Goal: Task Accomplishment & Management: Manage account settings

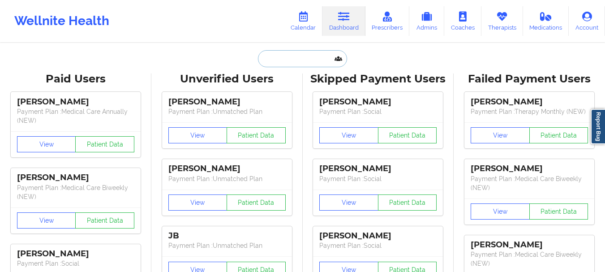
click at [278, 62] on input "text" at bounding box center [302, 58] width 89 height 17
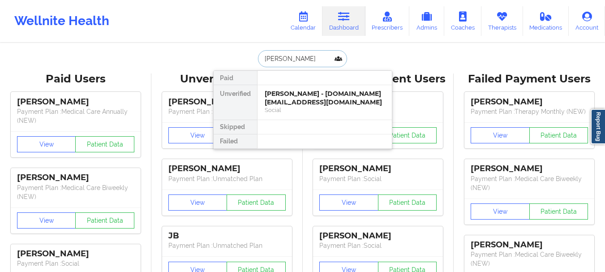
type input "[PERSON_NAME]"
click at [283, 99] on div "Andres Francis - andresfrancis62@gmail.com" at bounding box center [325, 98] width 120 height 17
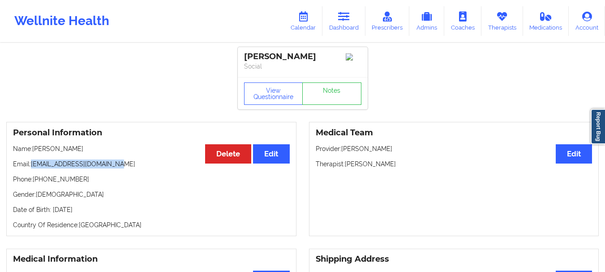
drag, startPoint x: 114, startPoint y: 169, endPoint x: 31, endPoint y: 170, distance: 82.8
click at [31, 168] on p "Email: andresfrancis62@gmail.com" at bounding box center [151, 163] width 277 height 9
copy p "[EMAIL_ADDRESS][DOMAIN_NAME]"
click at [351, 23] on link "Dashboard" at bounding box center [343, 21] width 43 height 30
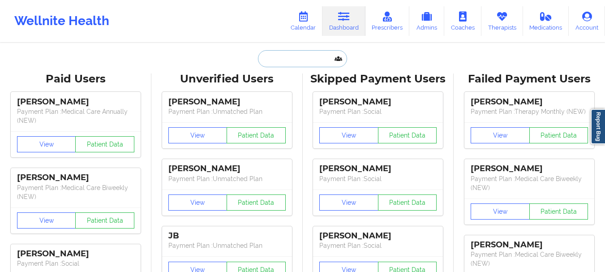
click at [307, 59] on input "text" at bounding box center [302, 58] width 89 height 17
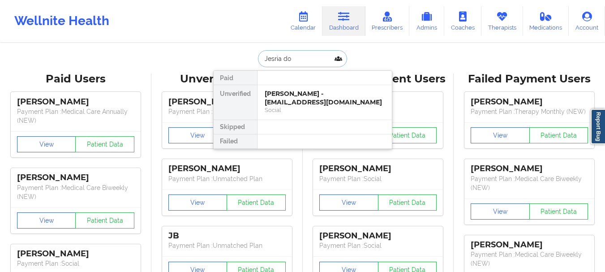
type input "Jesria doy"
click at [303, 102] on div "Jesria Doyle - jesria.doyle@gmail.com" at bounding box center [325, 98] width 120 height 17
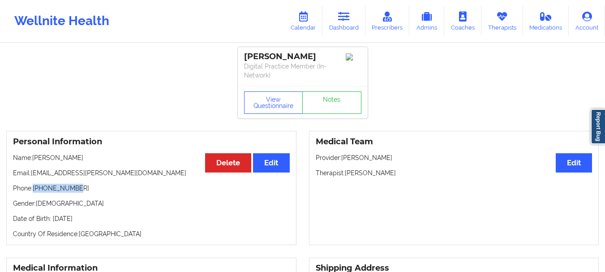
drag, startPoint x: 75, startPoint y: 188, endPoint x: 35, endPoint y: 189, distance: 39.4
click at [35, 189] on p "Phone: +19544963254" at bounding box center [151, 188] width 277 height 9
copy p "+19544963254"
click at [345, 21] on icon at bounding box center [344, 17] width 12 height 10
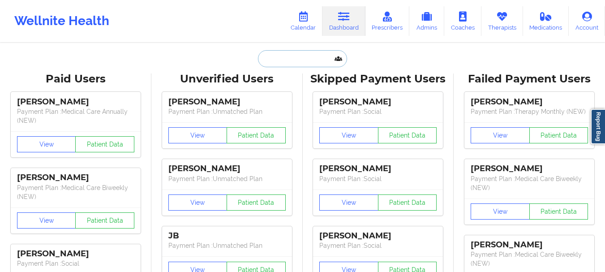
click at [321, 57] on input "text" at bounding box center [302, 58] width 89 height 17
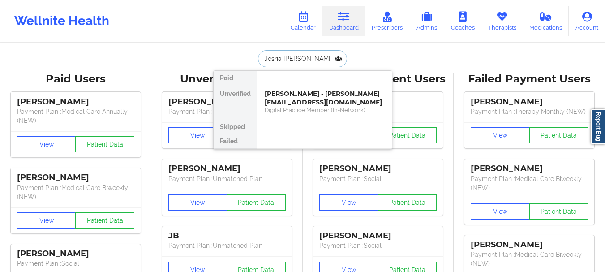
type input "Jesria doyle"
click at [308, 107] on div "Digital Practice Member (In-Network)" at bounding box center [325, 110] width 120 height 8
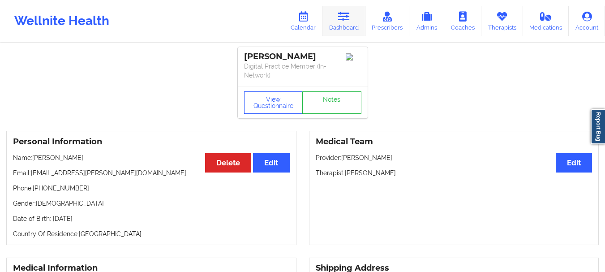
click at [331, 23] on link "Dashboard" at bounding box center [343, 21] width 43 height 30
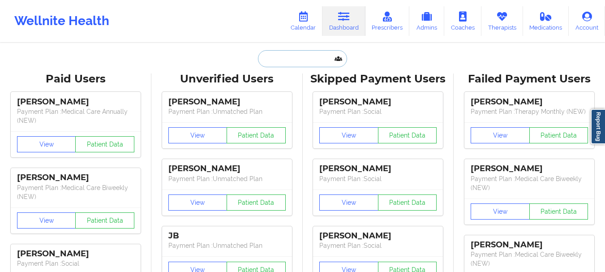
click at [289, 63] on input "text" at bounding box center [302, 58] width 89 height 17
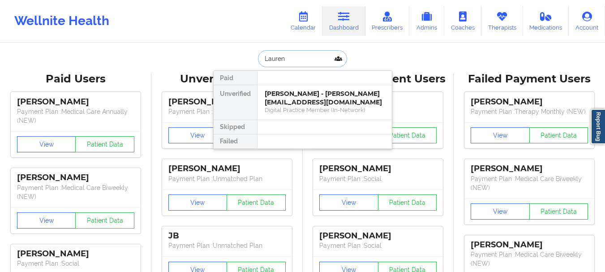
type input "Lauren B"
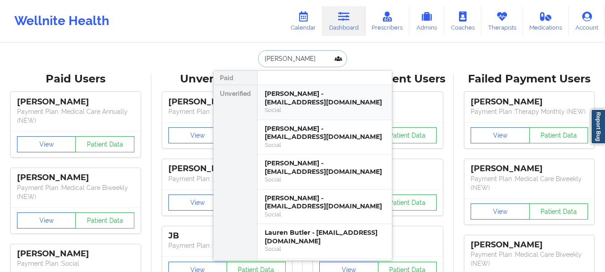
click at [289, 107] on div "Social" at bounding box center [325, 110] width 120 height 8
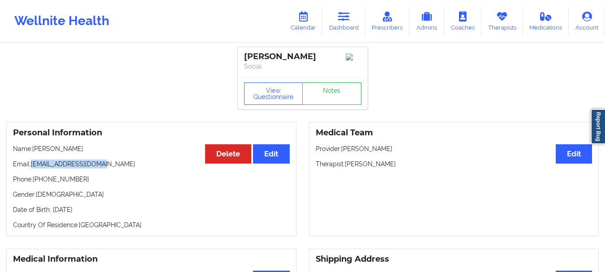
drag, startPoint x: 103, startPoint y: 167, endPoint x: 31, endPoint y: 167, distance: 72.1
click at [31, 167] on p "Email: labennett91@gmail.com" at bounding box center [151, 163] width 277 height 9
copy p "[EMAIL_ADDRESS][DOMAIN_NAME]"
drag, startPoint x: 337, startPoint y: 22, endPoint x: 324, endPoint y: 31, distance: 16.0
click at [337, 22] on link "Dashboard" at bounding box center [343, 21] width 43 height 30
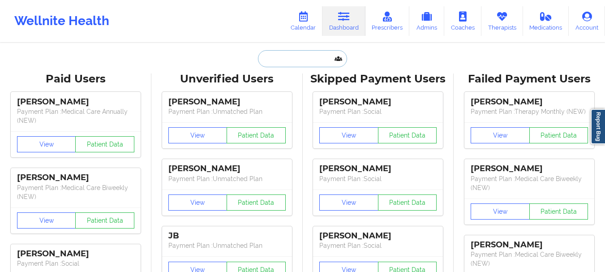
click at [299, 53] on input "text" at bounding box center [302, 58] width 89 height 17
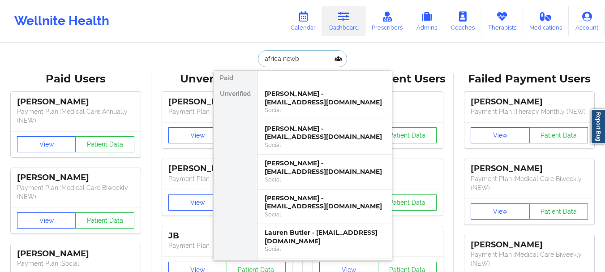
type input "africa newby"
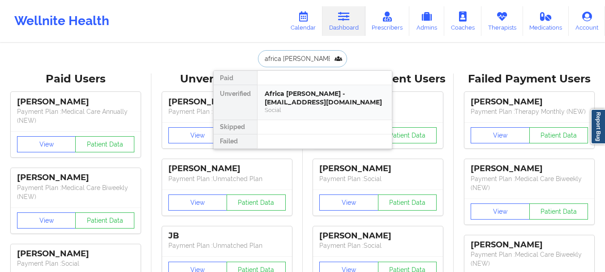
click at [299, 103] on div "Africa Newby - naffrica13@gmail.com" at bounding box center [325, 98] width 120 height 17
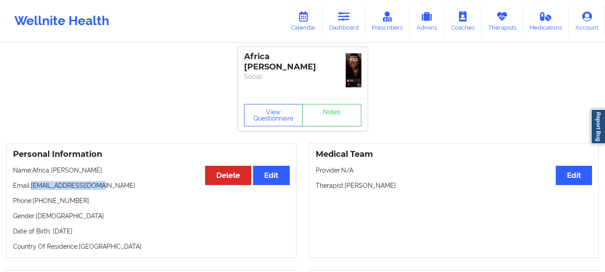
drag, startPoint x: 97, startPoint y: 185, endPoint x: 33, endPoint y: 189, distance: 63.7
click at [33, 189] on p "Email: naffrica13@gmail.com" at bounding box center [151, 185] width 277 height 9
copy p "[EMAIL_ADDRESS][DOMAIN_NAME]"
drag, startPoint x: 77, startPoint y: 203, endPoint x: 40, endPoint y: 201, distance: 36.7
click at [40, 201] on p "Phone: +1239-295-0891" at bounding box center [151, 200] width 277 height 9
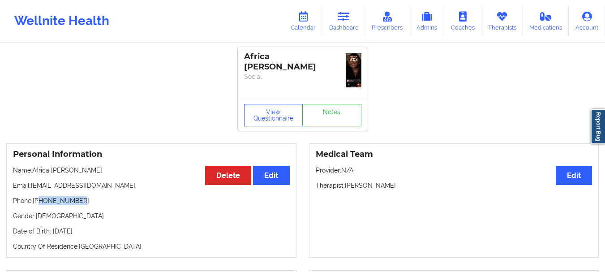
click at [40, 203] on p "Phone: +1239-295-0891" at bounding box center [151, 200] width 277 height 9
drag, startPoint x: 95, startPoint y: 185, endPoint x: 32, endPoint y: 188, distance: 63.7
click at [32, 188] on p "Email: naffrica13@gmail.com" at bounding box center [151, 185] width 277 height 9
copy p "[EMAIL_ADDRESS][DOMAIN_NAME]"
click at [338, 30] on link "Dashboard" at bounding box center [343, 21] width 43 height 30
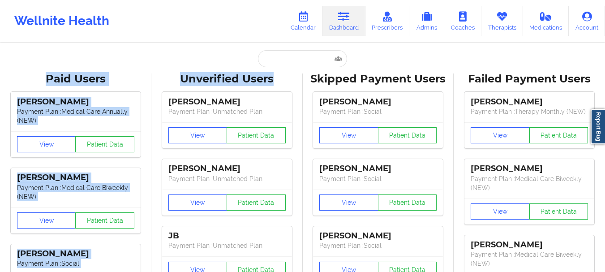
drag, startPoint x: 291, startPoint y: 68, endPoint x: 289, endPoint y: 60, distance: 8.8
click at [289, 60] on input "text" at bounding box center [302, 58] width 89 height 17
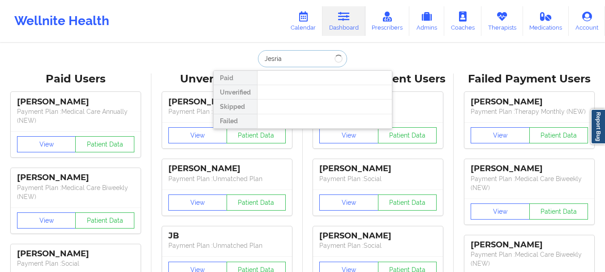
type input "Jesria"
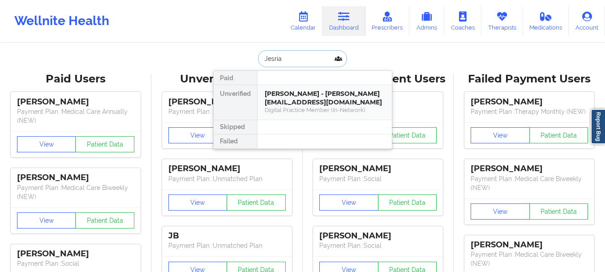
click at [290, 101] on div "Jesria Doyle - jesria.doyle@gmail.com" at bounding box center [325, 98] width 120 height 17
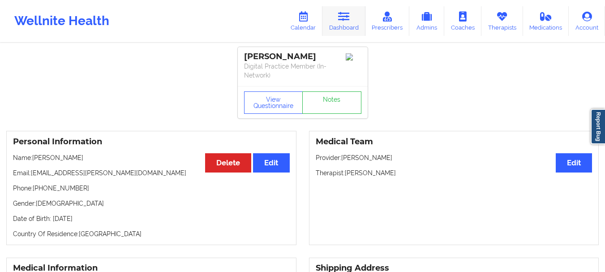
click at [346, 34] on link "Dashboard" at bounding box center [343, 21] width 43 height 30
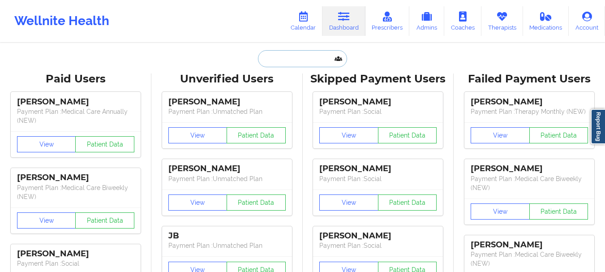
click at [308, 58] on input "text" at bounding box center [302, 58] width 89 height 17
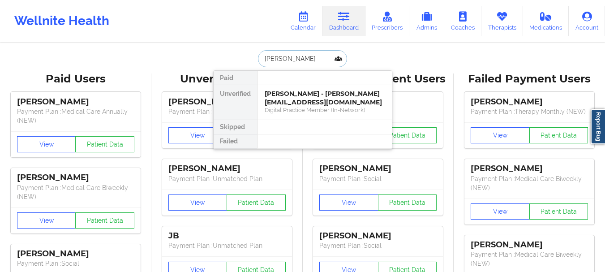
type input "Gary ashland"
click at [301, 90] on div "Gary Ashland - glowsfl@aol.com" at bounding box center [325, 98] width 120 height 17
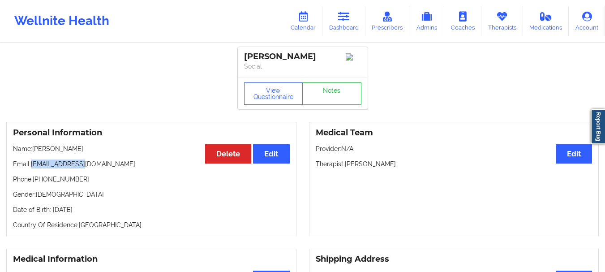
drag, startPoint x: 81, startPoint y: 167, endPoint x: 33, endPoint y: 171, distance: 47.6
click at [33, 168] on p "Email: glowsfl@aol.com" at bounding box center [151, 163] width 277 height 9
copy p "[EMAIL_ADDRESS][DOMAIN_NAME]"
click at [345, 19] on icon at bounding box center [344, 17] width 12 height 10
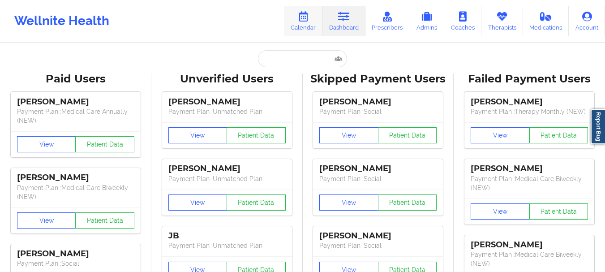
click at [309, 21] on icon at bounding box center [303, 17] width 12 height 10
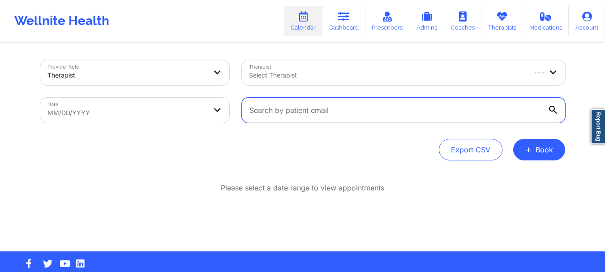
click at [339, 109] on input "text" at bounding box center [403, 110] width 323 height 25
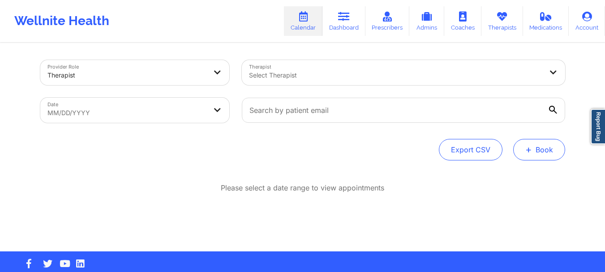
drag, startPoint x: 339, startPoint y: 109, endPoint x: 535, endPoint y: 152, distance: 200.2
click at [535, 152] on button "+ Book" at bounding box center [539, 149] width 52 height 21
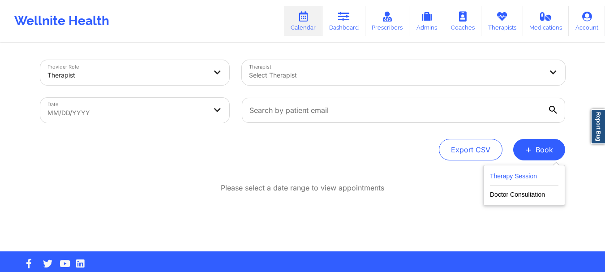
click at [521, 175] on button "Therapy Session" at bounding box center [524, 178] width 68 height 15
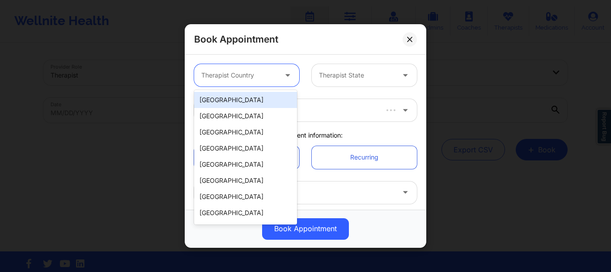
click at [250, 80] on div at bounding box center [239, 75] width 76 height 11
click at [238, 106] on div "[GEOGRAPHIC_DATA]" at bounding box center [245, 100] width 103 height 16
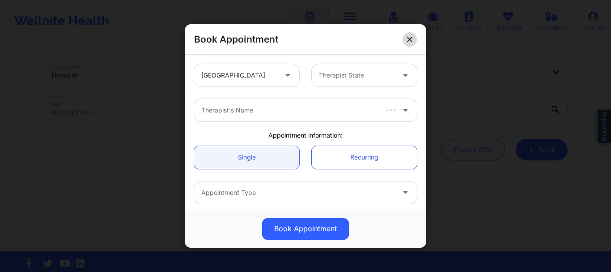
click at [409, 44] on button at bounding box center [410, 39] width 14 height 14
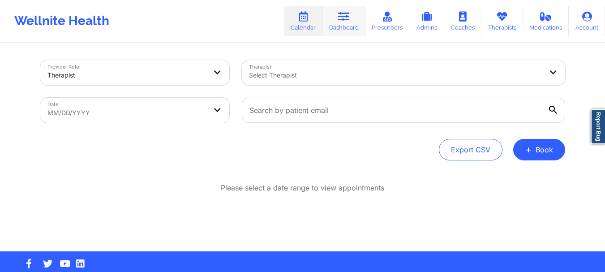
click at [328, 33] on link "Dashboard" at bounding box center [343, 21] width 43 height 30
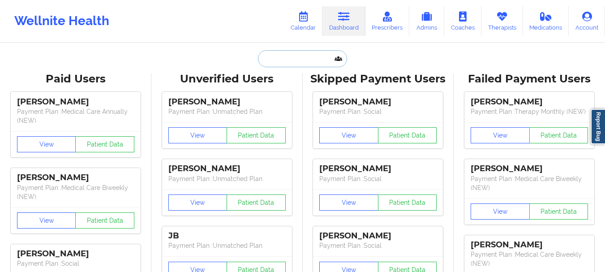
click at [305, 62] on input "text" at bounding box center [302, 58] width 89 height 17
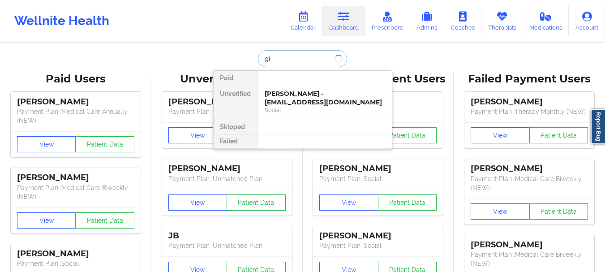
type input "g"
type input "gary ashland"
click at [294, 106] on div "Social" at bounding box center [325, 110] width 120 height 8
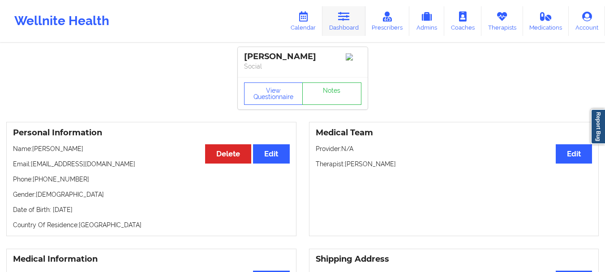
click at [347, 27] on link "Dashboard" at bounding box center [343, 21] width 43 height 30
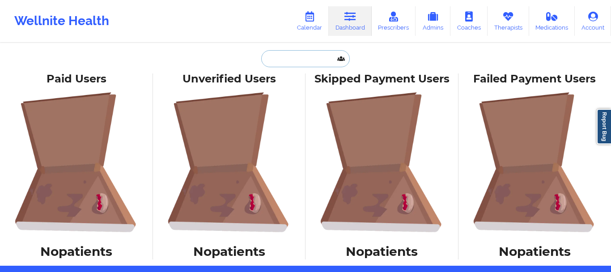
click at [321, 56] on input "text" at bounding box center [305, 58] width 89 height 17
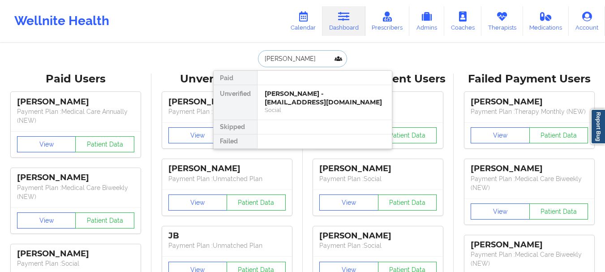
type input "kathleen po"
click at [300, 113] on div "Social" at bounding box center [325, 110] width 120 height 8
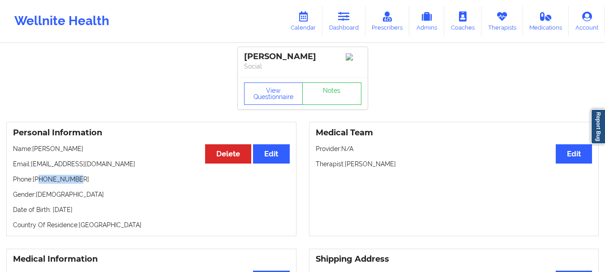
drag, startPoint x: 75, startPoint y: 181, endPoint x: 38, endPoint y: 183, distance: 36.8
click at [38, 183] on p "Phone: +19136200227" at bounding box center [151, 179] width 277 height 9
copy p "9136200227"
click at [52, 184] on p "Phone: +19136200227" at bounding box center [151, 179] width 277 height 9
drag, startPoint x: 79, startPoint y: 180, endPoint x: 34, endPoint y: 184, distance: 44.9
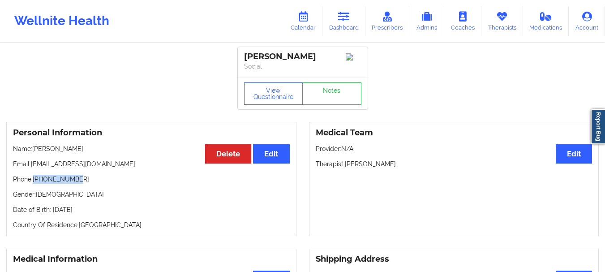
click at [34, 184] on p "Phone: +19136200227" at bounding box center [151, 179] width 277 height 9
copy p "+19136200227"
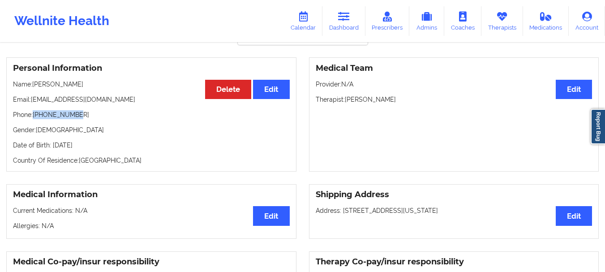
scroll to position [63, 0]
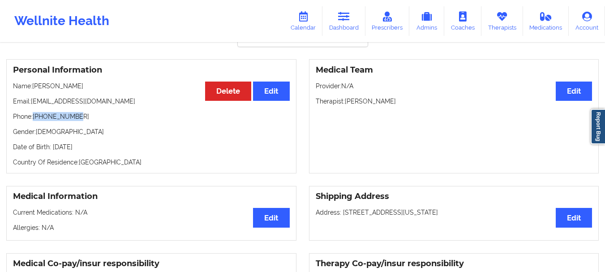
drag, startPoint x: 393, startPoint y: 105, endPoint x: 348, endPoint y: 104, distance: 44.8
click at [346, 104] on p "Therapist: Toni Lynn Willis" at bounding box center [454, 101] width 277 height 9
copy p "Toni Lynn Willis"
click at [498, 20] on icon at bounding box center [502, 17] width 12 height 10
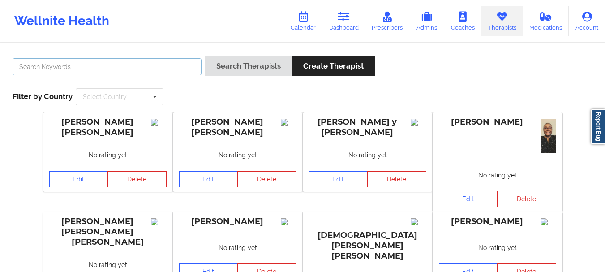
click at [104, 66] on input "text" at bounding box center [107, 66] width 189 height 17
type input "Veronica Colwin"
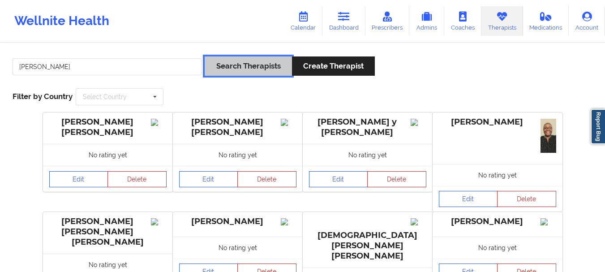
click at [246, 60] on button "Search Therapists" at bounding box center [248, 65] width 87 height 19
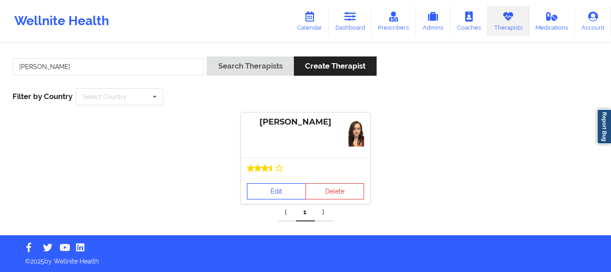
click at [285, 194] on link "Edit" at bounding box center [276, 191] width 59 height 16
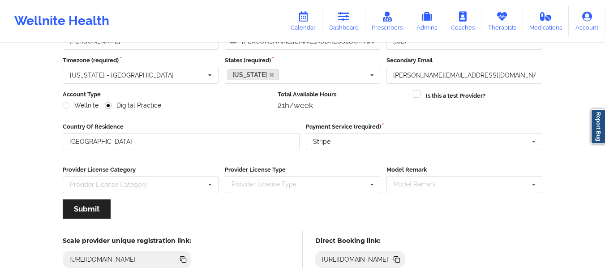
scroll to position [130, 0]
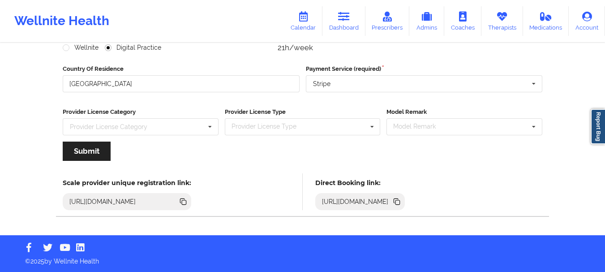
click at [400, 201] on icon at bounding box center [397, 202] width 4 height 4
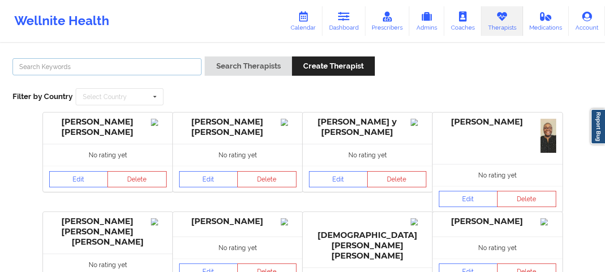
click at [102, 72] on input "text" at bounding box center [107, 66] width 189 height 17
type input "yvette harville"
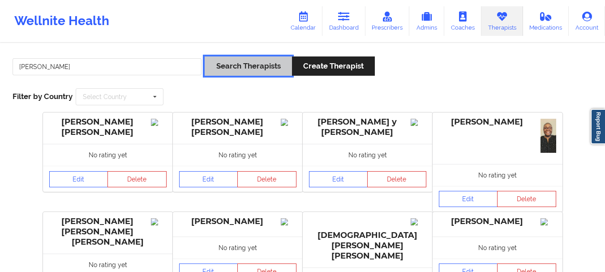
click at [258, 69] on button "Search Therapists" at bounding box center [248, 65] width 87 height 19
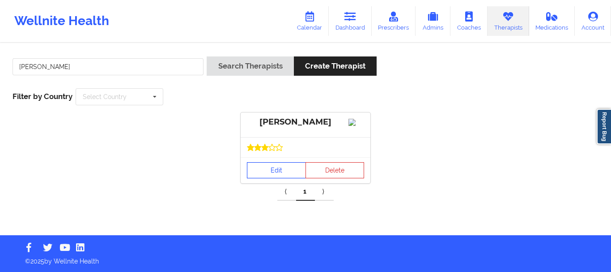
click at [268, 178] on link "Edit" at bounding box center [276, 170] width 59 height 16
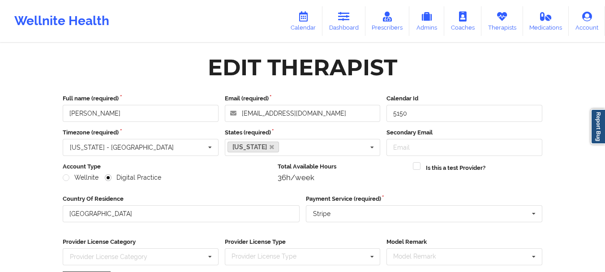
scroll to position [130, 0]
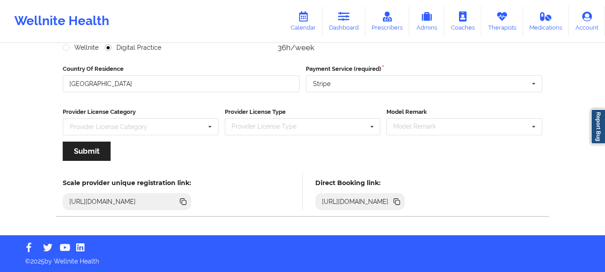
click at [400, 201] on icon at bounding box center [397, 202] width 4 height 4
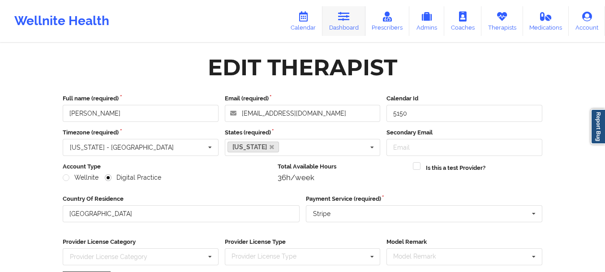
click at [348, 21] on icon at bounding box center [344, 17] width 12 height 10
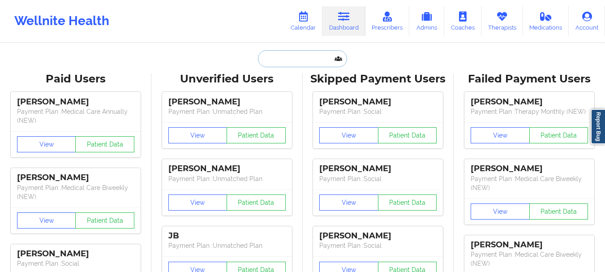
click at [311, 61] on input "text" at bounding box center [302, 58] width 89 height 17
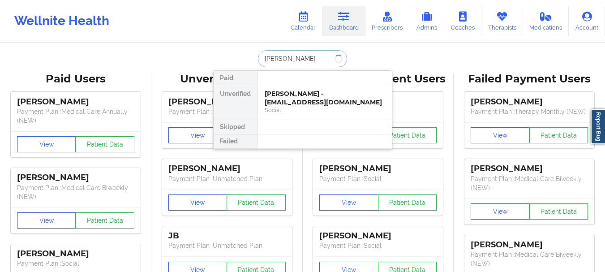
type input "Kathleen Por"
click at [302, 106] on div "Kathleen Porter - kateporter.23@gmail.com" at bounding box center [325, 98] width 120 height 17
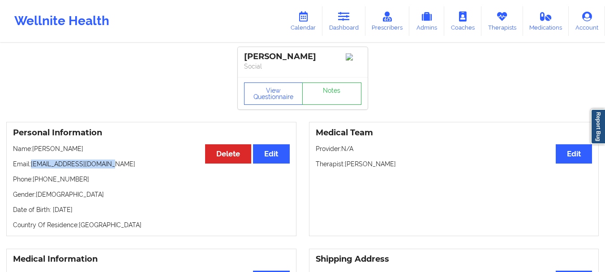
drag, startPoint x: 108, startPoint y: 167, endPoint x: 32, endPoint y: 169, distance: 75.7
click at [32, 168] on p "Email: kateporter.23@gmail.com" at bounding box center [151, 163] width 277 height 9
copy p "kateporter.23@gmail.com"
click at [342, 31] on link "Dashboard" at bounding box center [343, 21] width 43 height 30
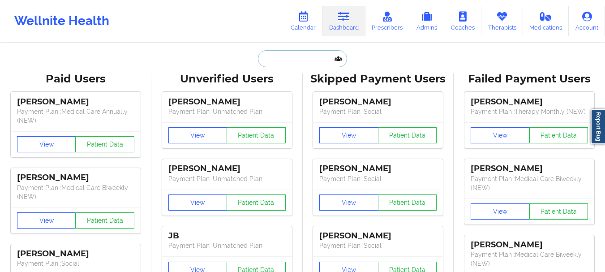
click at [309, 60] on input "text" at bounding box center [302, 58] width 89 height 17
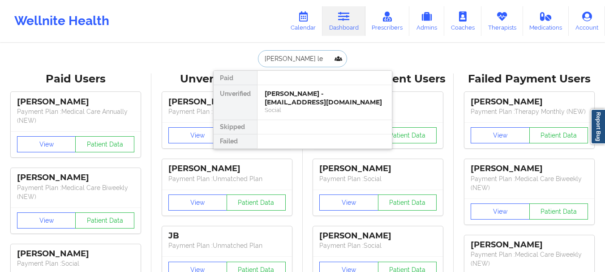
type input "Katherine lee"
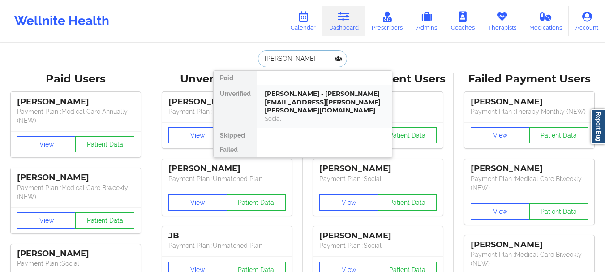
click at [302, 115] on div "Social" at bounding box center [325, 119] width 120 height 8
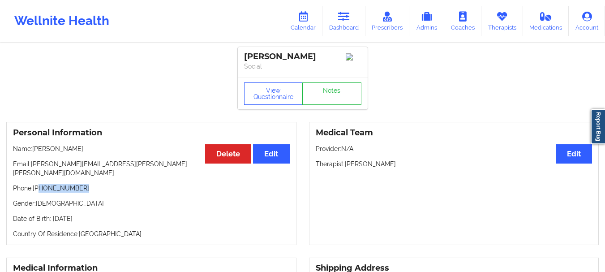
drag, startPoint x: 79, startPoint y: 183, endPoint x: 39, endPoint y: 184, distance: 39.4
click at [39, 184] on p "Phone: +1518-330-9196" at bounding box center [151, 188] width 277 height 9
click at [347, 21] on icon at bounding box center [344, 17] width 12 height 10
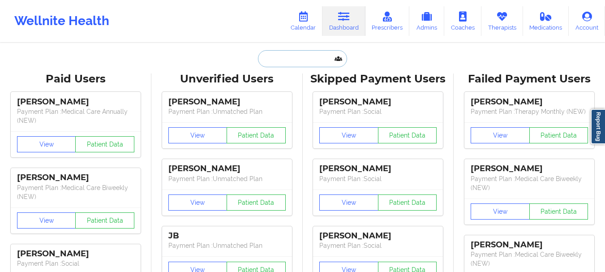
click at [303, 62] on input "text" at bounding box center [302, 58] width 89 height 17
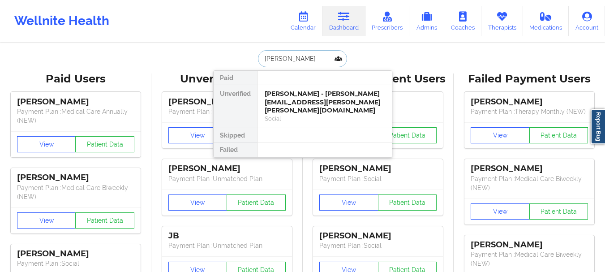
type input "nicholas doherty"
click at [299, 95] on div "Nicholas Doherty - doherty.nicholas.s@gmail.com" at bounding box center [325, 102] width 120 height 25
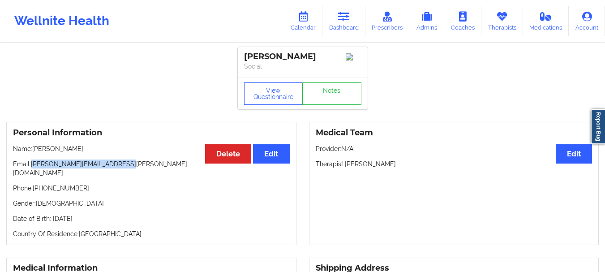
drag, startPoint x: 122, startPoint y: 169, endPoint x: 33, endPoint y: 168, distance: 89.5
click at [33, 168] on p "Email: doherty.nicholas.s@gmail.com" at bounding box center [151, 168] width 277 height 18
click at [506, 19] on icon at bounding box center [502, 17] width 12 height 10
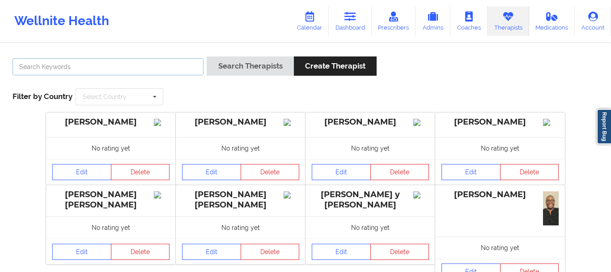
click at [162, 60] on input "text" at bounding box center [108, 66] width 191 height 17
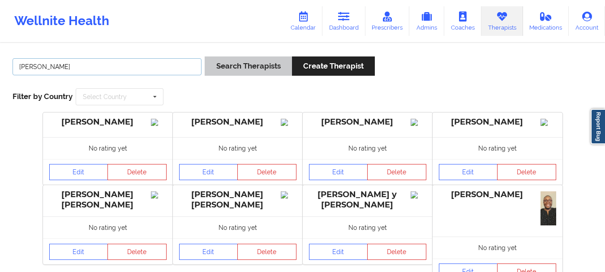
type input "Franchezka boyer"
click at [252, 72] on button "Search Therapists" at bounding box center [248, 65] width 87 height 19
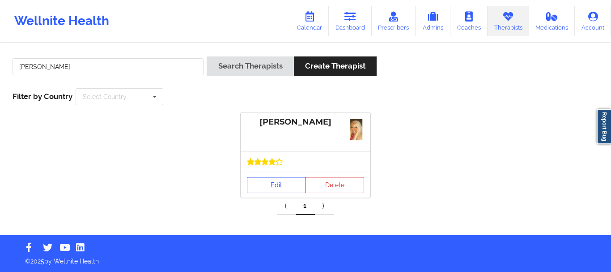
click at [271, 188] on link "Edit" at bounding box center [276, 185] width 59 height 16
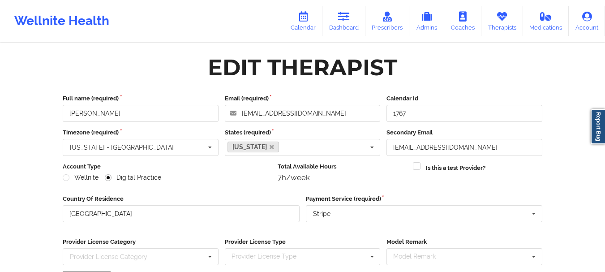
scroll to position [130, 0]
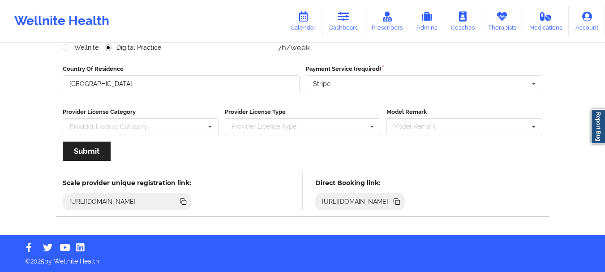
click at [400, 201] on icon at bounding box center [397, 202] width 4 height 4
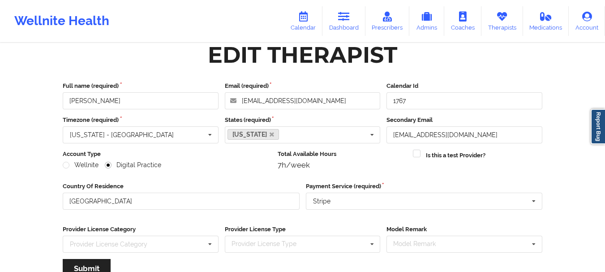
scroll to position [0, 0]
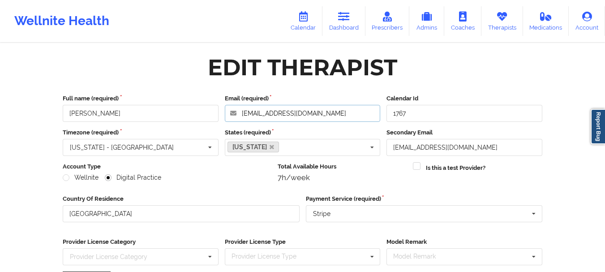
drag, startPoint x: 315, startPoint y: 115, endPoint x: 244, endPoint y: 113, distance: 71.2
click at [244, 113] on input "chezka1234@gmail.com" at bounding box center [303, 113] width 156 height 17
drag, startPoint x: 240, startPoint y: 114, endPoint x: 309, endPoint y: 110, distance: 69.1
click at [309, 110] on input "chezka1234@gmail.com" at bounding box center [303, 113] width 156 height 17
click at [346, 18] on icon at bounding box center [344, 17] width 12 height 10
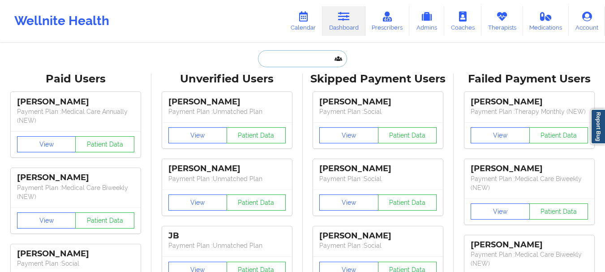
click at [279, 60] on input "text" at bounding box center [302, 58] width 89 height 17
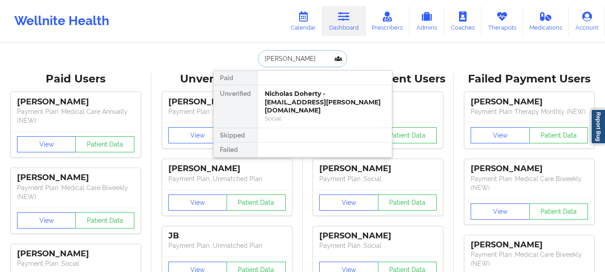
type input "Gary ashland"
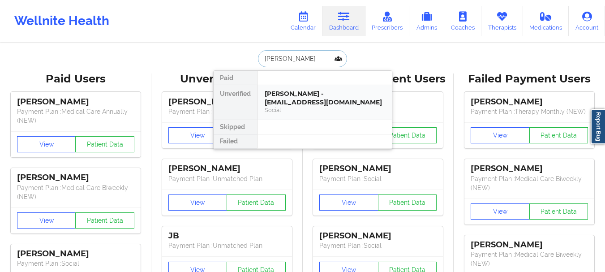
click at [287, 95] on div "Gary Ashland - glowsfl@aol.com" at bounding box center [325, 98] width 120 height 17
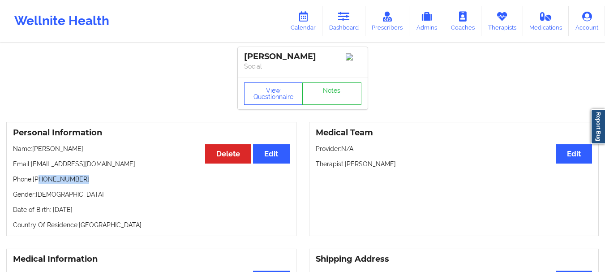
drag, startPoint x: 80, startPoint y: 180, endPoint x: 39, endPoint y: 183, distance: 40.4
click at [39, 183] on p "Phone: +1407-795-1307" at bounding box center [151, 179] width 277 height 9
click at [342, 24] on link "Dashboard" at bounding box center [343, 21] width 43 height 30
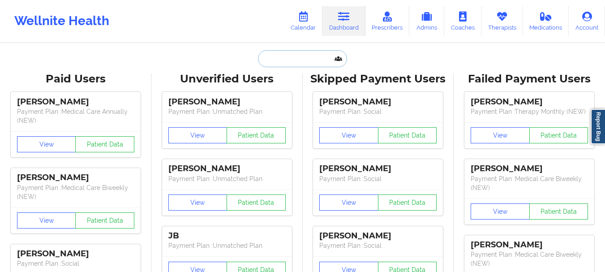
click at [269, 66] on input "text" at bounding box center [302, 58] width 89 height 17
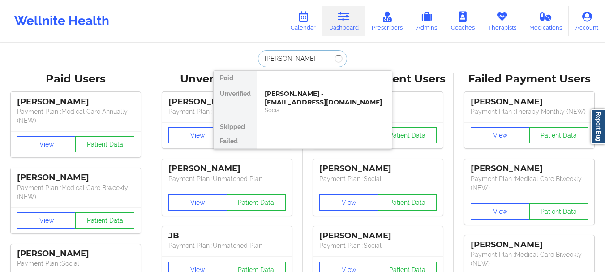
type input "Nicholas doherty"
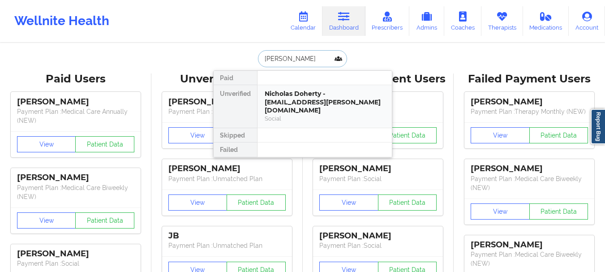
click at [279, 101] on div "Nicholas Doherty - doherty.nicholas.s@gmail.com" at bounding box center [325, 102] width 120 height 25
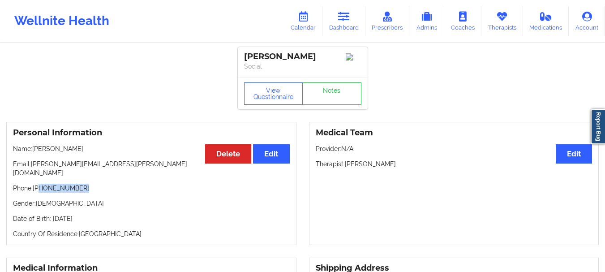
drag, startPoint x: 82, startPoint y: 183, endPoint x: 40, endPoint y: 185, distance: 42.1
click at [40, 185] on p "Phone: +1860-539-3204" at bounding box center [151, 188] width 277 height 9
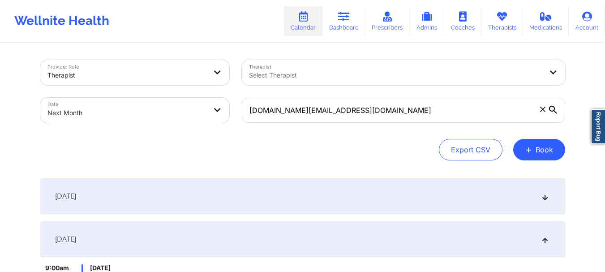
click at [542, 111] on icon at bounding box center [542, 109] width 5 height 5
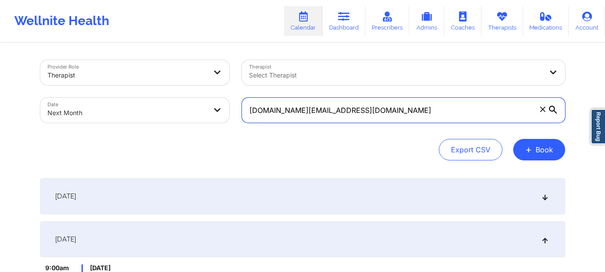
click at [542, 111] on input "[DOMAIN_NAME][EMAIL_ADDRESS][DOMAIN_NAME]" at bounding box center [403, 110] width 323 height 25
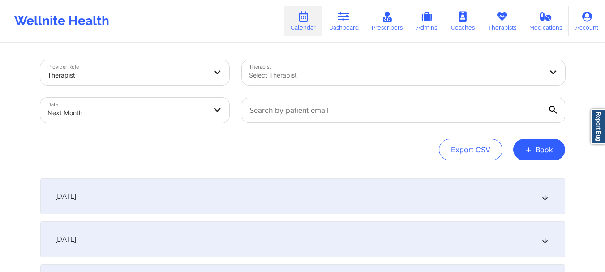
select select "2025-9"
select select "2025-10"
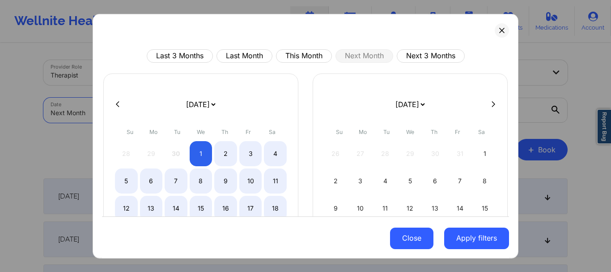
click at [409, 239] on button "Close" at bounding box center [411, 237] width 43 height 21
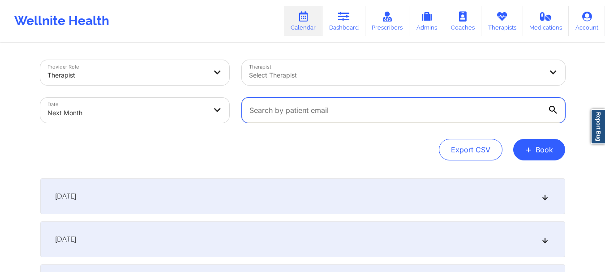
click at [346, 117] on input "text" at bounding box center [403, 110] width 323 height 25
paste input "[EMAIL_ADDRESS][DOMAIN_NAME]"
type input "[EMAIL_ADDRESS][DOMAIN_NAME]"
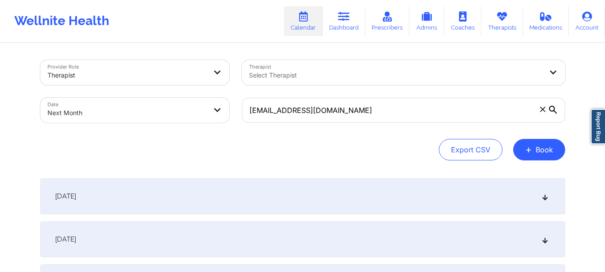
click at [553, 109] on icon at bounding box center [553, 110] width 8 height 8
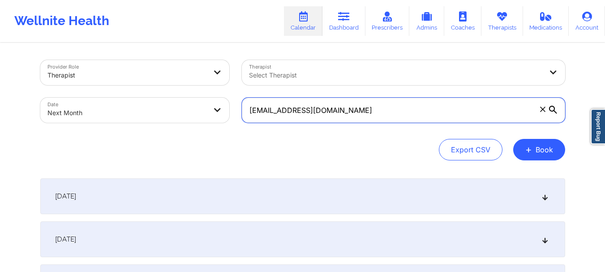
click at [553, 109] on input "[EMAIL_ADDRESS][DOMAIN_NAME]" at bounding box center [403, 110] width 323 height 25
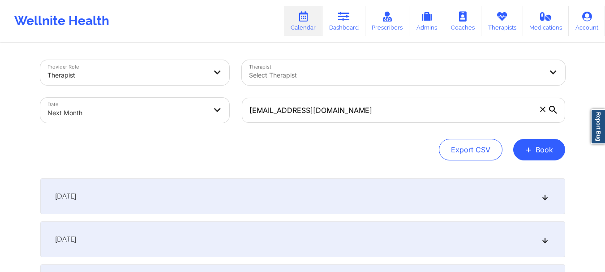
click at [553, 109] on icon at bounding box center [553, 110] width 8 height 8
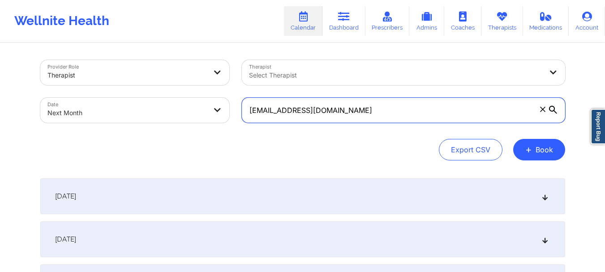
click at [553, 109] on input "[EMAIL_ADDRESS][DOMAIN_NAME]" at bounding box center [403, 110] width 323 height 25
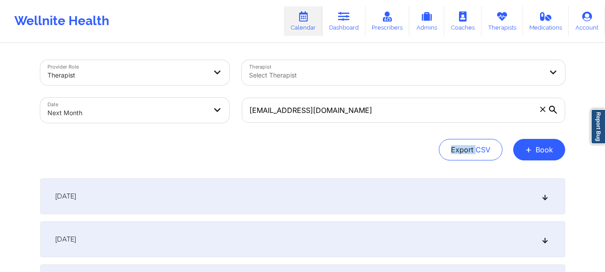
click at [553, 109] on icon at bounding box center [553, 110] width 8 height 8
click at [553, 109] on input "[EMAIL_ADDRESS][DOMAIN_NAME]" at bounding box center [403, 110] width 323 height 25
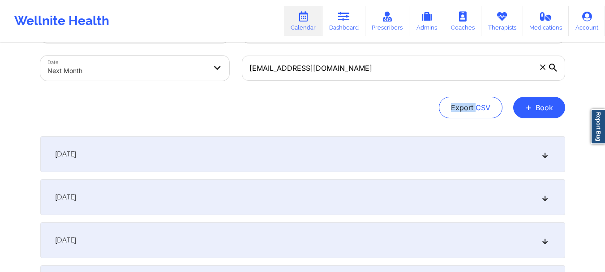
scroll to position [31, 0]
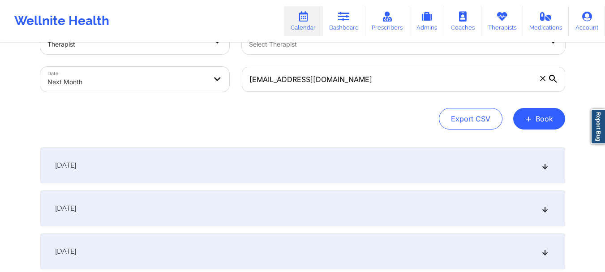
click at [549, 83] on div at bounding box center [553, 79] width 9 height 9
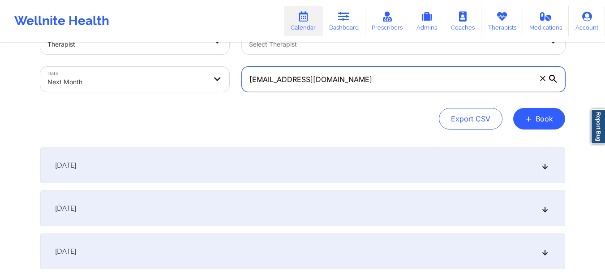
click at [549, 83] on input "[EMAIL_ADDRESS][DOMAIN_NAME]" at bounding box center [403, 79] width 323 height 25
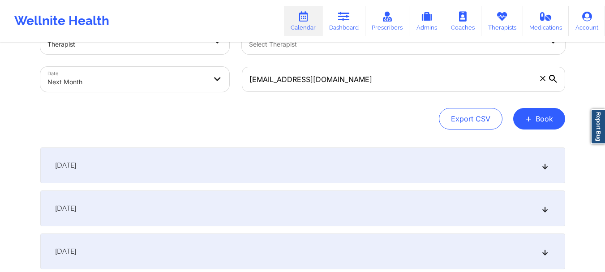
click at [553, 80] on icon at bounding box center [553, 79] width 8 height 8
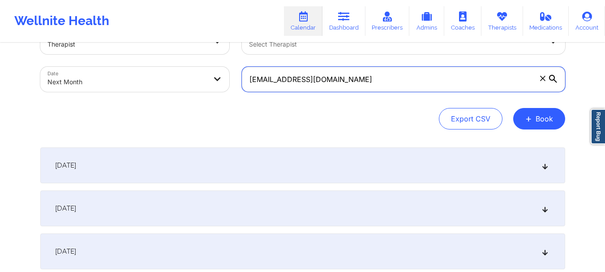
click at [553, 80] on input "[EMAIL_ADDRESS][DOMAIN_NAME]" at bounding box center [403, 79] width 323 height 25
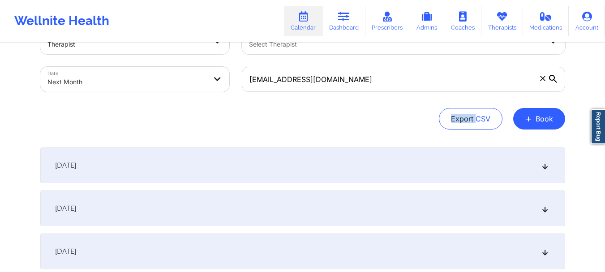
click at [553, 80] on icon at bounding box center [553, 79] width 8 height 8
click at [553, 80] on input "[EMAIL_ADDRESS][DOMAIN_NAME]" at bounding box center [403, 79] width 323 height 25
click at [205, 78] on body "Wellnite Health Calendar Dashboard Prescribers Admins Coaches Therapists Medica…" at bounding box center [302, 105] width 605 height 272
select select "2025-9"
select select "2025-10"
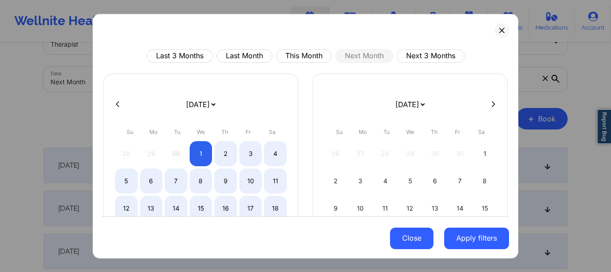
click at [409, 242] on button "Close" at bounding box center [411, 237] width 43 height 21
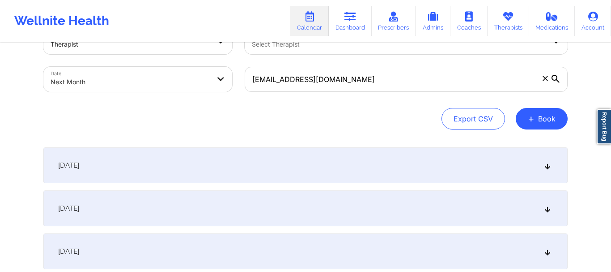
select select "2025-9"
select select "2025-10"
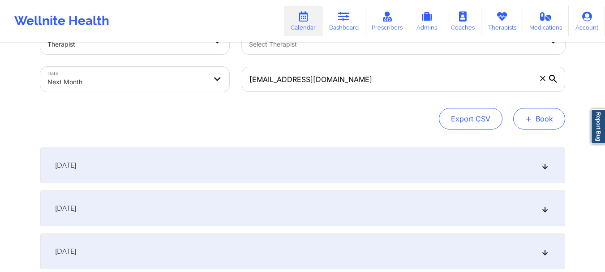
click at [541, 122] on button "+ Book" at bounding box center [539, 118] width 52 height 21
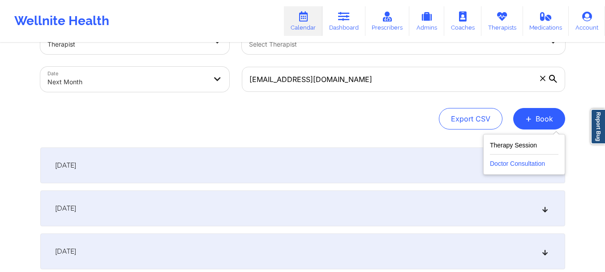
click at [533, 156] on button "Doctor Consultation" at bounding box center [524, 161] width 68 height 14
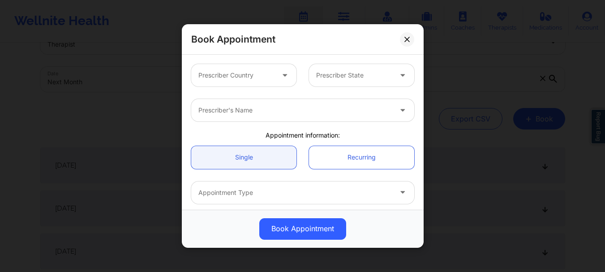
click at [265, 77] on div at bounding box center [236, 75] width 76 height 11
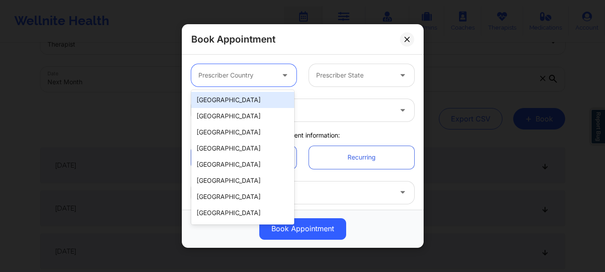
click at [239, 102] on div "[GEOGRAPHIC_DATA]" at bounding box center [242, 100] width 103 height 16
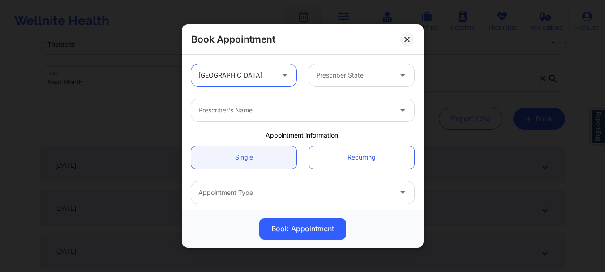
click at [333, 84] on div "Prescriber State" at bounding box center [351, 75] width 84 height 22
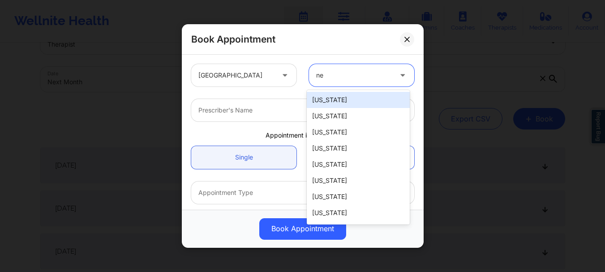
type input "new"
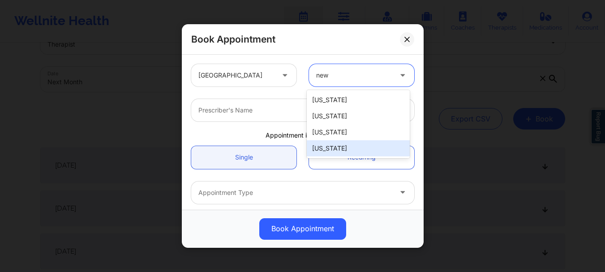
click at [330, 148] on div "[US_STATE]" at bounding box center [358, 148] width 103 height 16
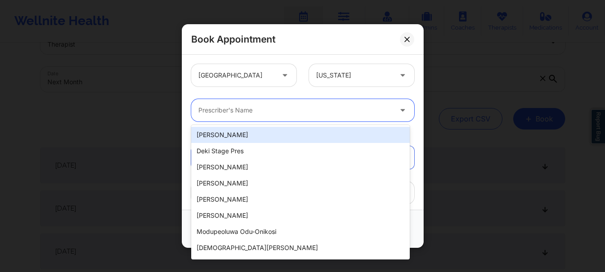
click at [231, 115] on div "Prescriber's Name" at bounding box center [291, 110] width 201 height 22
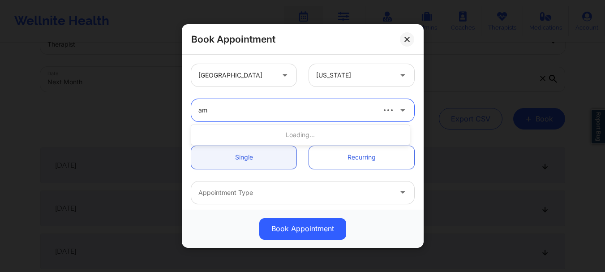
type input "[PERSON_NAME]"
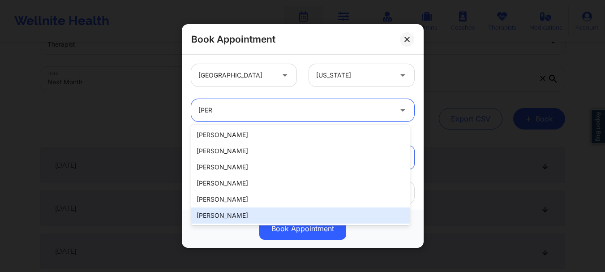
click at [228, 214] on div "[PERSON_NAME]" at bounding box center [300, 215] width 218 height 16
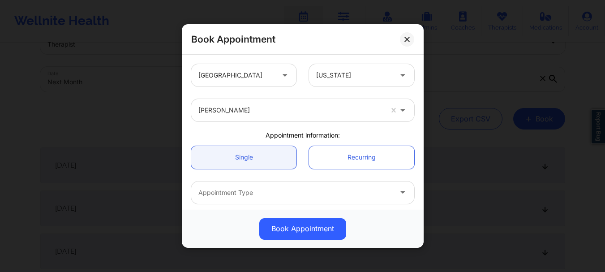
click at [421, 78] on div "Book Appointment [GEOGRAPHIC_DATA] [US_STATE] [PERSON_NAME] Appointment informa…" at bounding box center [302, 136] width 605 height 272
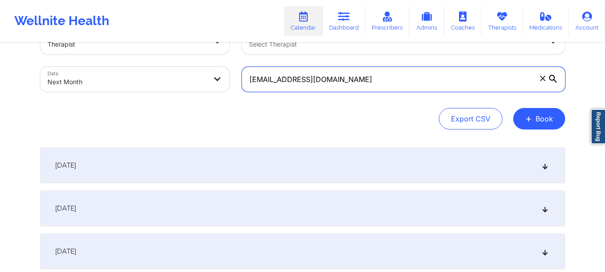
drag, startPoint x: 422, startPoint y: 78, endPoint x: 569, endPoint y: 83, distance: 146.9
click at [569, 83] on div "[EMAIL_ADDRESS][DOMAIN_NAME]" at bounding box center [403, 79] width 336 height 38
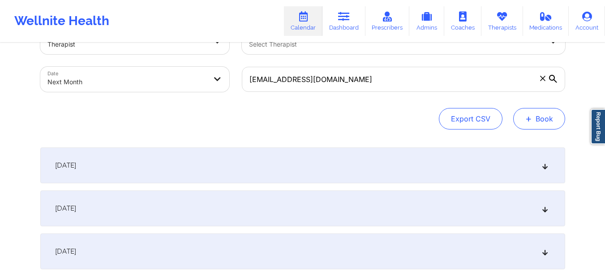
click at [555, 109] on button "+ Book" at bounding box center [539, 118] width 52 height 21
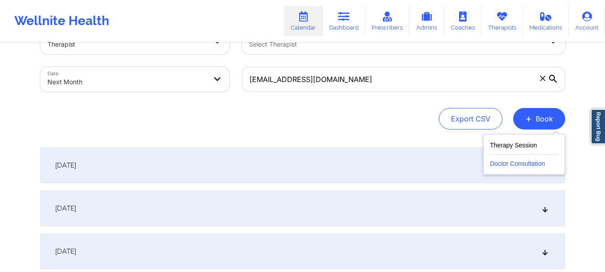
click at [535, 161] on button "Doctor Consultation" at bounding box center [524, 161] width 68 height 14
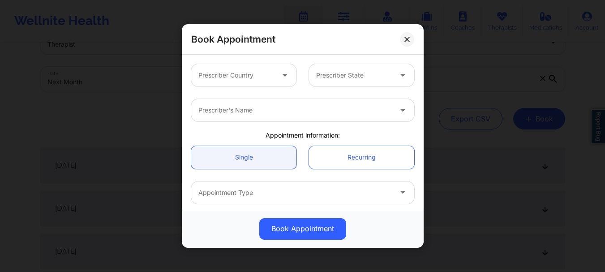
click at [234, 80] on div at bounding box center [236, 75] width 76 height 11
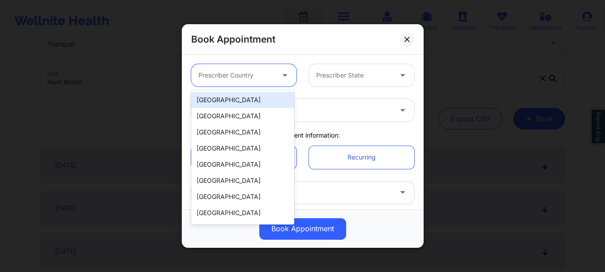
click at [230, 104] on div "[GEOGRAPHIC_DATA]" at bounding box center [242, 100] width 103 height 16
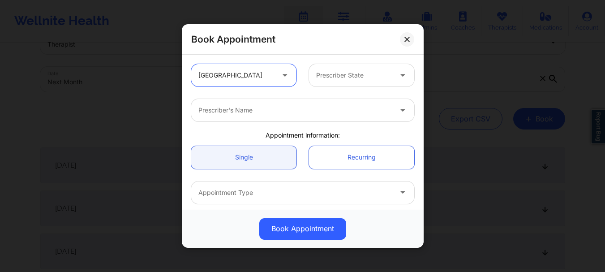
click at [333, 79] on div at bounding box center [354, 75] width 76 height 11
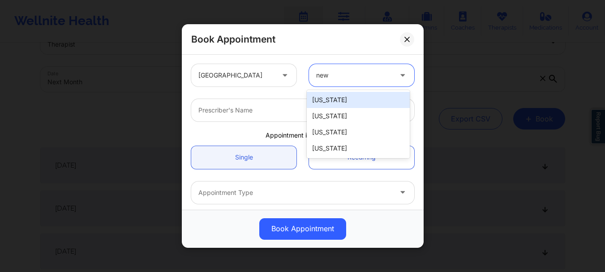
type input "new"
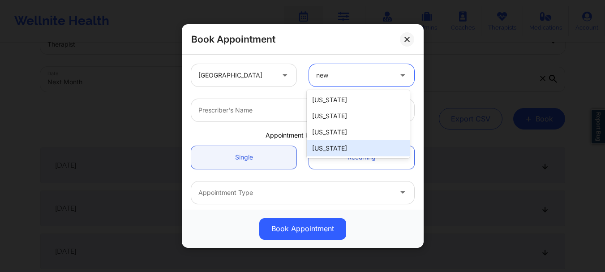
click at [340, 147] on div "[US_STATE]" at bounding box center [358, 148] width 103 height 16
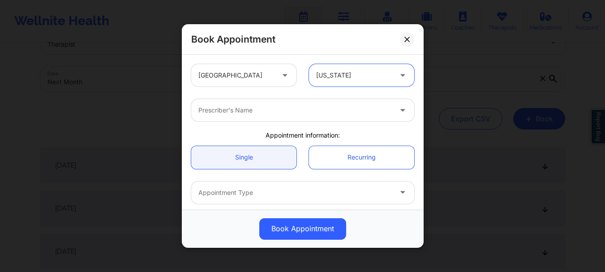
click at [208, 117] on div "Prescriber's Name" at bounding box center [291, 110] width 201 height 22
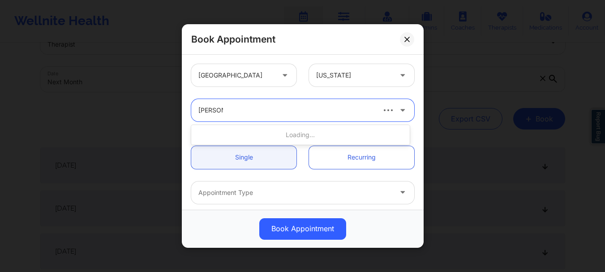
type input "[PERSON_NAME]"
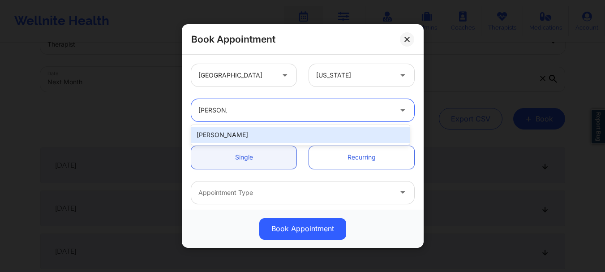
click at [215, 133] on div "[PERSON_NAME]" at bounding box center [300, 135] width 218 height 16
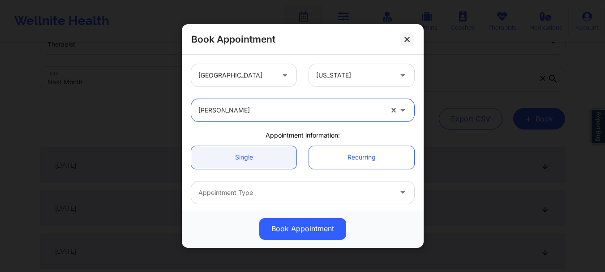
scroll to position [6, 0]
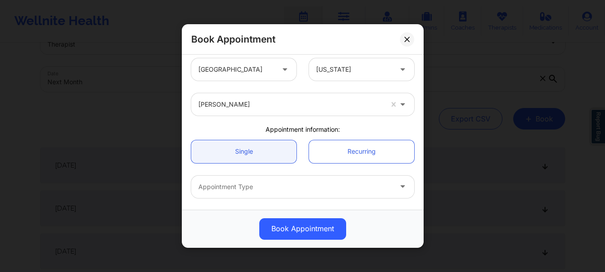
drag, startPoint x: 424, startPoint y: 110, endPoint x: 423, endPoint y: 129, distance: 19.3
click at [423, 129] on div "Book Appointment [GEOGRAPHIC_DATA] [US_STATE] [PERSON_NAME] Appointment informa…" at bounding box center [302, 136] width 605 height 272
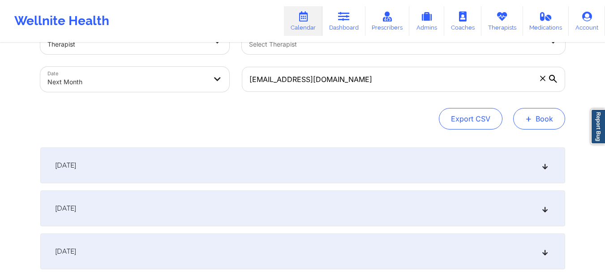
click at [543, 121] on button "+ Book" at bounding box center [539, 118] width 52 height 21
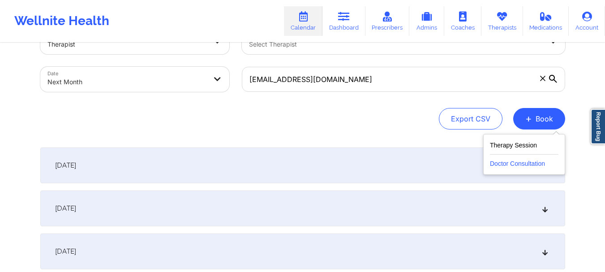
click at [523, 159] on button "Doctor Consultation" at bounding box center [524, 161] width 68 height 14
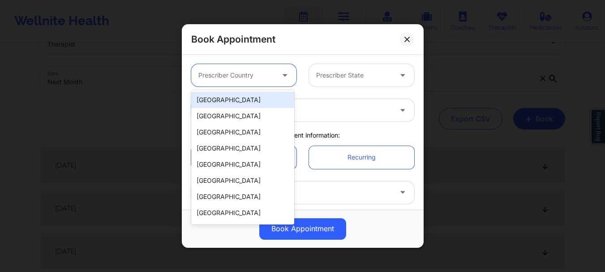
click at [261, 76] on div at bounding box center [236, 75] width 76 height 11
click at [254, 103] on div "[GEOGRAPHIC_DATA]" at bounding box center [242, 100] width 103 height 16
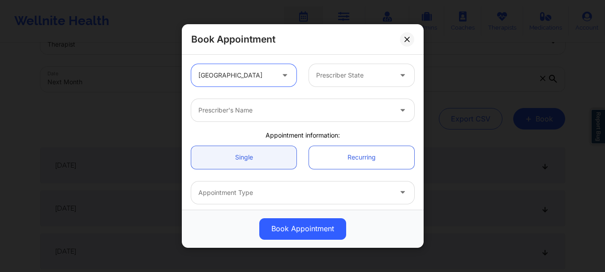
click at [337, 84] on div "Prescriber State" at bounding box center [351, 75] width 84 height 22
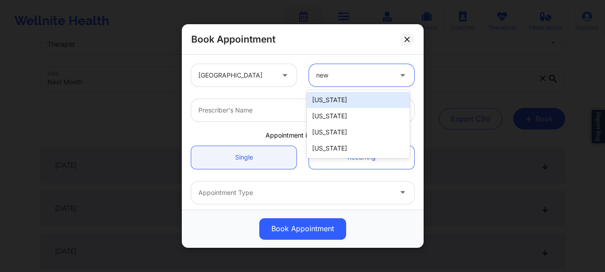
type input "new"
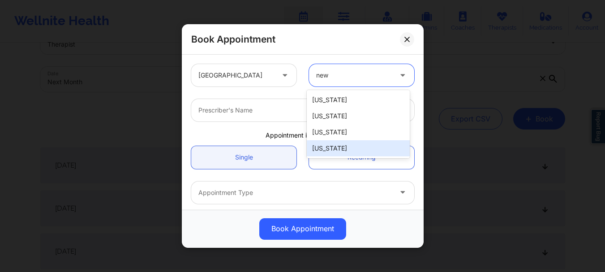
click at [336, 141] on div "[US_STATE]" at bounding box center [358, 148] width 103 height 16
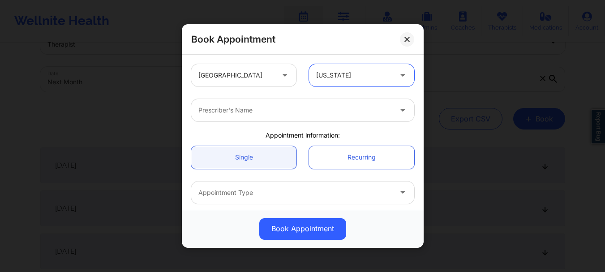
click at [254, 109] on div at bounding box center [294, 110] width 193 height 11
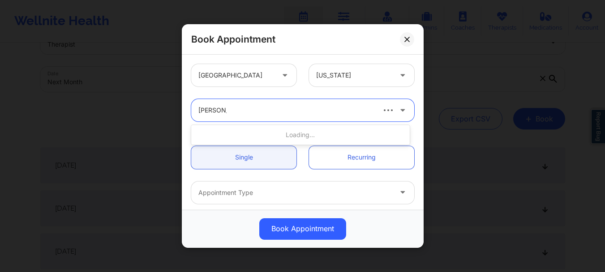
type input "[PERSON_NAME]"
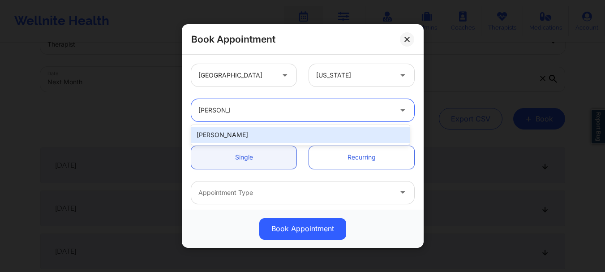
click at [248, 133] on div "[PERSON_NAME]" at bounding box center [300, 135] width 218 height 16
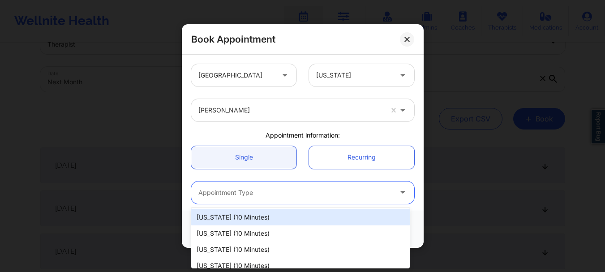
click at [233, 188] on div at bounding box center [294, 192] width 193 height 11
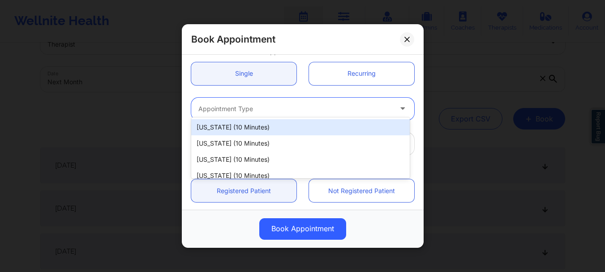
scroll to position [115, 0]
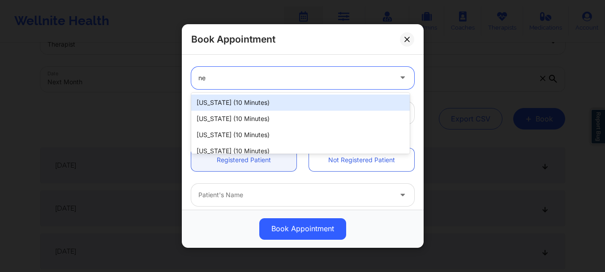
type input "new"
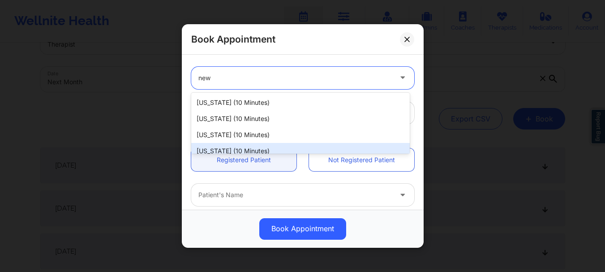
click at [235, 148] on div "[US_STATE] (10 minutes)" at bounding box center [300, 151] width 218 height 16
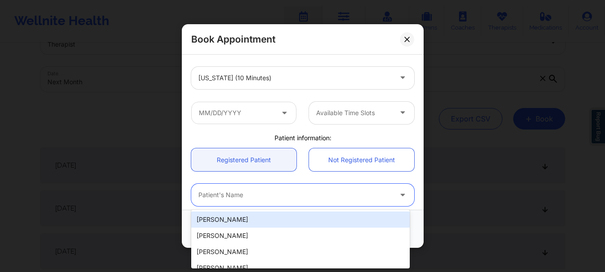
click at [225, 192] on div at bounding box center [294, 195] width 193 height 11
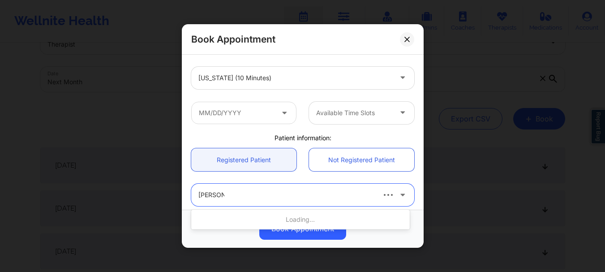
type input "[PERSON_NAME]"
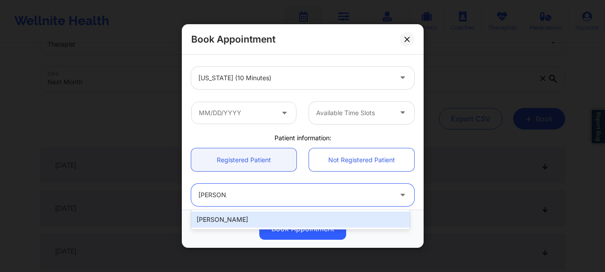
click at [227, 218] on div "[PERSON_NAME]" at bounding box center [300, 219] width 218 height 16
type input "[EMAIL_ADDRESS][DOMAIN_NAME]"
type input "[PHONE_NUMBER]"
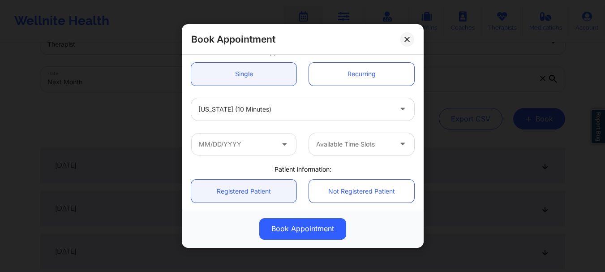
scroll to position [88, 0]
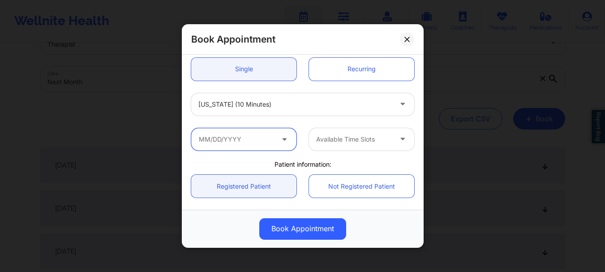
click at [220, 142] on input "text" at bounding box center [243, 139] width 105 height 22
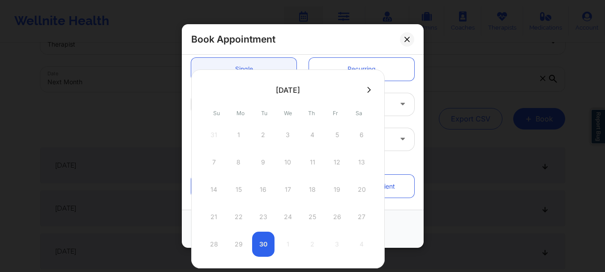
click at [370, 90] on icon at bounding box center [369, 89] width 4 height 7
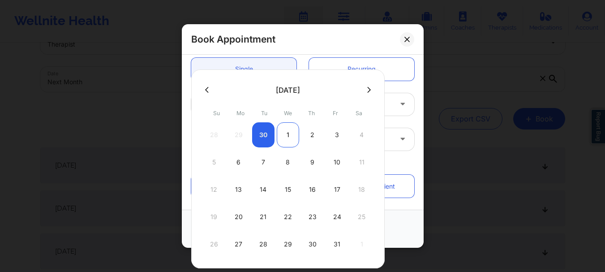
click at [290, 136] on div "1" at bounding box center [288, 134] width 22 height 25
type input "[DATE]"
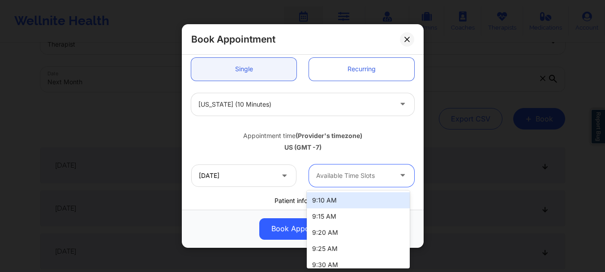
click at [338, 177] on div at bounding box center [354, 175] width 76 height 11
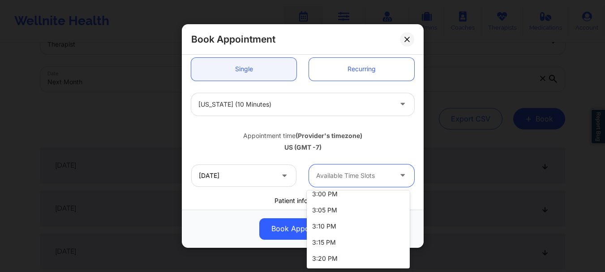
scroll to position [0, 0]
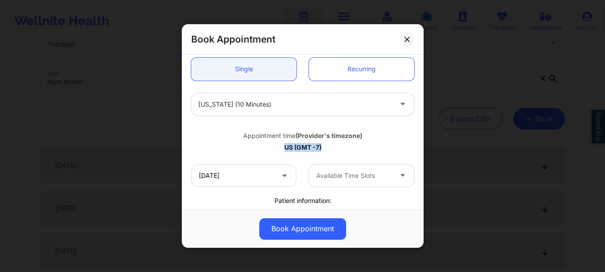
drag, startPoint x: 321, startPoint y: 146, endPoint x: 281, endPoint y: 150, distance: 40.0
click at [281, 150] on div "US (GMT -7)" at bounding box center [302, 147] width 223 height 9
copy div "US (GMT -7)"
click at [354, 173] on div at bounding box center [354, 175] width 76 height 11
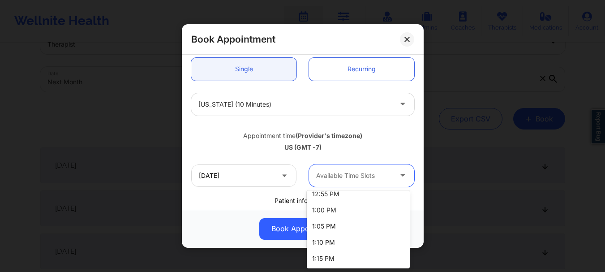
scroll to position [1086, 0]
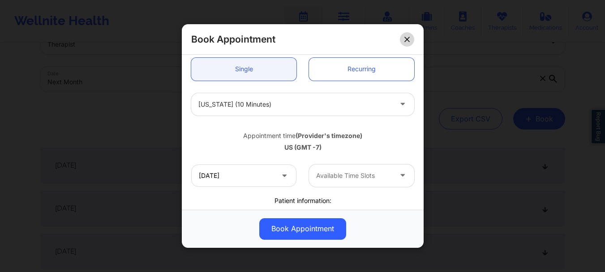
click at [411, 38] on button at bounding box center [407, 39] width 14 height 14
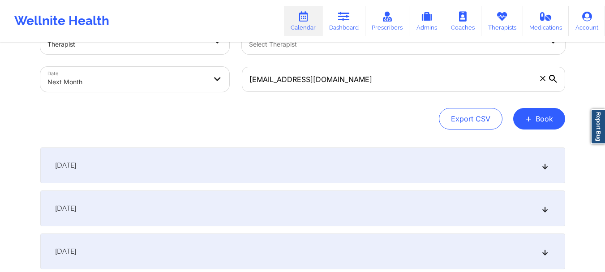
click at [543, 77] on icon at bounding box center [542, 78] width 5 height 5
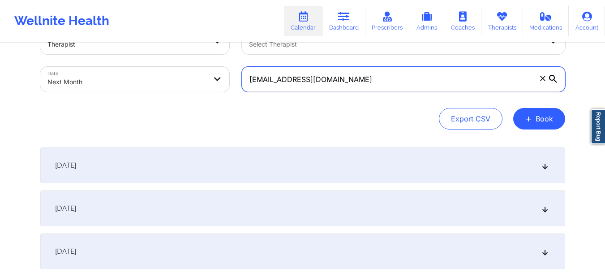
click at [543, 77] on input "[EMAIL_ADDRESS][DOMAIN_NAME]" at bounding box center [403, 79] width 323 height 25
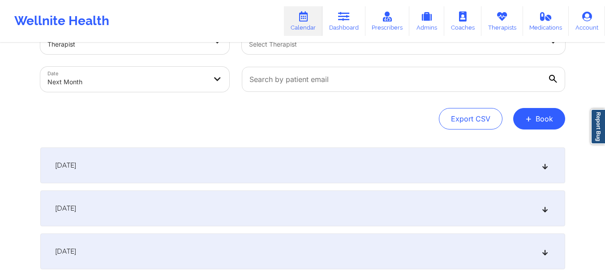
click at [152, 81] on body "Wellnite Health Calendar Dashboard Prescribers Admins Coaches Therapists Medica…" at bounding box center [302, 105] width 605 height 272
select select "2025-9"
select select "2025-10"
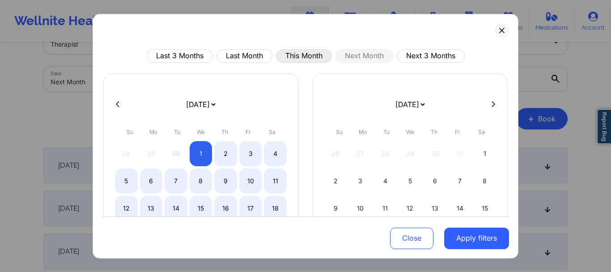
click at [303, 54] on button "This Month" at bounding box center [304, 55] width 56 height 13
select select "2025-8"
select select "2025-9"
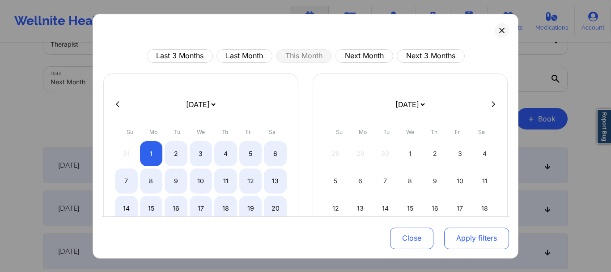
click at [449, 229] on button "Apply filters" at bounding box center [477, 237] width 65 height 21
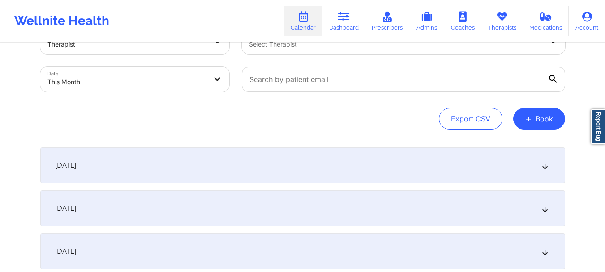
click at [329, 93] on div at bounding box center [403, 79] width 336 height 38
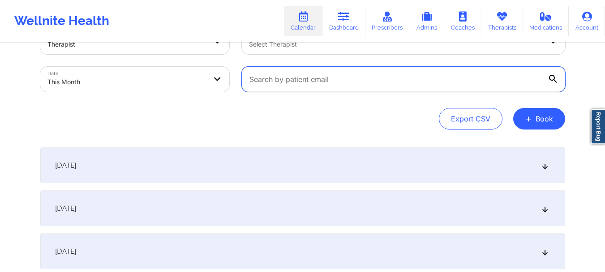
click at [312, 87] on input "text" at bounding box center [403, 79] width 323 height 25
paste input "[EMAIL_ADDRESS][DOMAIN_NAME]"
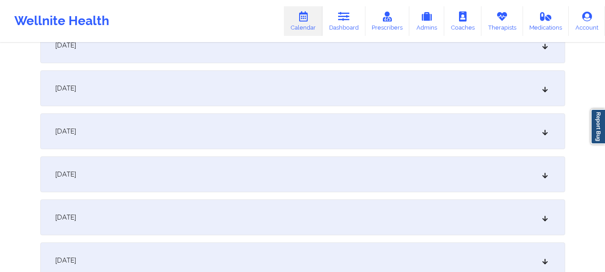
scroll to position [1261, 0]
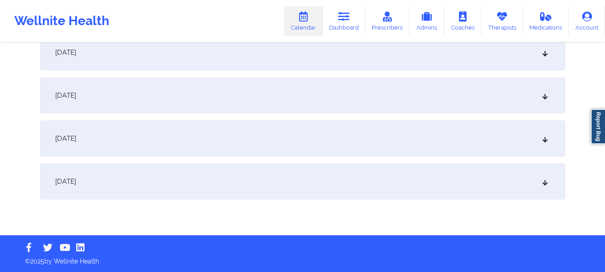
type input "[EMAIL_ADDRESS][DOMAIN_NAME]"
click at [544, 175] on div "[DATE]" at bounding box center [302, 181] width 525 height 36
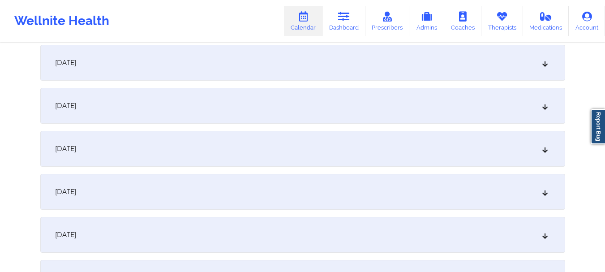
scroll to position [0, 0]
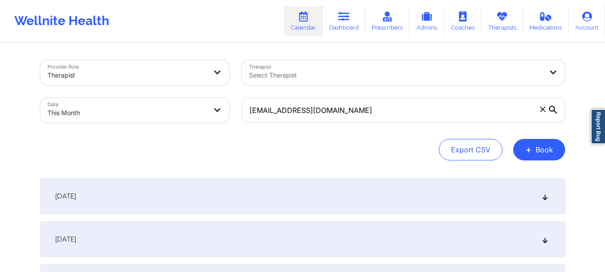
click at [545, 111] on icon at bounding box center [542, 109] width 5 height 5
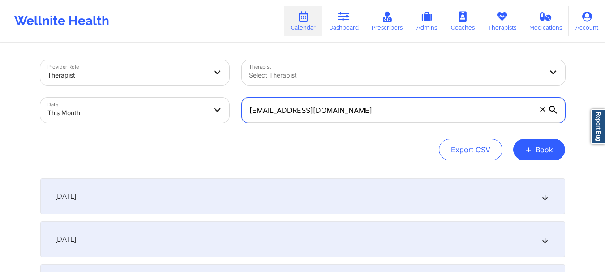
click at [545, 111] on input "[EMAIL_ADDRESS][DOMAIN_NAME]" at bounding box center [403, 110] width 323 height 25
paste input "[EMAIL_ADDRESS][DOMAIN_NAME]"
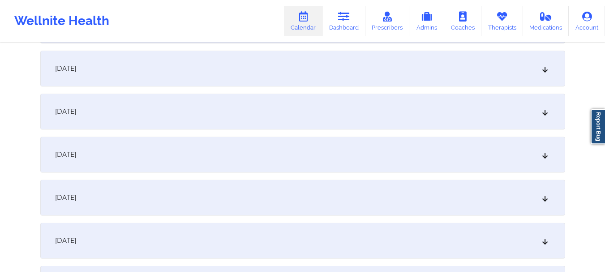
scroll to position [1221, 0]
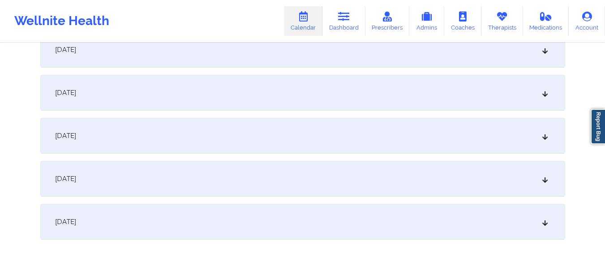
type input "[EMAIL_ADDRESS][DOMAIN_NAME]"
click at [544, 185] on div "[DATE]" at bounding box center [302, 179] width 525 height 36
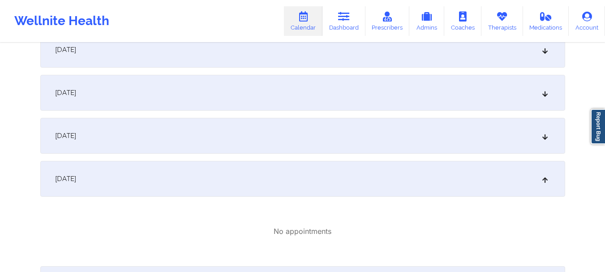
scroll to position [1323, 0]
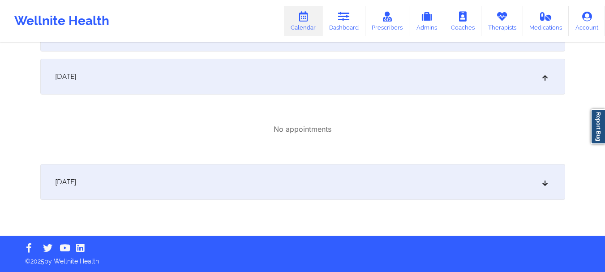
drag, startPoint x: 555, startPoint y: 179, endPoint x: 547, endPoint y: 183, distance: 8.4
click at [547, 183] on div "[DATE]" at bounding box center [302, 182] width 525 height 36
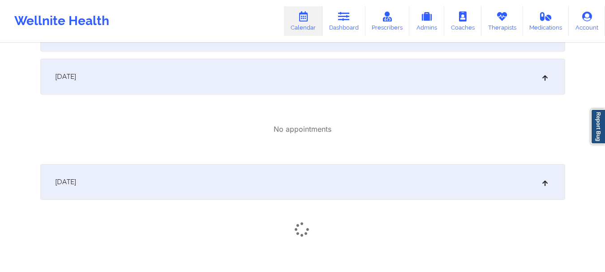
click at [547, 183] on icon at bounding box center [545, 182] width 8 height 6
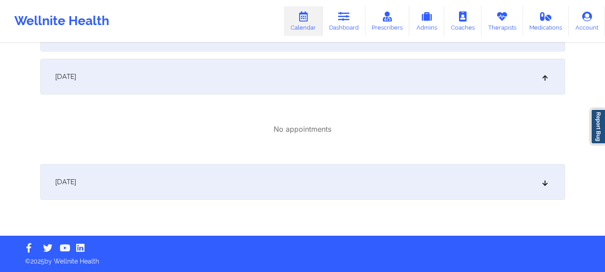
click at [547, 183] on icon at bounding box center [545, 182] width 8 height 6
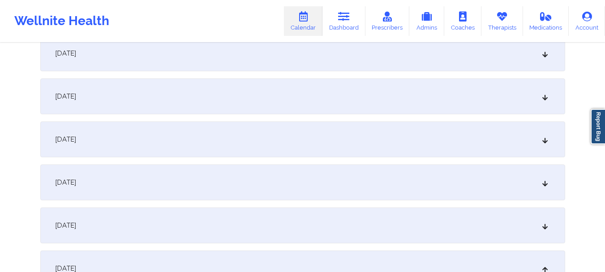
scroll to position [1125, 0]
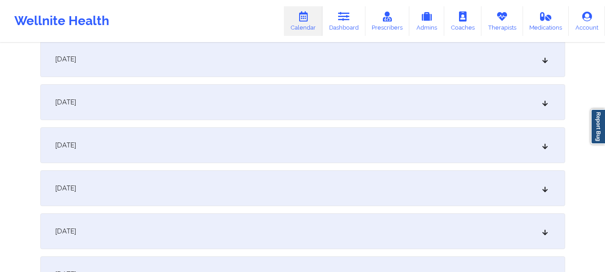
click at [546, 234] on icon at bounding box center [545, 231] width 8 height 6
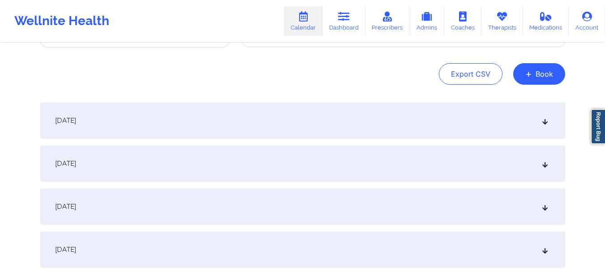
scroll to position [0, 0]
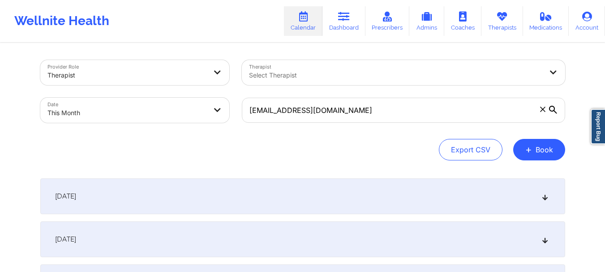
click at [160, 116] on body "Wellnite Health Calendar Dashboard Prescribers Admins Coaches Therapists Medica…" at bounding box center [302, 136] width 605 height 272
select select "2025-8"
select select "2025-9"
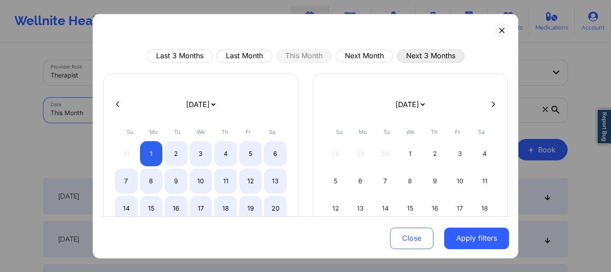
click at [434, 55] on button "Next 3 Months" at bounding box center [431, 55] width 68 height 13
select select "2025-9"
select select "2025-10"
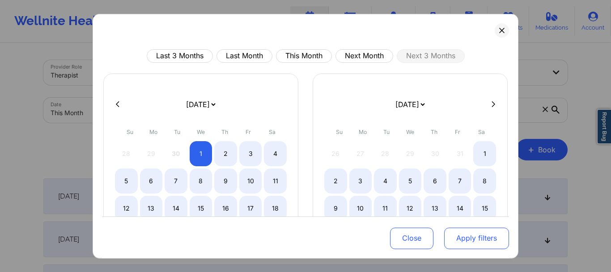
click at [455, 248] on button "Apply filters" at bounding box center [477, 237] width 65 height 21
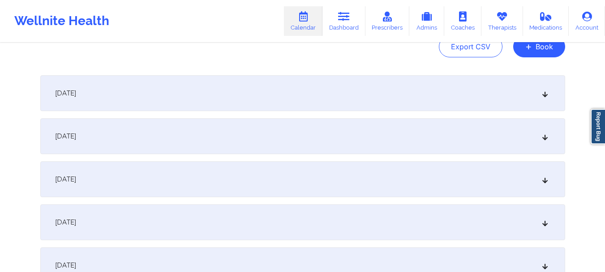
scroll to position [95, 0]
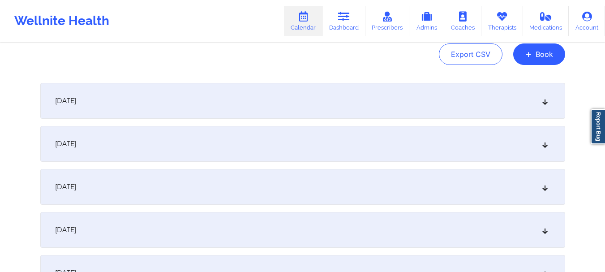
click at [547, 107] on div "[DATE]" at bounding box center [302, 101] width 525 height 36
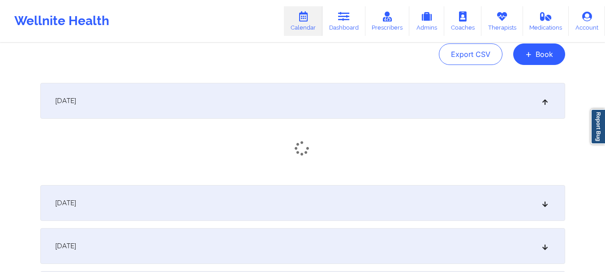
click at [547, 107] on div "[DATE]" at bounding box center [302, 101] width 525 height 36
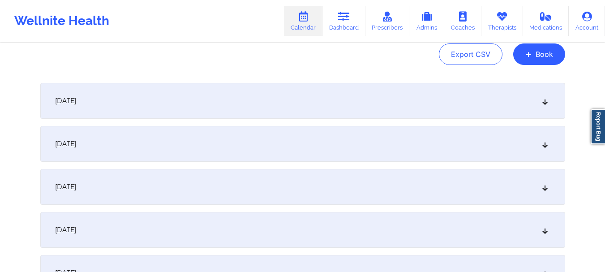
click at [547, 107] on div "[DATE]" at bounding box center [302, 101] width 525 height 36
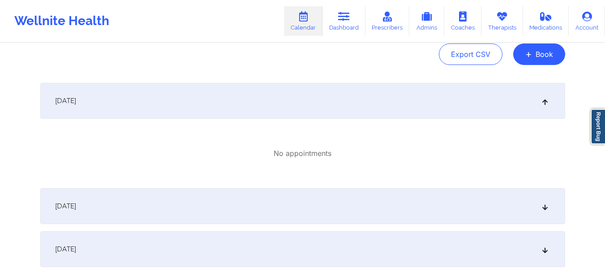
click at [547, 106] on div "[DATE]" at bounding box center [302, 101] width 525 height 36
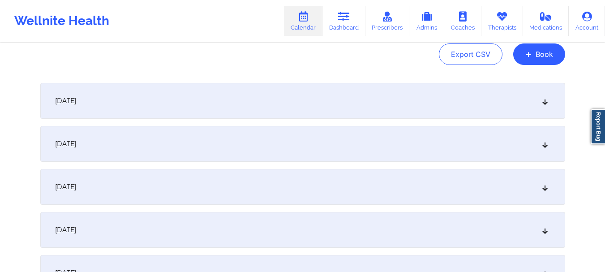
click at [542, 143] on icon at bounding box center [545, 144] width 8 height 6
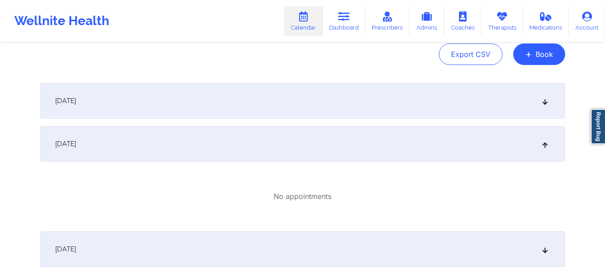
click at [542, 143] on icon at bounding box center [545, 144] width 8 height 6
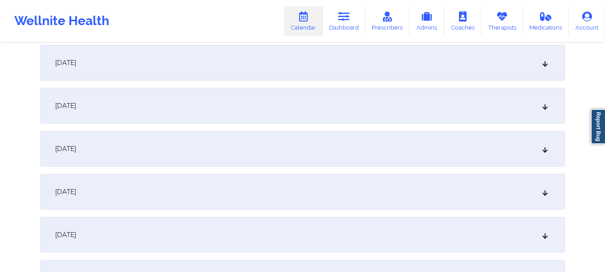
scroll to position [191, 0]
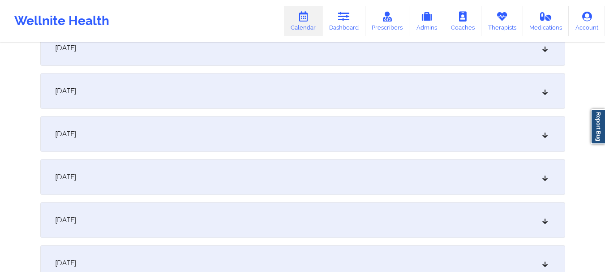
click at [544, 92] on icon at bounding box center [545, 91] width 8 height 6
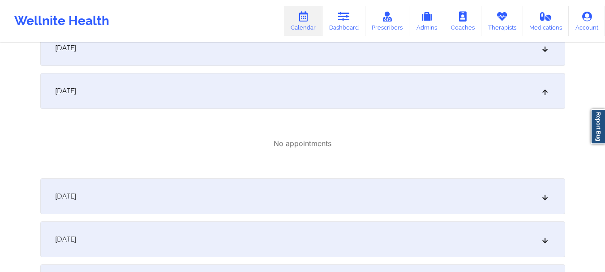
click at [544, 92] on icon at bounding box center [545, 91] width 8 height 6
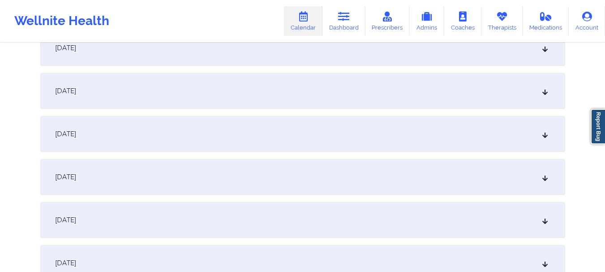
click at [546, 137] on icon at bounding box center [545, 134] width 8 height 6
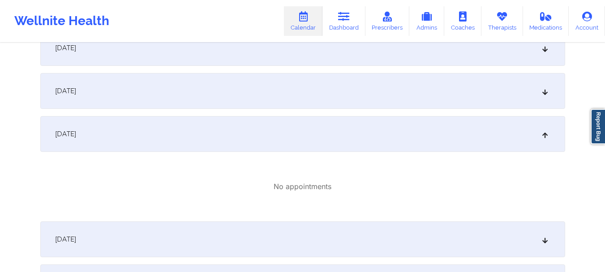
click at [545, 136] on icon at bounding box center [545, 134] width 8 height 6
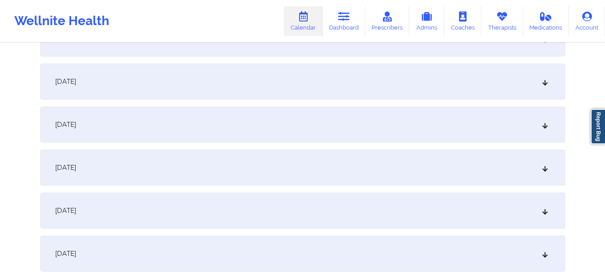
scroll to position [324, 0]
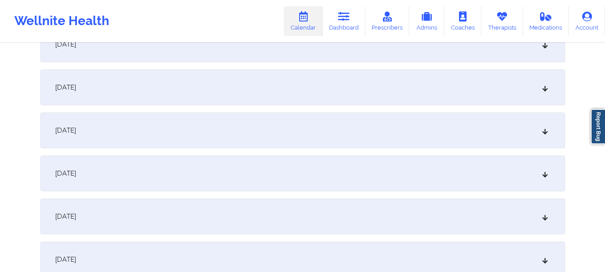
click at [547, 47] on icon at bounding box center [545, 44] width 8 height 6
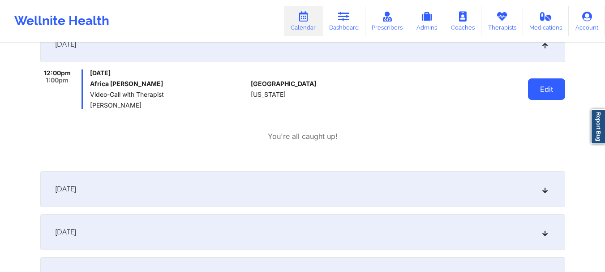
click at [545, 90] on button "Edit" at bounding box center [546, 88] width 37 height 21
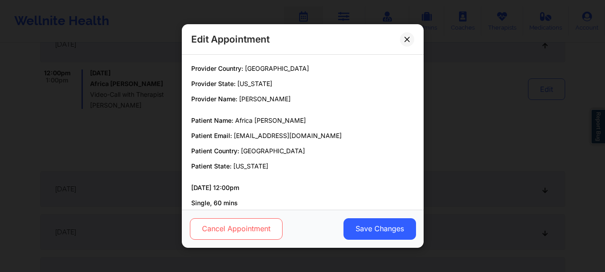
click at [267, 223] on button "Cancel Appointment" at bounding box center [235, 228] width 93 height 21
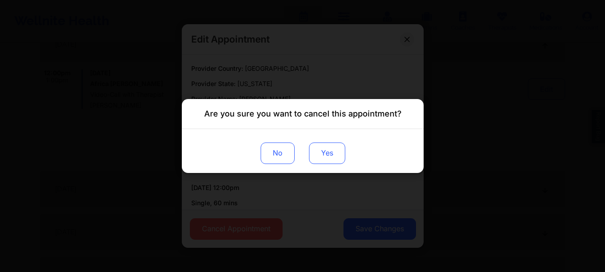
click at [316, 150] on button "Yes" at bounding box center [326, 152] width 36 height 21
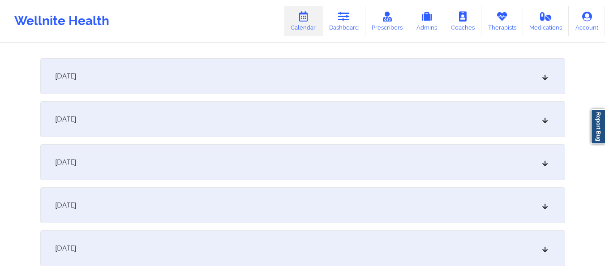
scroll to position [451, 0]
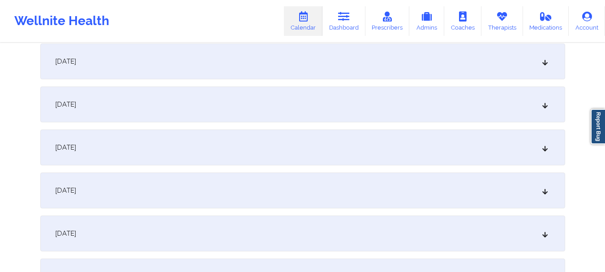
click at [545, 192] on icon at bounding box center [545, 190] width 8 height 6
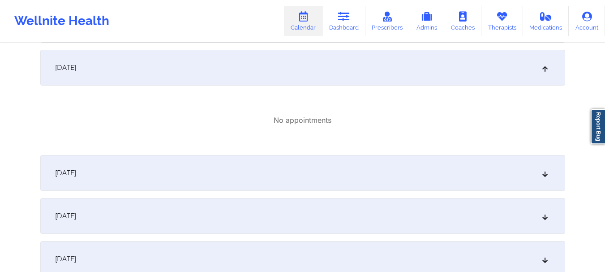
scroll to position [597, 0]
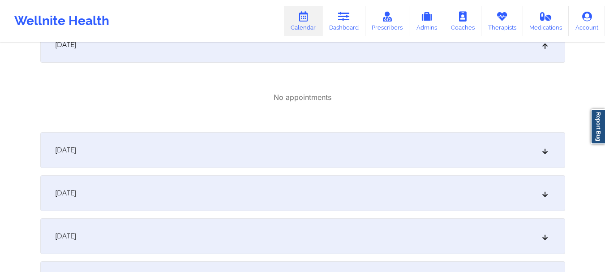
click at [545, 155] on div "[DATE]" at bounding box center [302, 150] width 525 height 36
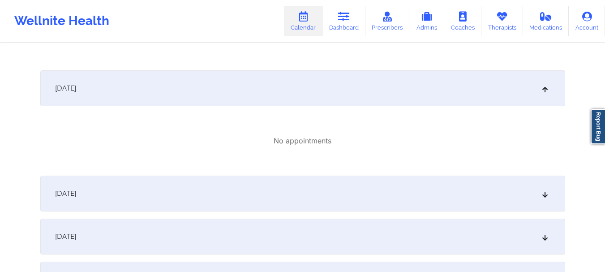
scroll to position [689, 0]
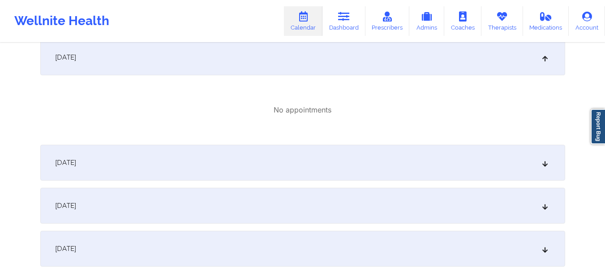
click at [544, 170] on div "[DATE]" at bounding box center [302, 163] width 525 height 36
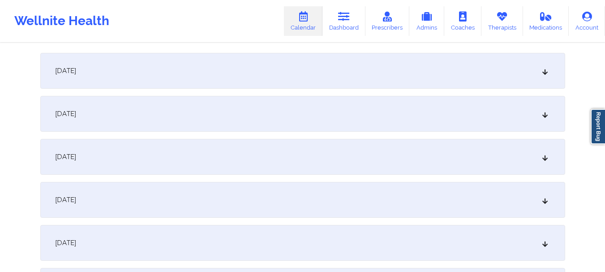
scroll to position [933, 0]
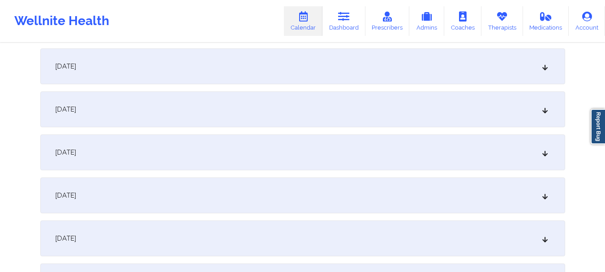
click at [546, 75] on div "[DATE]" at bounding box center [302, 66] width 525 height 36
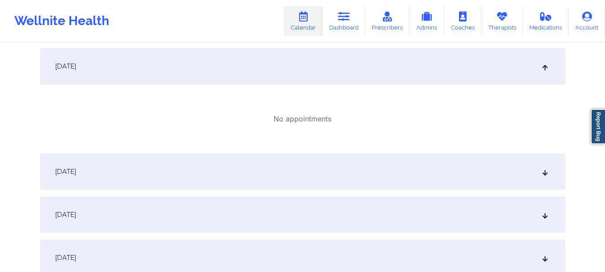
click at [545, 172] on icon at bounding box center [545, 171] width 8 height 6
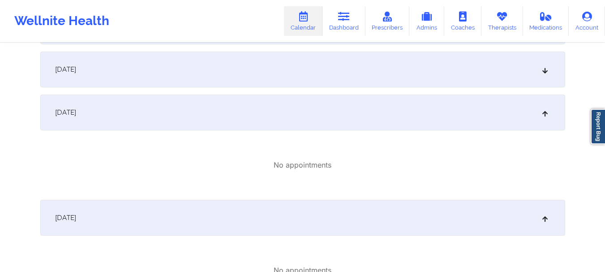
scroll to position [554, 0]
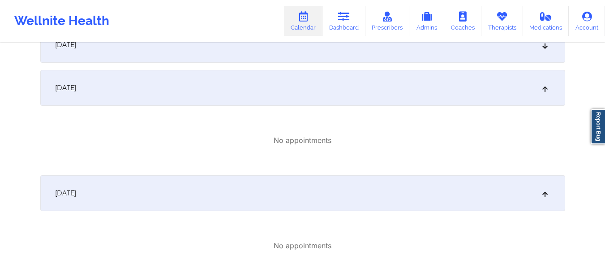
click at [542, 91] on icon at bounding box center [545, 88] width 8 height 6
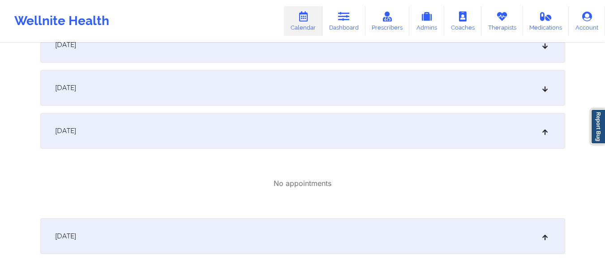
click at [545, 131] on icon at bounding box center [545, 131] width 8 height 6
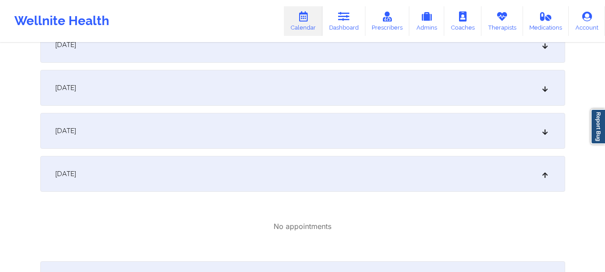
click at [546, 177] on icon at bounding box center [545, 174] width 8 height 6
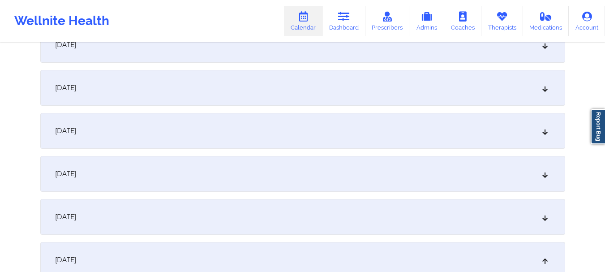
click at [549, 51] on div "[DATE]" at bounding box center [302, 45] width 525 height 36
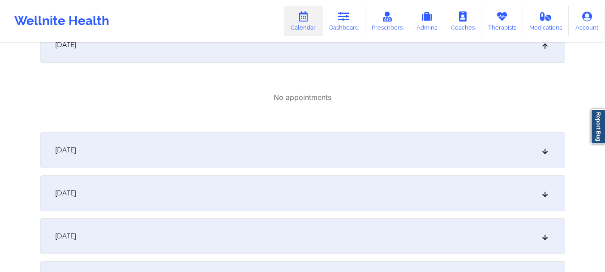
click at [548, 51] on div "[DATE]" at bounding box center [302, 45] width 525 height 36
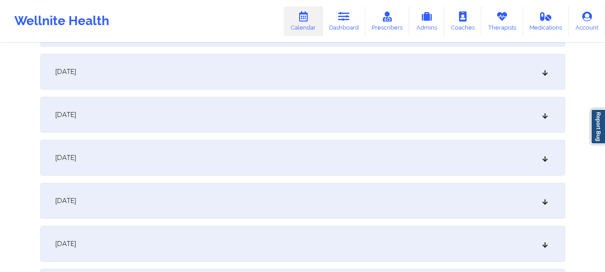
scroll to position [476, 0]
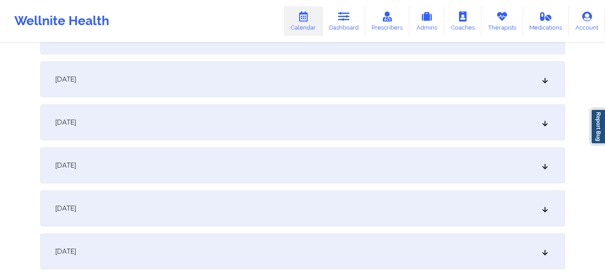
click at [549, 82] on div "[DATE]" at bounding box center [302, 79] width 525 height 36
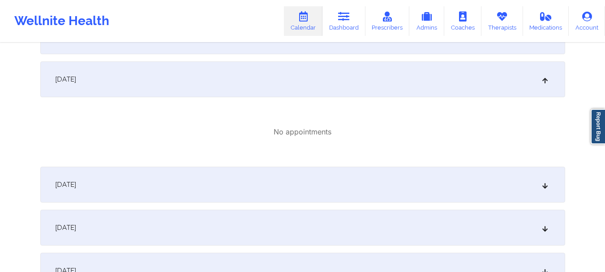
click at [549, 82] on div "[DATE]" at bounding box center [302, 79] width 525 height 36
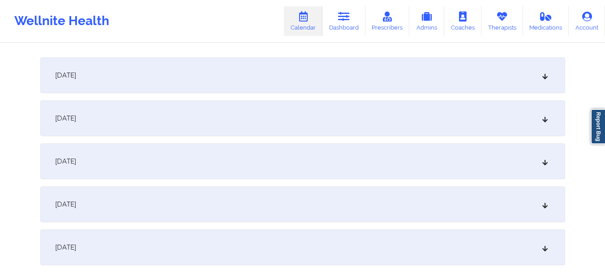
scroll to position [414, 0]
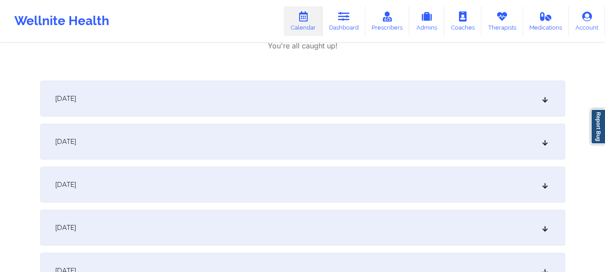
click at [545, 99] on icon at bounding box center [545, 98] width 8 height 6
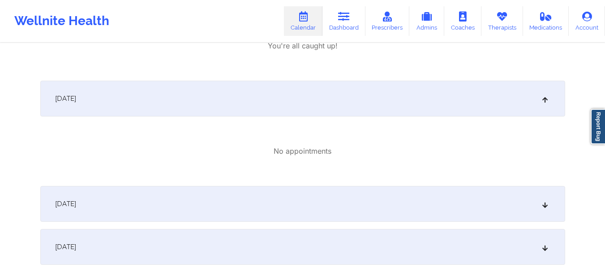
click at [545, 100] on icon at bounding box center [545, 98] width 8 height 6
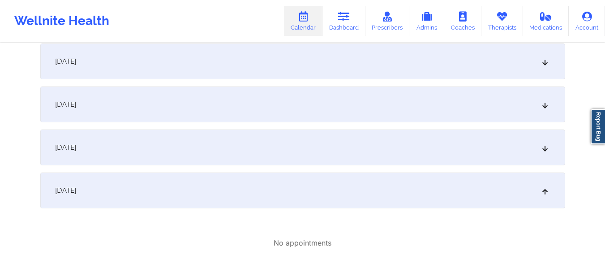
scroll to position [631, 0]
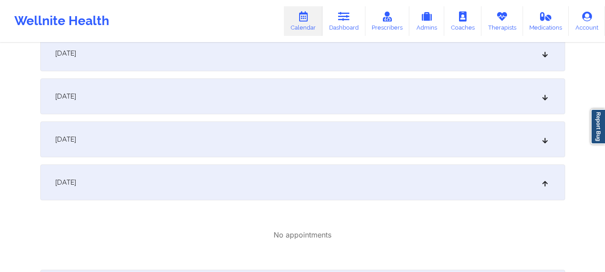
click at [542, 102] on div "[DATE]" at bounding box center [302, 96] width 525 height 36
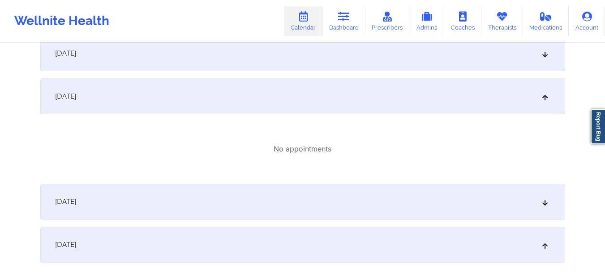
click at [542, 101] on div "[DATE]" at bounding box center [302, 96] width 525 height 36
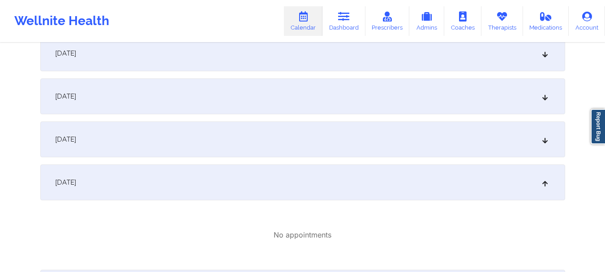
click at [545, 148] on div "[DATE]" at bounding box center [302, 139] width 525 height 36
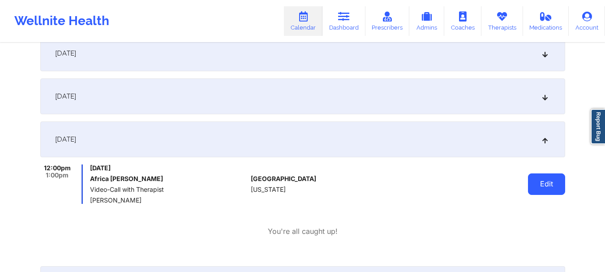
click at [539, 182] on button "Edit" at bounding box center [546, 183] width 37 height 21
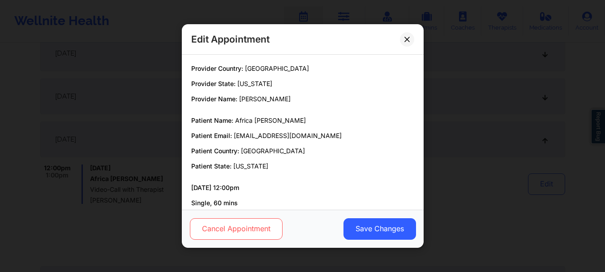
click at [269, 233] on button "Cancel Appointment" at bounding box center [235, 228] width 93 height 21
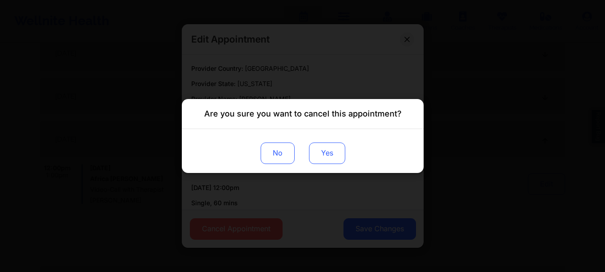
click at [335, 151] on button "Yes" at bounding box center [326, 152] width 36 height 21
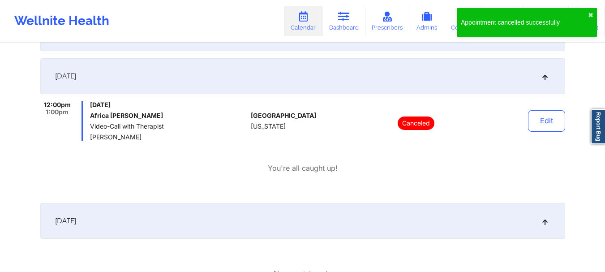
scroll to position [726, 0]
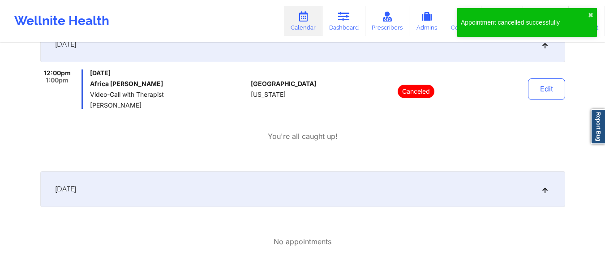
click at [543, 54] on div "[DATE]" at bounding box center [302, 44] width 525 height 36
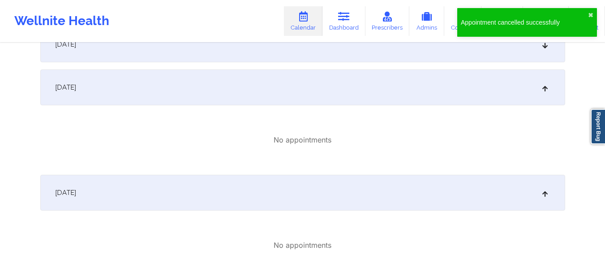
click at [541, 90] on icon at bounding box center [545, 87] width 8 height 6
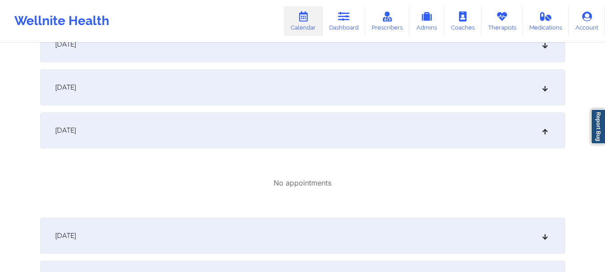
click at [547, 139] on div "[DATE]" at bounding box center [302, 130] width 525 height 36
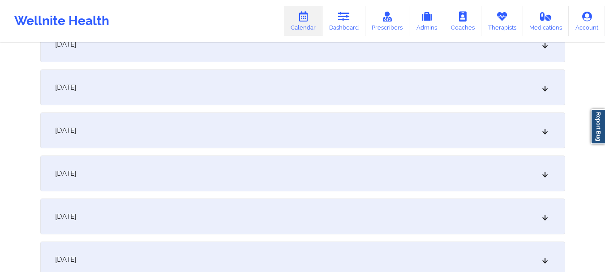
click at [543, 170] on icon at bounding box center [545, 173] width 8 height 6
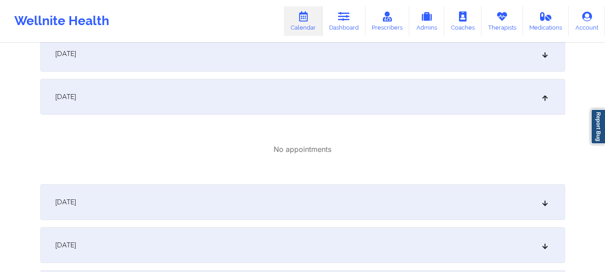
scroll to position [818, 0]
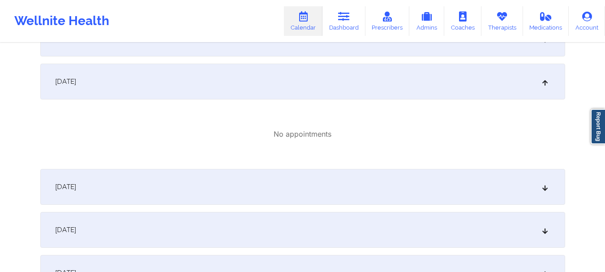
click at [544, 85] on icon at bounding box center [545, 81] width 8 height 6
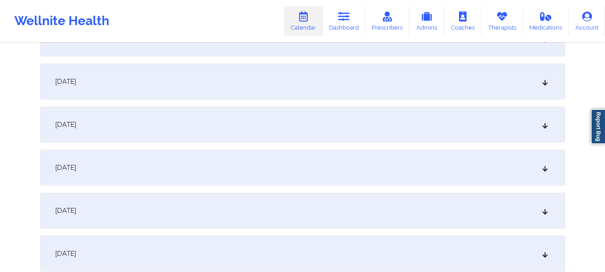
click at [543, 125] on icon at bounding box center [545, 124] width 8 height 6
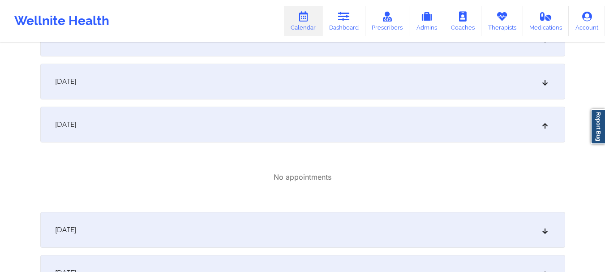
click at [543, 125] on icon at bounding box center [545, 124] width 8 height 6
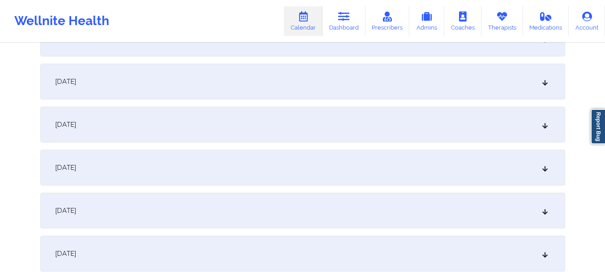
click at [544, 171] on icon at bounding box center [545, 167] width 8 height 6
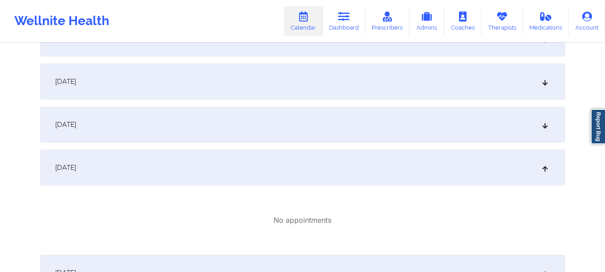
click at [544, 172] on div "[DATE]" at bounding box center [302, 168] width 525 height 36
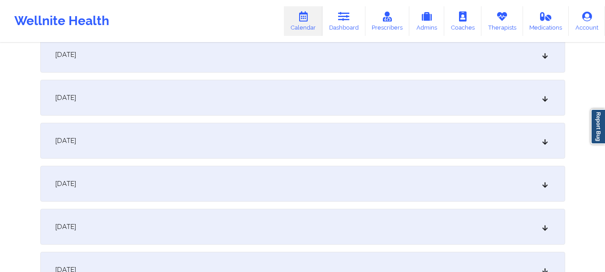
scroll to position [938, 0]
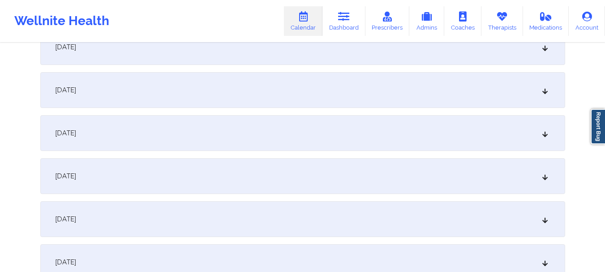
click at [548, 92] on div "[DATE]" at bounding box center [302, 90] width 525 height 36
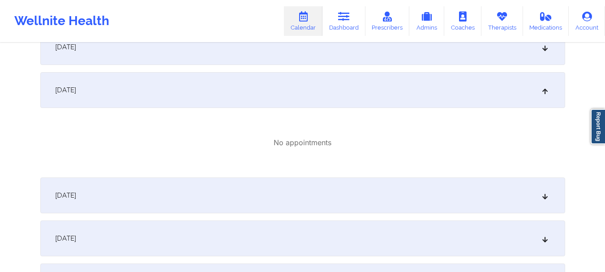
click at [548, 92] on div "[DATE]" at bounding box center [302, 90] width 525 height 36
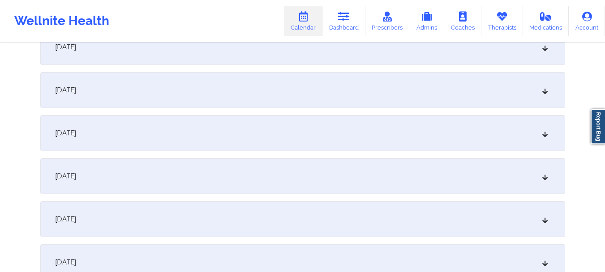
click at [547, 138] on div "[DATE]" at bounding box center [302, 133] width 525 height 36
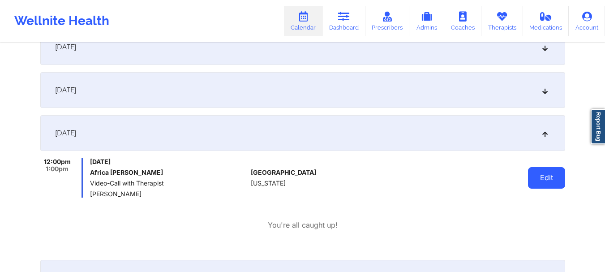
click at [556, 176] on button "Edit" at bounding box center [546, 177] width 37 height 21
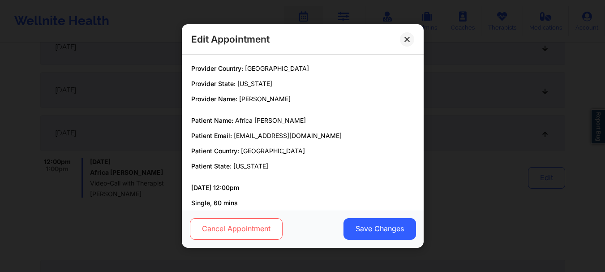
click at [214, 233] on button "Cancel Appointment" at bounding box center [235, 228] width 93 height 21
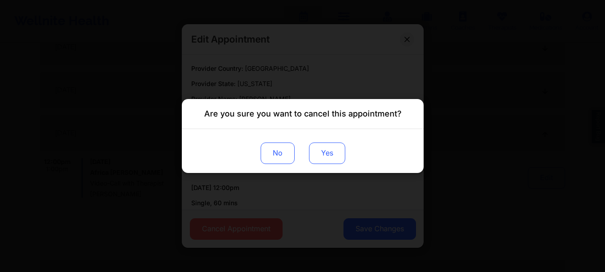
click at [313, 152] on button "Yes" at bounding box center [326, 152] width 36 height 21
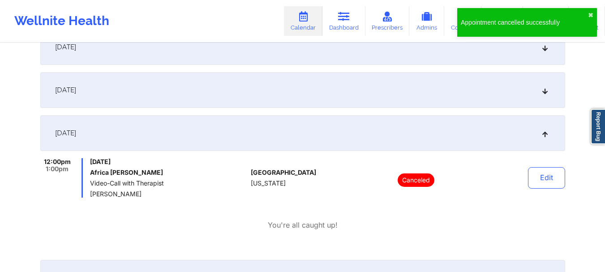
click at [545, 135] on icon at bounding box center [545, 133] width 8 height 6
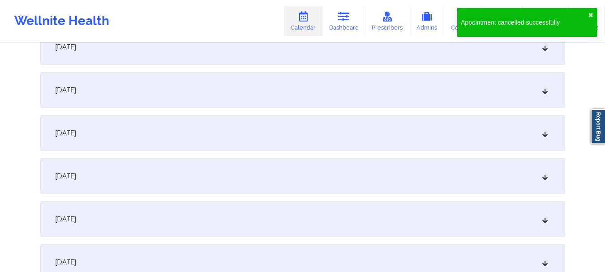
click at [544, 169] on div "[DATE]" at bounding box center [302, 176] width 525 height 36
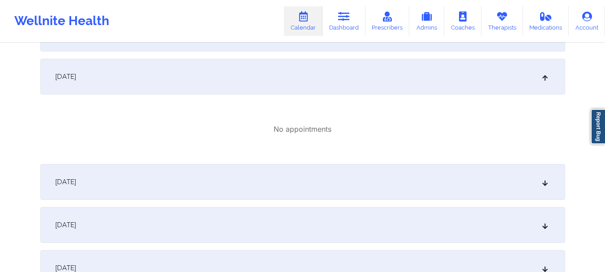
scroll to position [1068, 0]
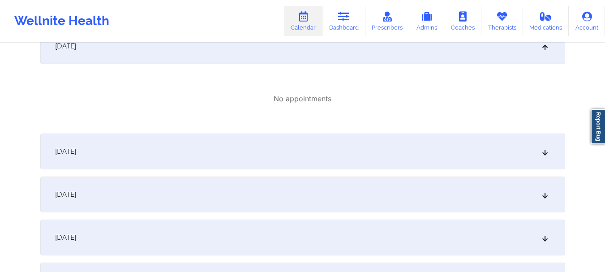
click at [543, 53] on div "[DATE]" at bounding box center [302, 46] width 525 height 36
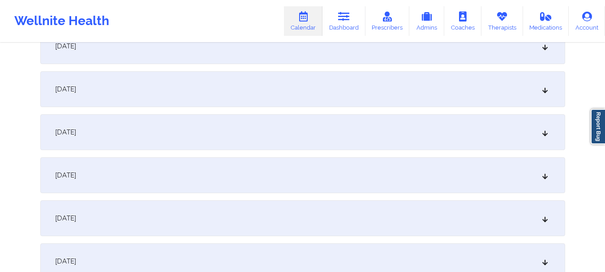
click at [545, 92] on icon at bounding box center [545, 89] width 8 height 6
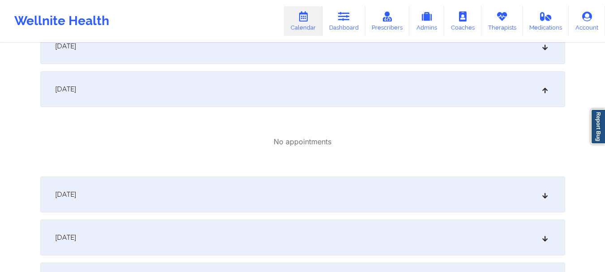
click at [545, 92] on icon at bounding box center [545, 89] width 8 height 6
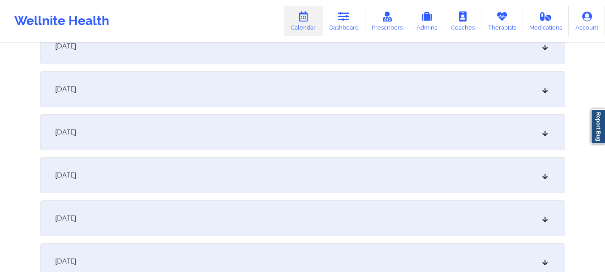
click at [546, 133] on icon at bounding box center [545, 132] width 8 height 6
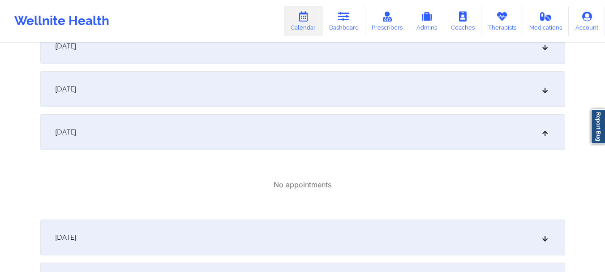
click at [546, 133] on icon at bounding box center [545, 132] width 8 height 6
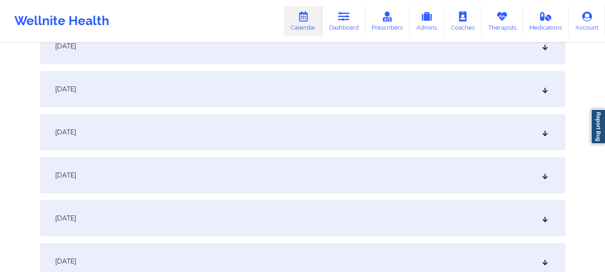
click at [544, 176] on icon at bounding box center [545, 175] width 8 height 6
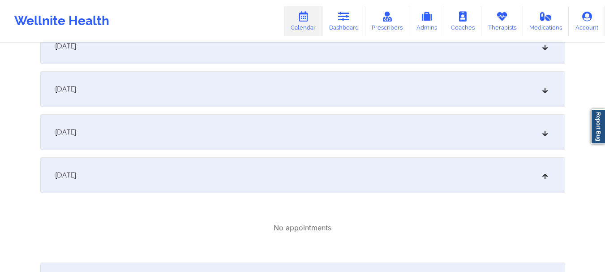
click at [544, 176] on icon at bounding box center [545, 175] width 8 height 6
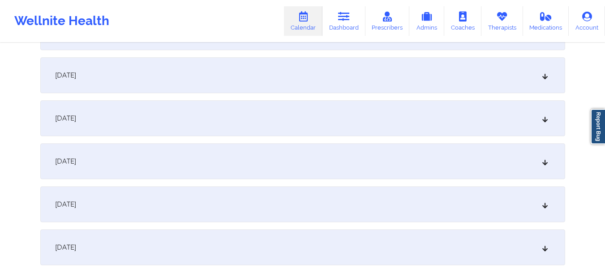
scroll to position [1219, 0]
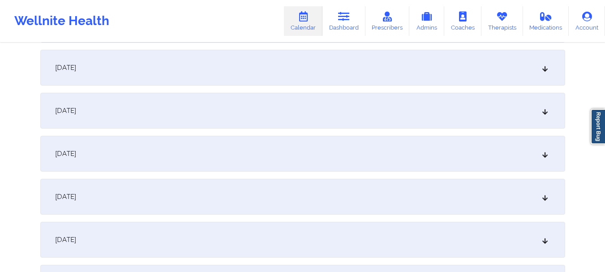
click at [547, 70] on icon at bounding box center [545, 67] width 8 height 6
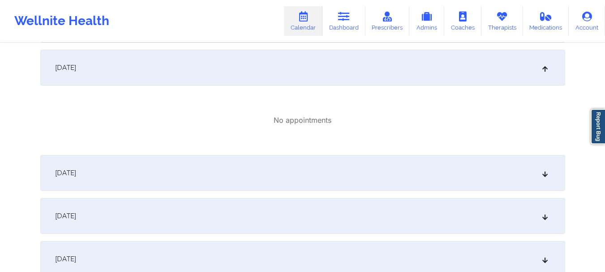
click at [547, 70] on icon at bounding box center [545, 67] width 8 height 6
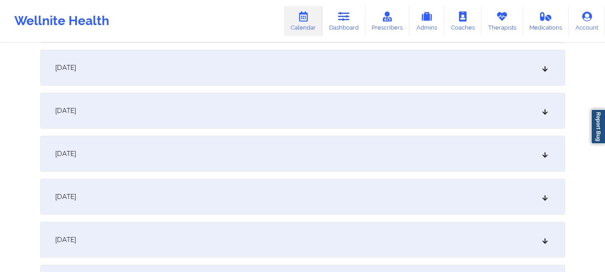
click at [546, 111] on icon at bounding box center [545, 110] width 8 height 6
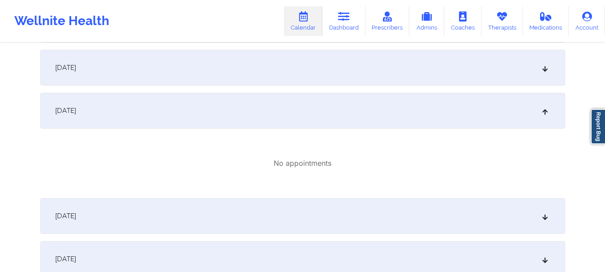
click at [546, 111] on icon at bounding box center [545, 110] width 8 height 6
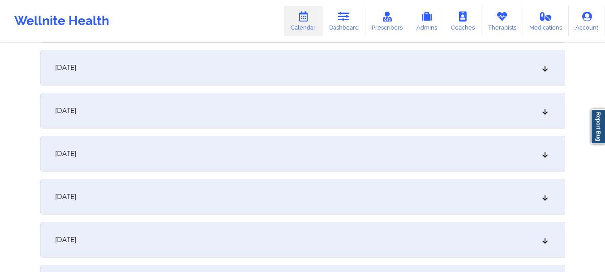
click at [544, 154] on icon at bounding box center [545, 153] width 8 height 6
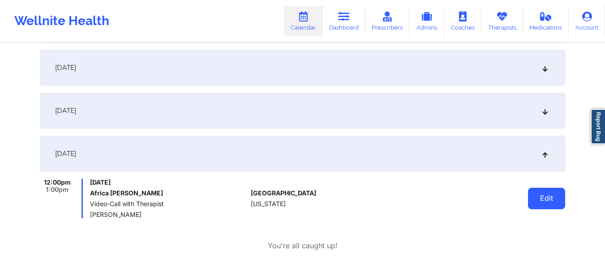
click at [537, 194] on button "Edit" at bounding box center [546, 198] width 37 height 21
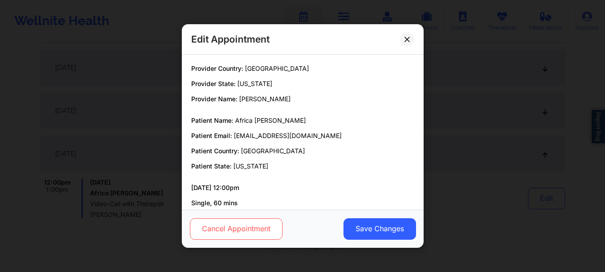
click at [261, 233] on button "Cancel Appointment" at bounding box center [235, 228] width 93 height 21
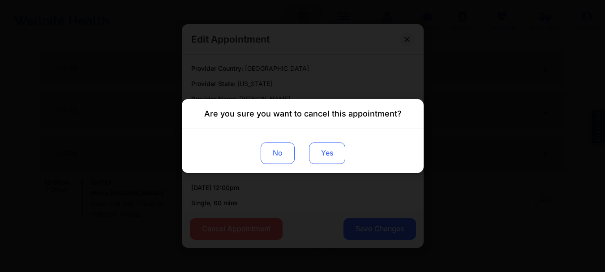
click at [328, 154] on button "Yes" at bounding box center [326, 152] width 36 height 21
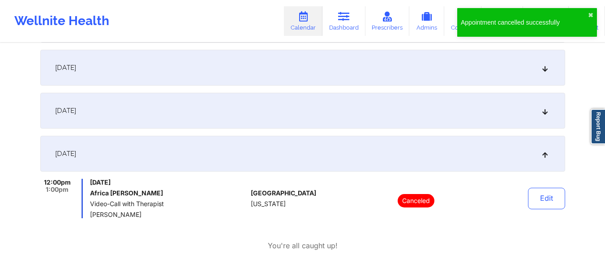
click at [544, 157] on icon at bounding box center [545, 153] width 8 height 6
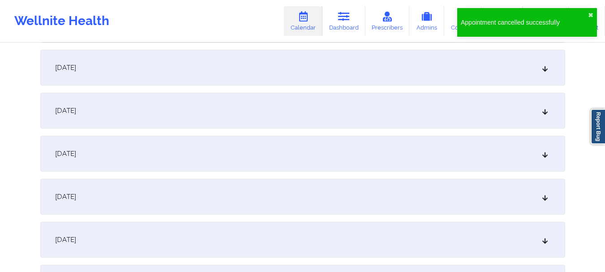
click at [547, 192] on div "[DATE]" at bounding box center [302, 197] width 525 height 36
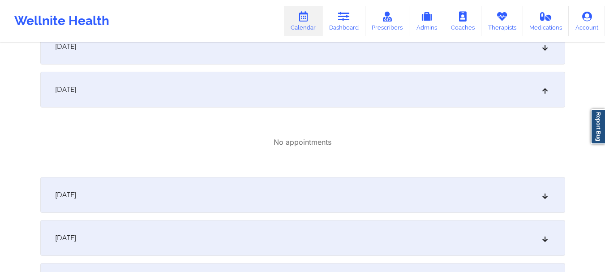
scroll to position [1372, 0]
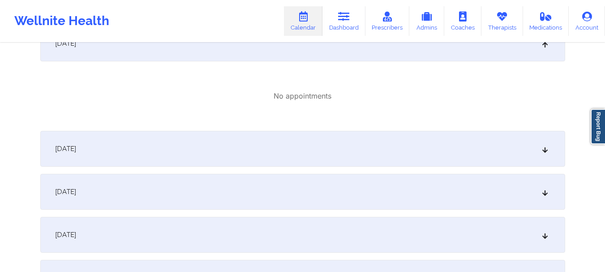
click at [543, 45] on icon at bounding box center [545, 43] width 8 height 6
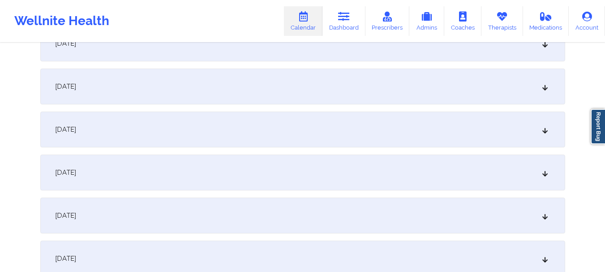
click at [545, 92] on div "[DATE]" at bounding box center [302, 86] width 525 height 36
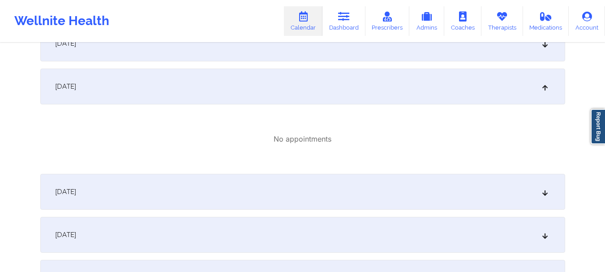
click at [545, 92] on div "[DATE]" at bounding box center [302, 86] width 525 height 36
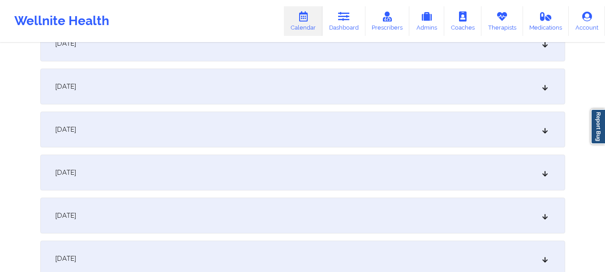
click at [546, 127] on icon at bounding box center [545, 129] width 8 height 6
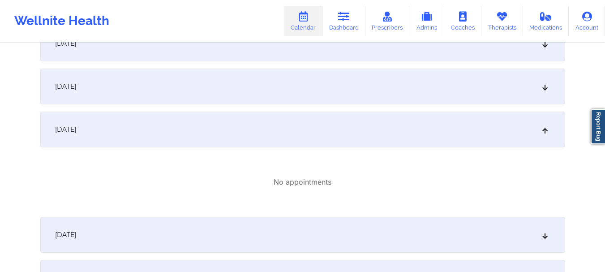
click at [546, 127] on icon at bounding box center [545, 129] width 8 height 6
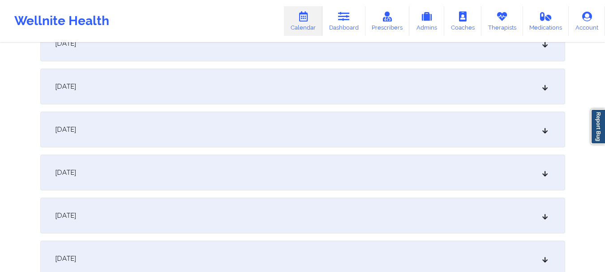
click at [544, 171] on icon at bounding box center [545, 172] width 8 height 6
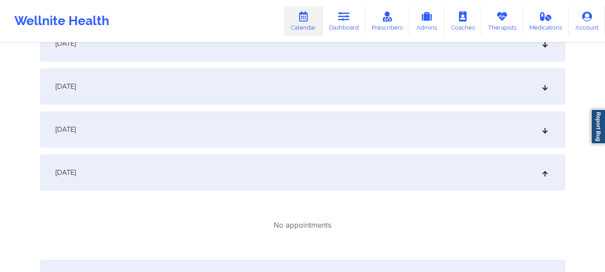
click at [543, 171] on icon at bounding box center [545, 172] width 8 height 6
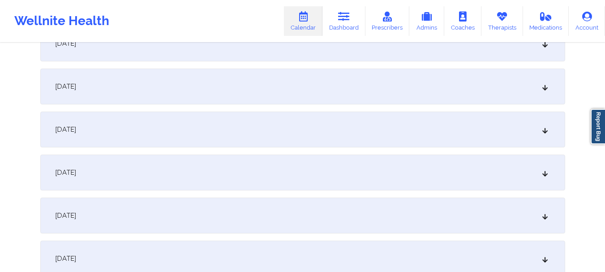
click at [542, 215] on icon at bounding box center [545, 215] width 8 height 6
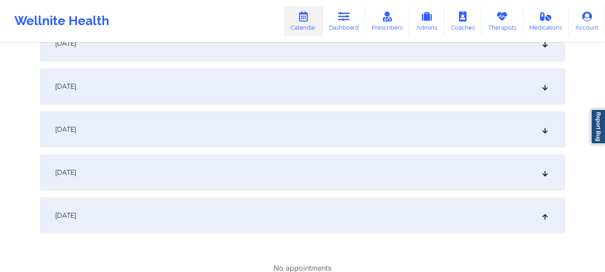
click at [541, 215] on icon at bounding box center [545, 215] width 8 height 6
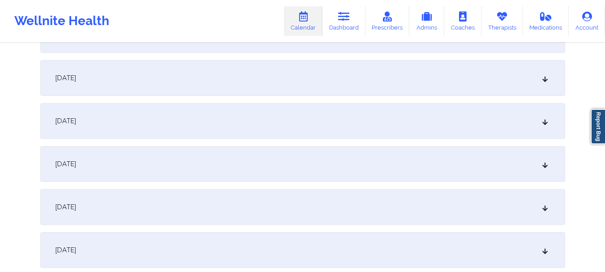
scroll to position [1560, 0]
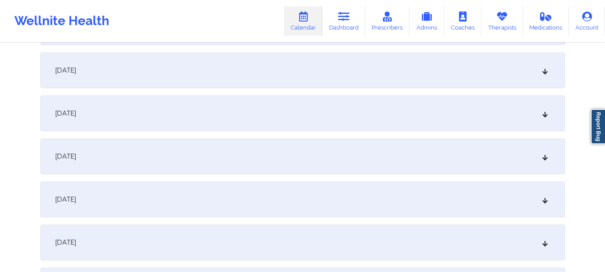
click at [543, 78] on div "[DATE]" at bounding box center [302, 70] width 525 height 36
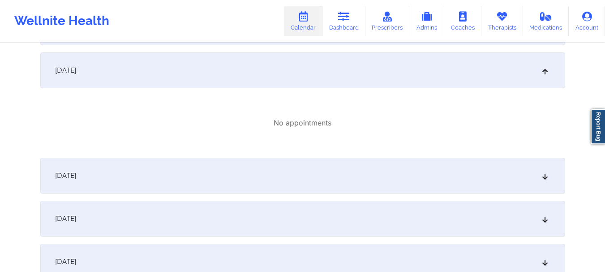
click at [543, 78] on div "[DATE]" at bounding box center [302, 70] width 525 height 36
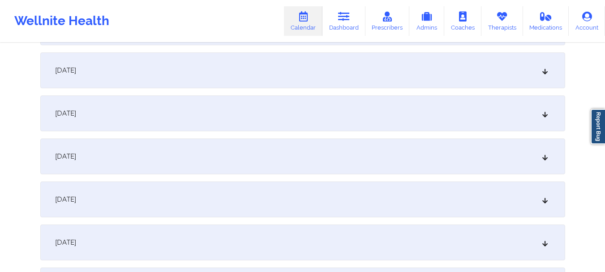
click at [546, 124] on div "[DATE]" at bounding box center [302, 113] width 525 height 36
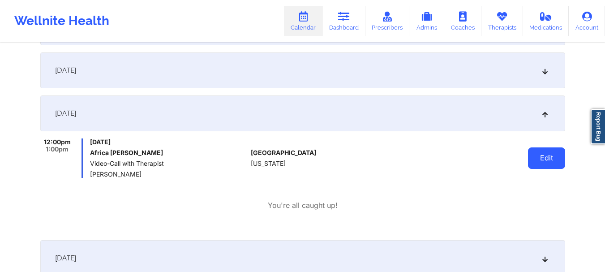
click at [544, 157] on button "Edit" at bounding box center [546, 157] width 37 height 21
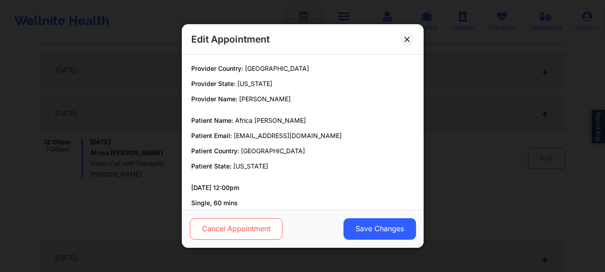
click at [248, 230] on button "Cancel Appointment" at bounding box center [235, 228] width 93 height 21
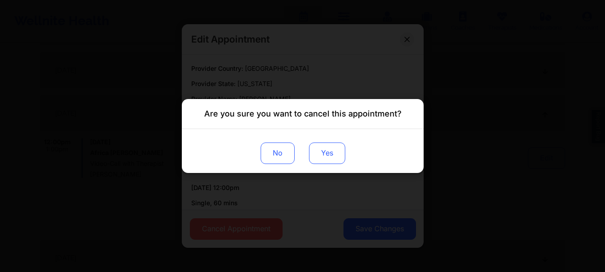
click at [330, 163] on button "Yes" at bounding box center [326, 152] width 36 height 21
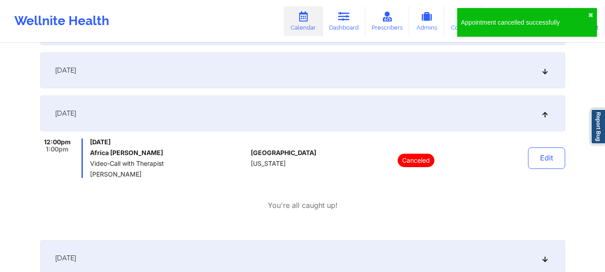
click at [548, 115] on div "[DATE]" at bounding box center [302, 113] width 525 height 36
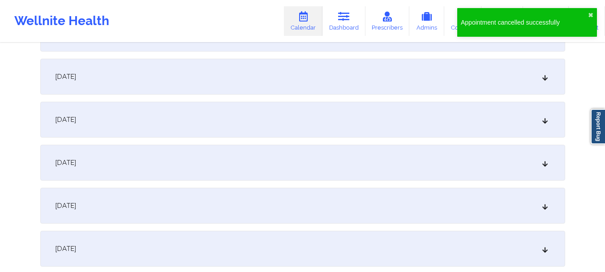
scroll to position [1733, 0]
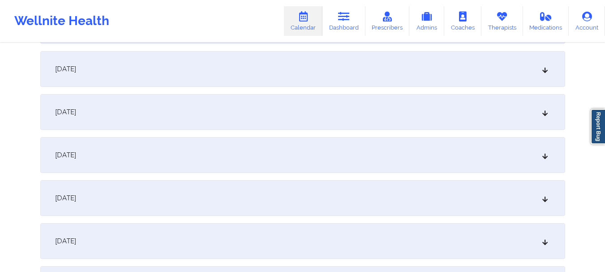
click at [542, 238] on icon at bounding box center [545, 241] width 8 height 6
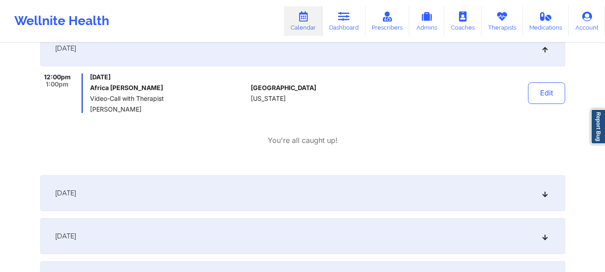
scroll to position [1941, 0]
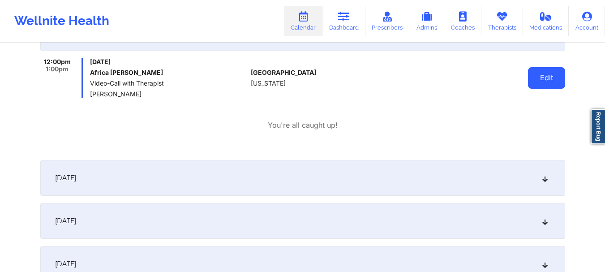
click at [550, 86] on button "Edit" at bounding box center [546, 77] width 37 height 21
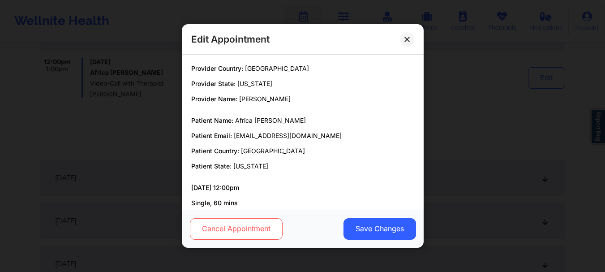
click at [267, 230] on button "Cancel Appointment" at bounding box center [235, 228] width 93 height 21
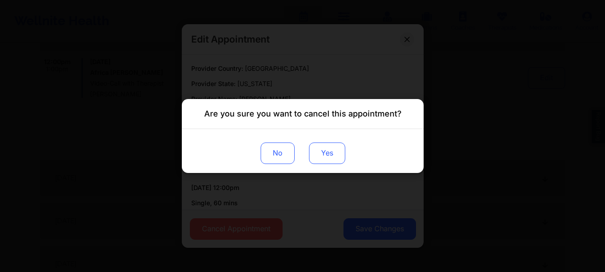
click at [326, 157] on button "Yes" at bounding box center [326, 152] width 36 height 21
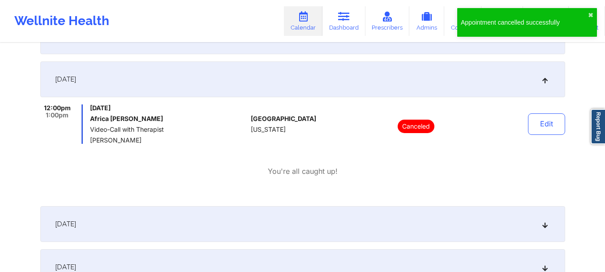
scroll to position [1887, 0]
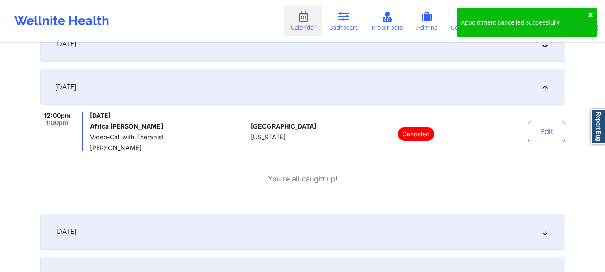
click at [546, 95] on div "[DATE]" at bounding box center [302, 87] width 525 height 36
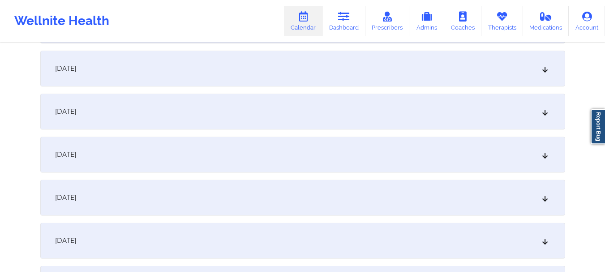
scroll to position [2158, 0]
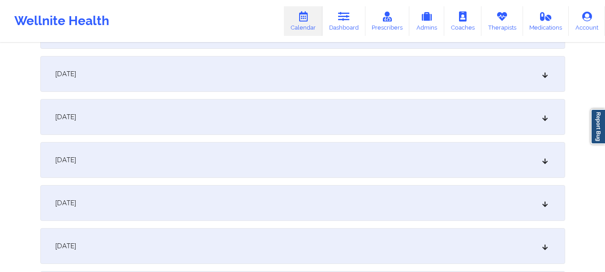
click at [544, 79] on div "[DATE]" at bounding box center [302, 74] width 525 height 36
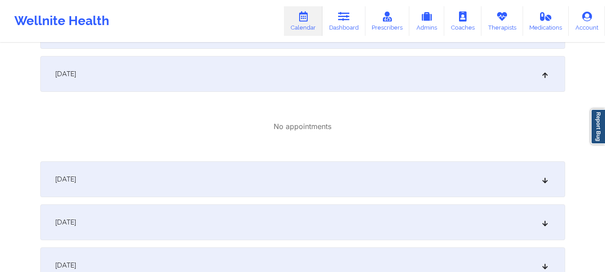
click at [544, 79] on div "[DATE]" at bounding box center [302, 74] width 525 height 36
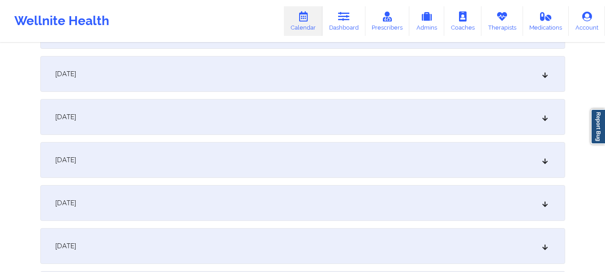
click at [547, 118] on icon at bounding box center [545, 117] width 8 height 6
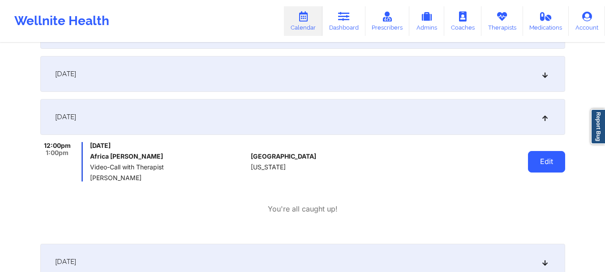
click at [536, 161] on button "Edit" at bounding box center [546, 161] width 37 height 21
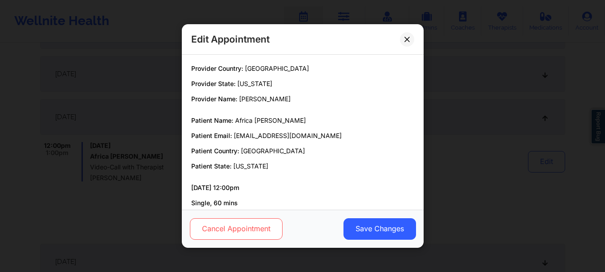
click at [239, 234] on button "Cancel Appointment" at bounding box center [235, 228] width 93 height 21
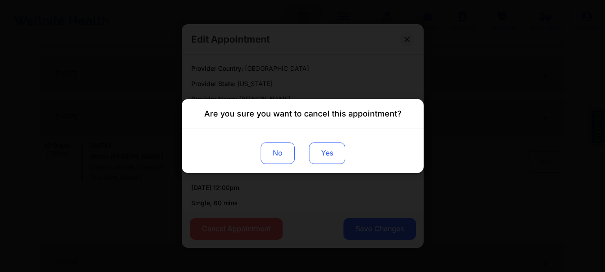
click at [326, 156] on button "Yes" at bounding box center [326, 152] width 36 height 21
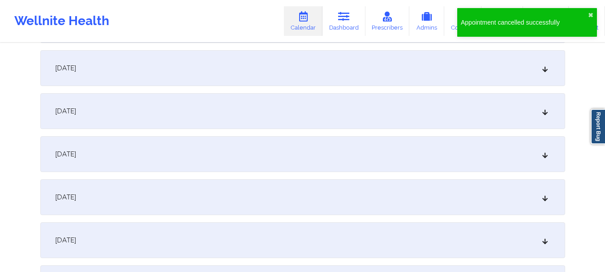
scroll to position [2574, 0]
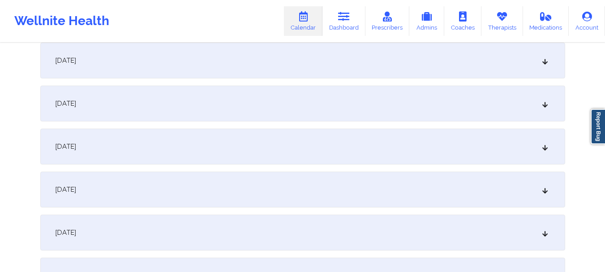
click at [545, 109] on div "[DATE]" at bounding box center [302, 104] width 525 height 36
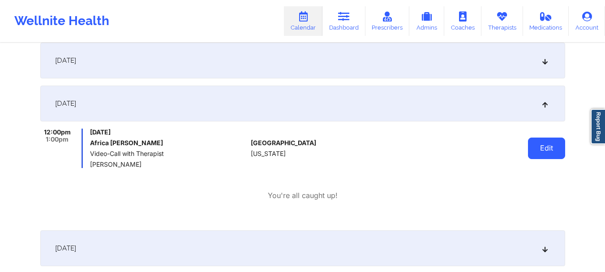
click at [539, 148] on button "Edit" at bounding box center [546, 147] width 37 height 21
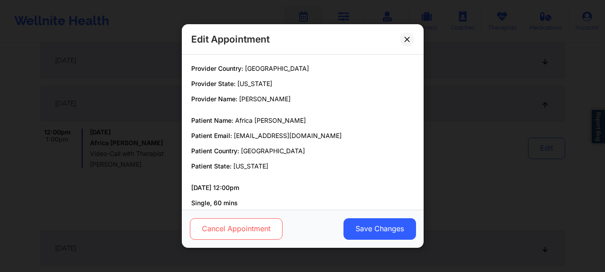
click at [249, 237] on button "Cancel Appointment" at bounding box center [235, 228] width 93 height 21
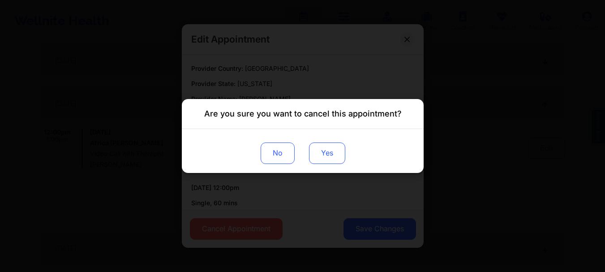
click at [334, 158] on button "Yes" at bounding box center [326, 152] width 36 height 21
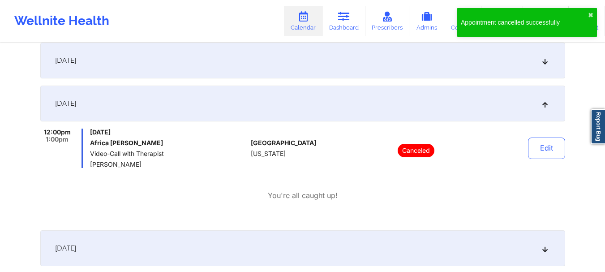
click at [545, 106] on icon at bounding box center [545, 103] width 8 height 6
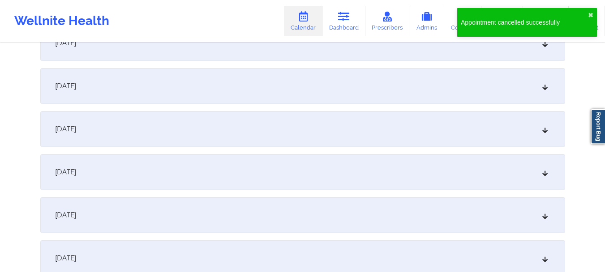
scroll to position [2736, 0]
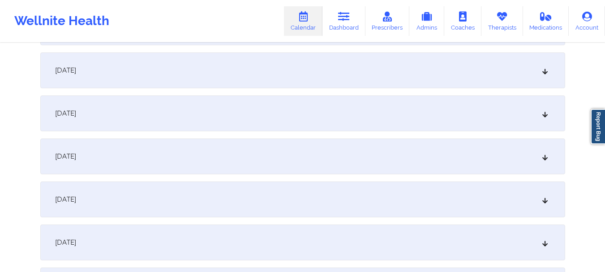
click at [546, 245] on icon at bounding box center [545, 242] width 8 height 6
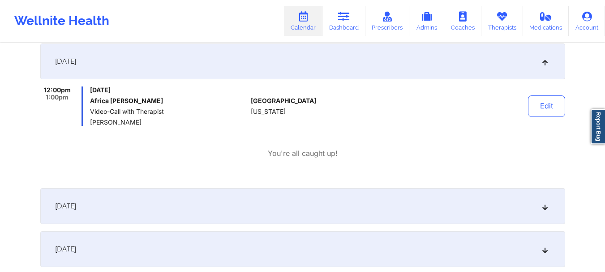
scroll to position [2924, 0]
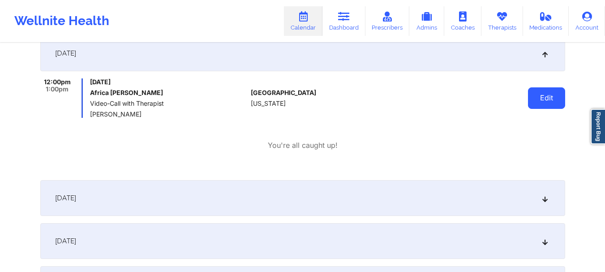
click at [539, 100] on button "Edit" at bounding box center [546, 97] width 37 height 21
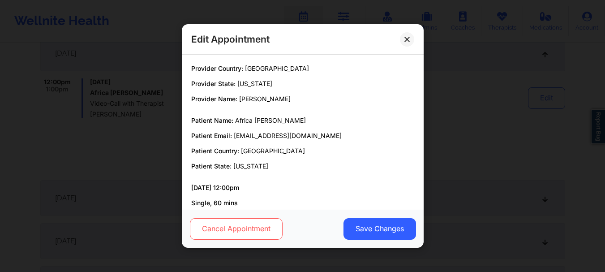
click at [237, 234] on button "Cancel Appointment" at bounding box center [235, 228] width 93 height 21
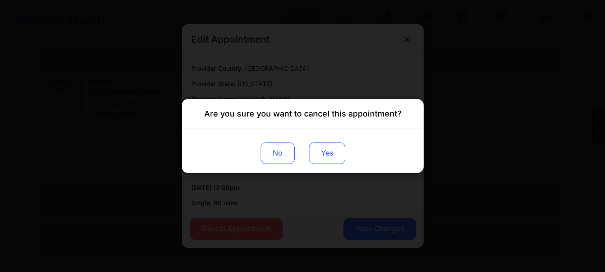
click at [326, 163] on button "Yes" at bounding box center [326, 152] width 36 height 21
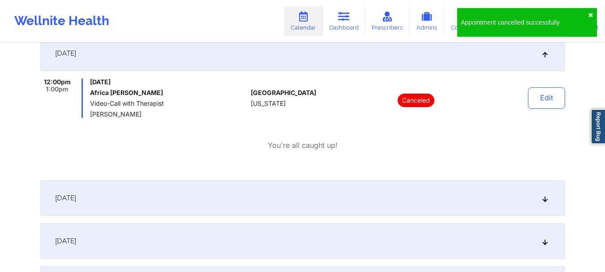
click at [544, 53] on icon at bounding box center [545, 53] width 8 height 6
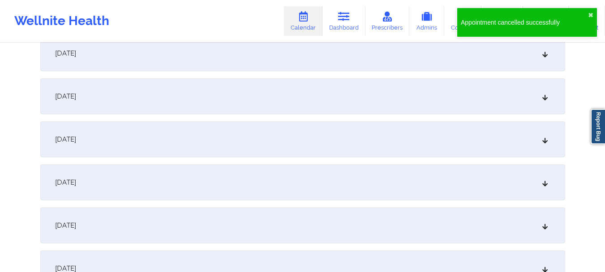
click at [543, 99] on icon at bounding box center [545, 96] width 8 height 6
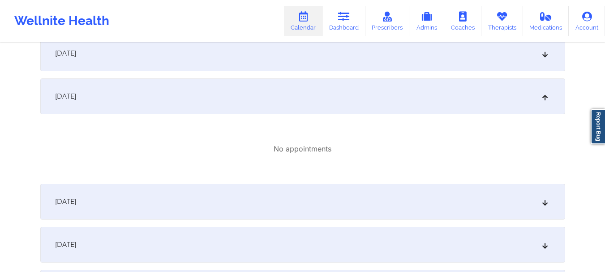
click at [543, 99] on icon at bounding box center [545, 96] width 8 height 6
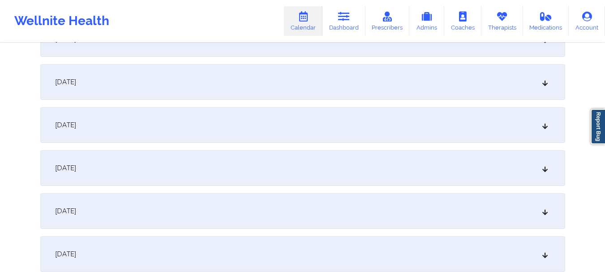
scroll to position [3048, 0]
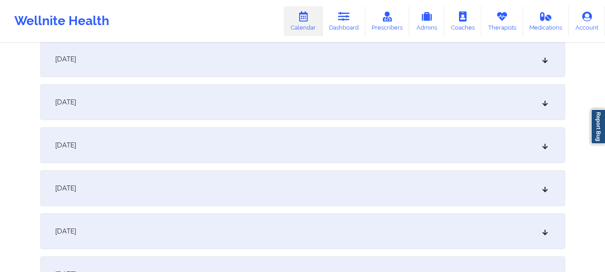
click at [547, 191] on icon at bounding box center [545, 188] width 8 height 6
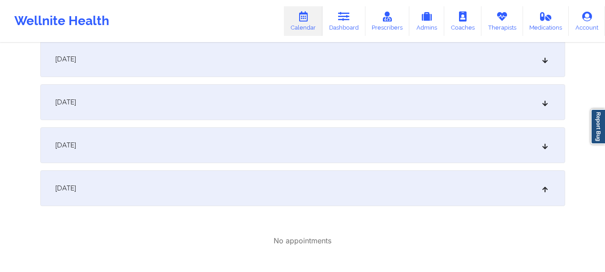
click at [547, 192] on div "[DATE]" at bounding box center [302, 188] width 525 height 36
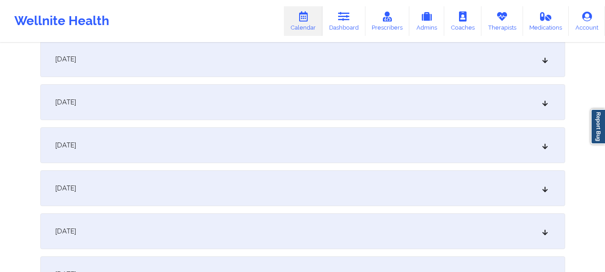
click at [546, 229] on icon at bounding box center [545, 231] width 8 height 6
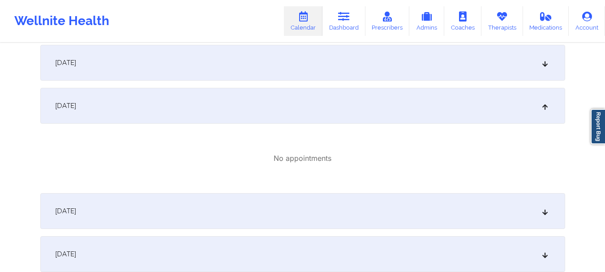
scroll to position [3157, 0]
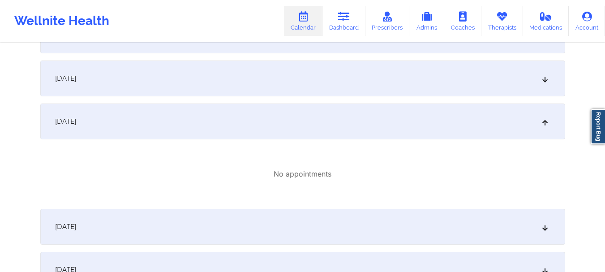
click at [545, 126] on div "[DATE]" at bounding box center [302, 121] width 525 height 36
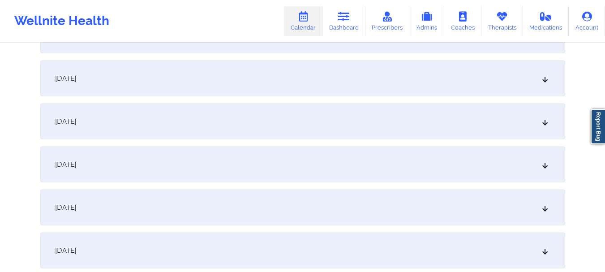
click at [543, 165] on icon at bounding box center [545, 164] width 8 height 6
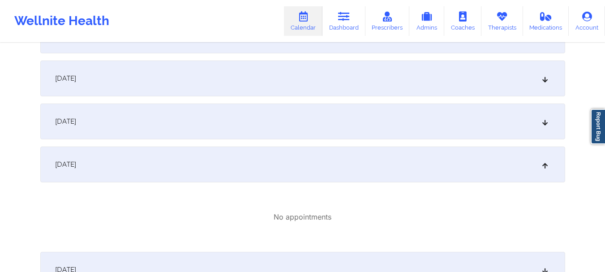
click at [543, 165] on icon at bounding box center [545, 164] width 8 height 6
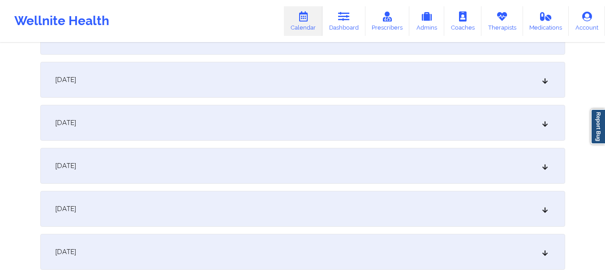
scroll to position [3257, 0]
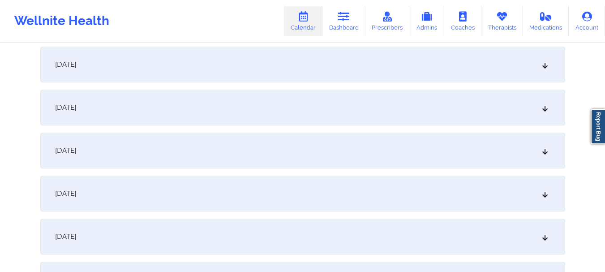
click at [543, 68] on icon at bounding box center [545, 64] width 8 height 6
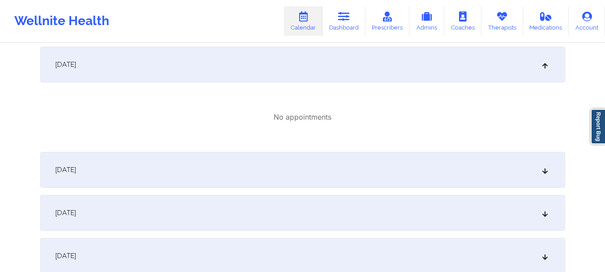
click at [543, 67] on icon at bounding box center [545, 64] width 8 height 6
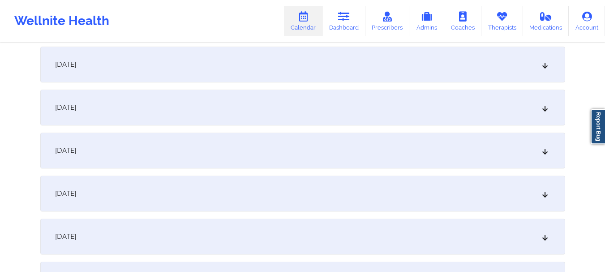
click at [550, 115] on div "[DATE]" at bounding box center [302, 108] width 525 height 36
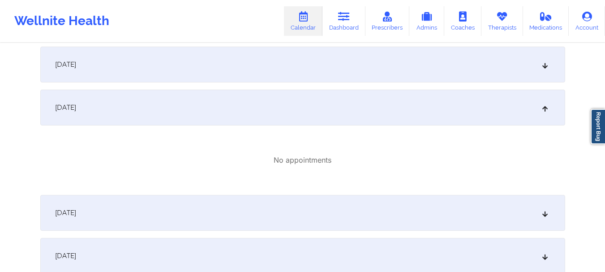
click at [550, 115] on div "[DATE]" at bounding box center [302, 108] width 525 height 36
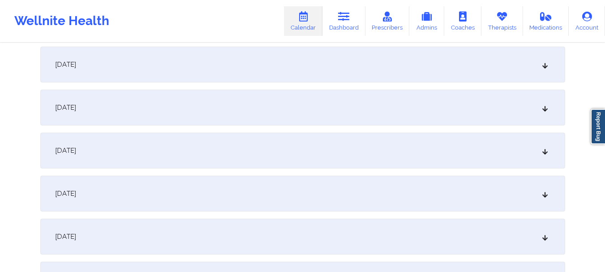
click at [544, 150] on icon at bounding box center [545, 150] width 8 height 6
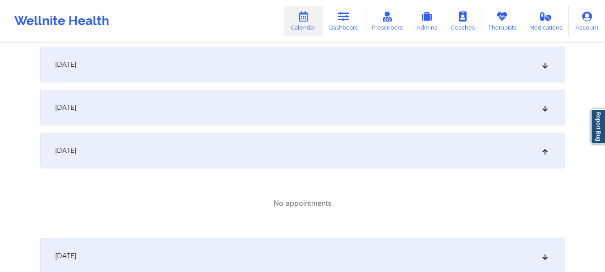
click at [546, 149] on icon at bounding box center [545, 150] width 8 height 6
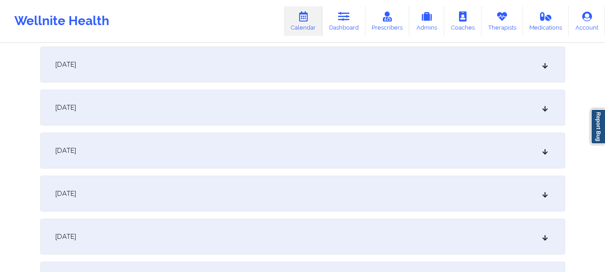
click at [541, 192] on icon at bounding box center [545, 193] width 8 height 6
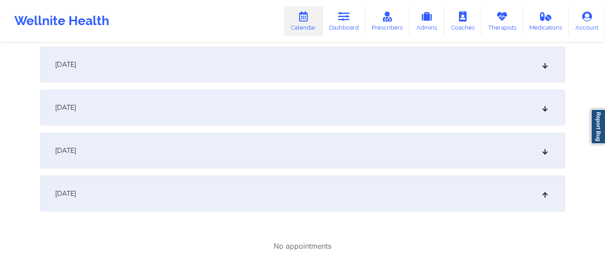
click at [443, 192] on div "[DATE]" at bounding box center [302, 193] width 525 height 36
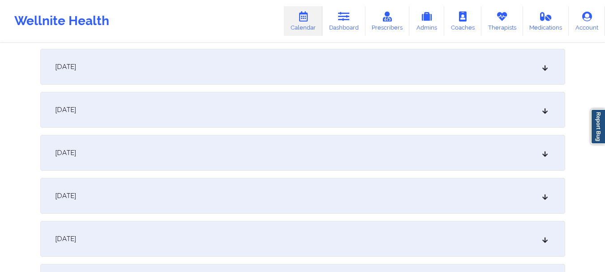
scroll to position [3434, 0]
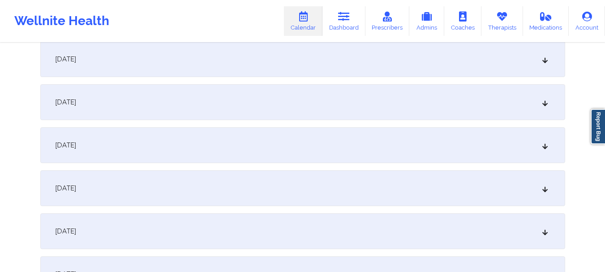
click at [542, 71] on div "[DATE]" at bounding box center [302, 59] width 525 height 36
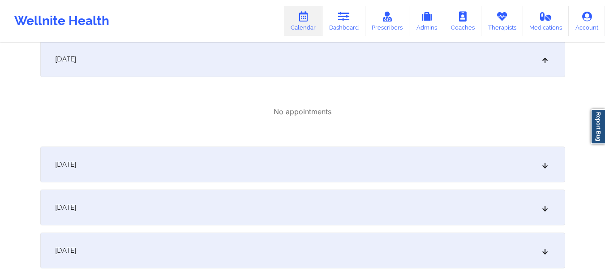
click at [542, 70] on div "[DATE]" at bounding box center [302, 59] width 525 height 36
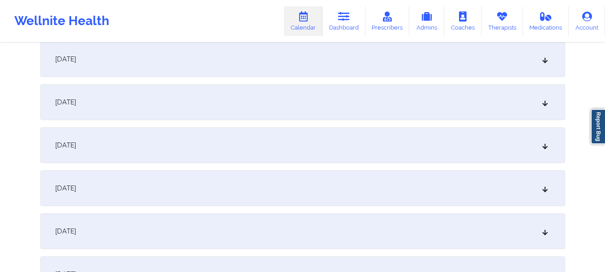
click at [543, 118] on div "[DATE]" at bounding box center [302, 102] width 525 height 36
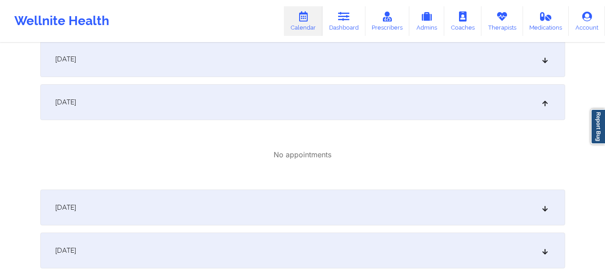
click at [543, 118] on div "[DATE]" at bounding box center [302, 102] width 525 height 36
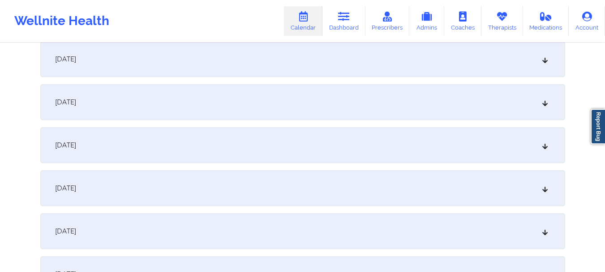
click at [538, 159] on div "[DATE]" at bounding box center [302, 145] width 525 height 36
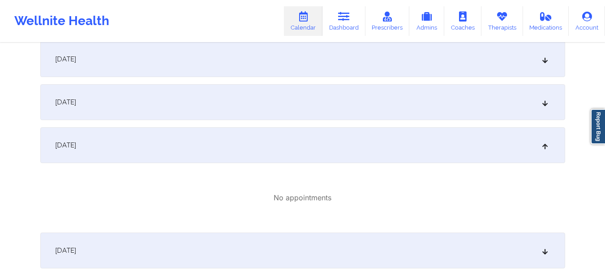
click at [537, 159] on div "[DATE]" at bounding box center [302, 145] width 525 height 36
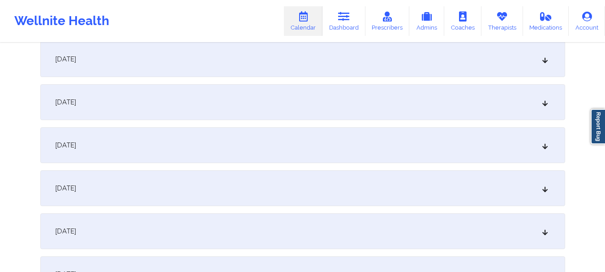
click at [531, 195] on div "[DATE]" at bounding box center [302, 188] width 525 height 36
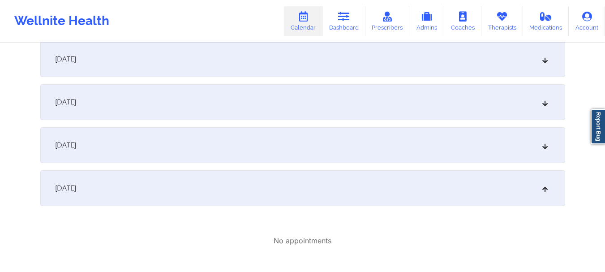
click at [531, 195] on div "[DATE]" at bounding box center [302, 188] width 525 height 36
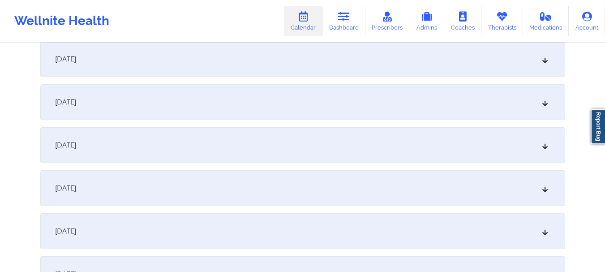
click at [510, 242] on div "[DATE]" at bounding box center [302, 231] width 525 height 36
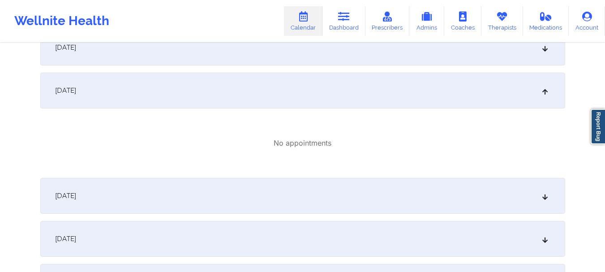
scroll to position [3599, 0]
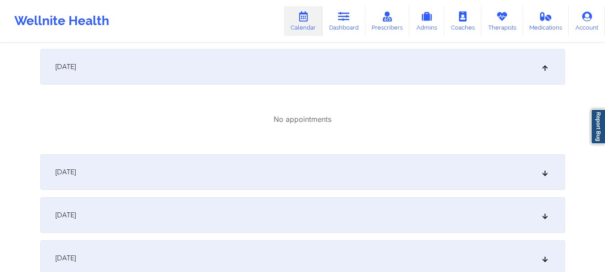
click at [479, 77] on div "[DATE]" at bounding box center [302, 67] width 525 height 36
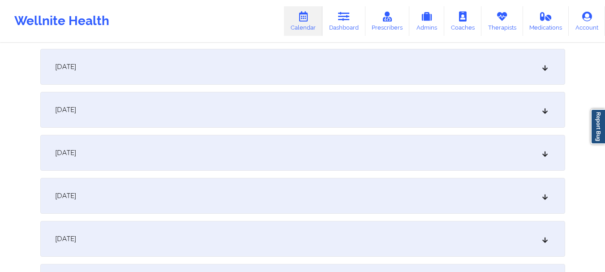
click at [471, 115] on div "[DATE]" at bounding box center [302, 110] width 525 height 36
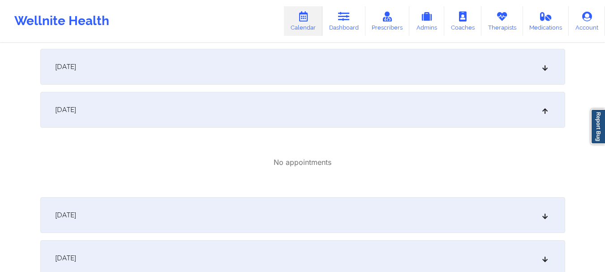
click at [471, 115] on div "[DATE]" at bounding box center [302, 110] width 525 height 36
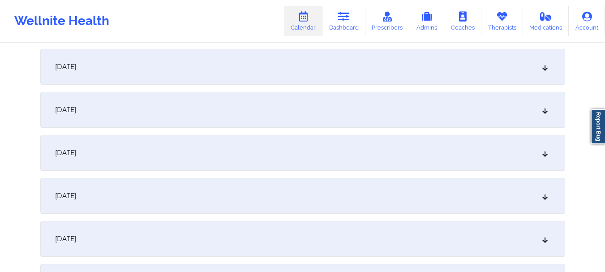
click at [465, 153] on div "[DATE]" at bounding box center [302, 153] width 525 height 36
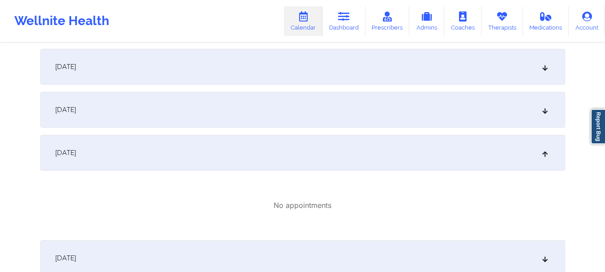
click at [465, 153] on div "[DATE]" at bounding box center [302, 153] width 525 height 36
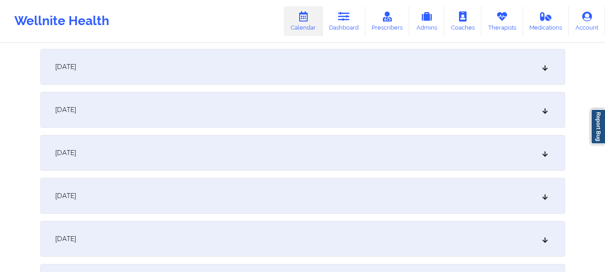
click at [462, 185] on div "[DATE]" at bounding box center [302, 196] width 525 height 36
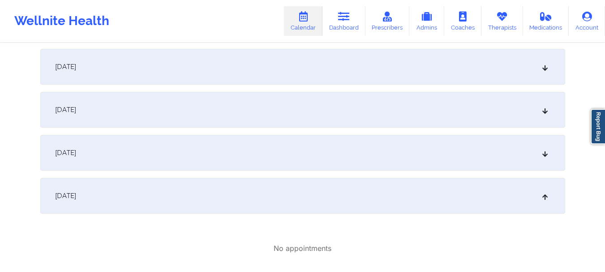
click at [462, 185] on div "[DATE]" at bounding box center [302, 196] width 525 height 36
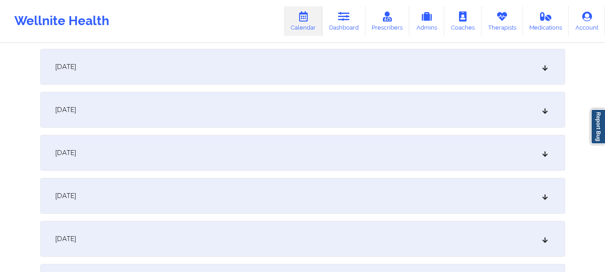
click at [480, 249] on div "[DATE]" at bounding box center [302, 239] width 525 height 36
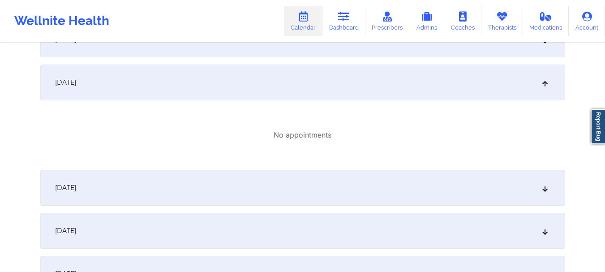
scroll to position [3778, 0]
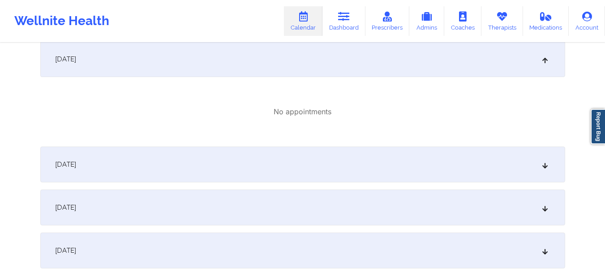
click at [474, 68] on div "[DATE]" at bounding box center [302, 59] width 525 height 36
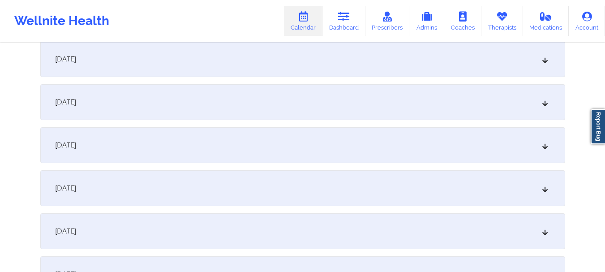
click at [443, 107] on div "[DATE]" at bounding box center [302, 102] width 525 height 36
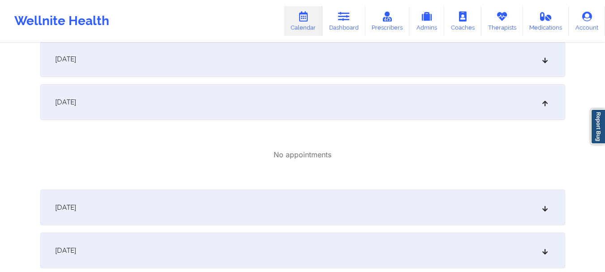
click at [443, 108] on div "[DATE]" at bounding box center [302, 102] width 525 height 36
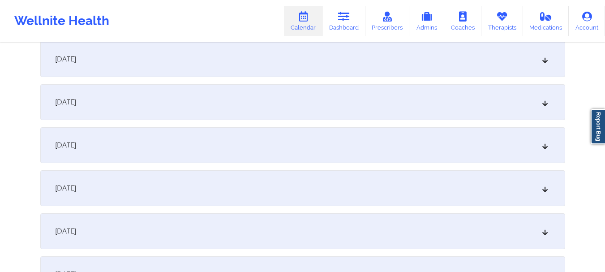
click at [390, 156] on div "[DATE]" at bounding box center [302, 145] width 525 height 36
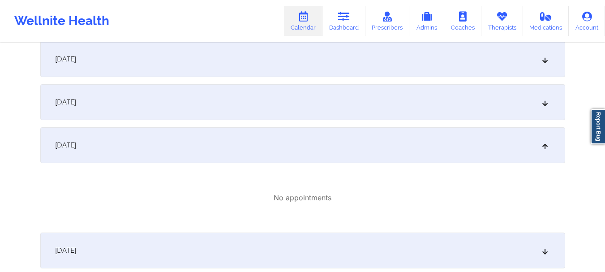
click at [390, 156] on div "[DATE]" at bounding box center [302, 145] width 525 height 36
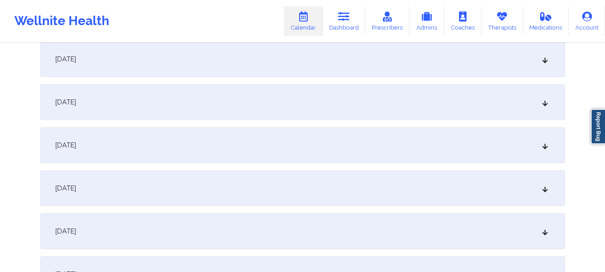
click at [373, 186] on div "[DATE]" at bounding box center [302, 188] width 525 height 36
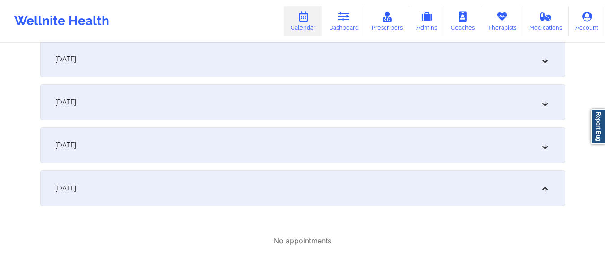
click at [382, 188] on div "[DATE]" at bounding box center [302, 188] width 525 height 36
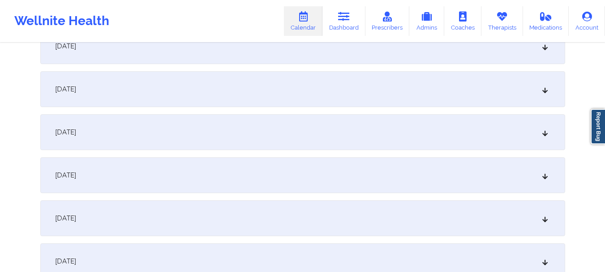
scroll to position [0, 0]
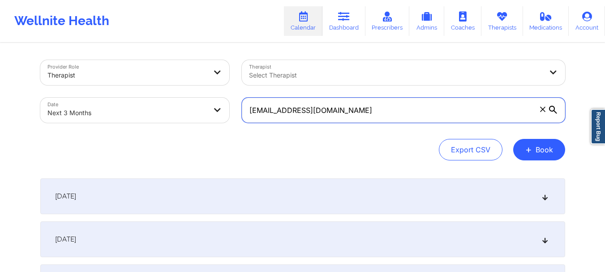
click at [541, 114] on input "[EMAIL_ADDRESS][DOMAIN_NAME]" at bounding box center [403, 110] width 323 height 25
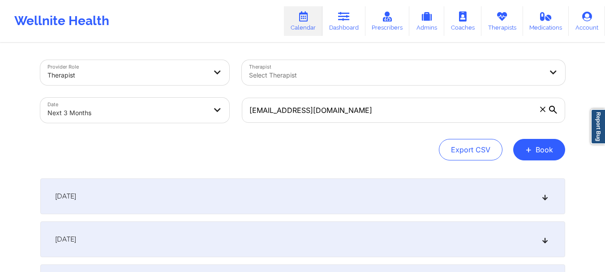
click at [541, 108] on icon at bounding box center [542, 109] width 5 height 5
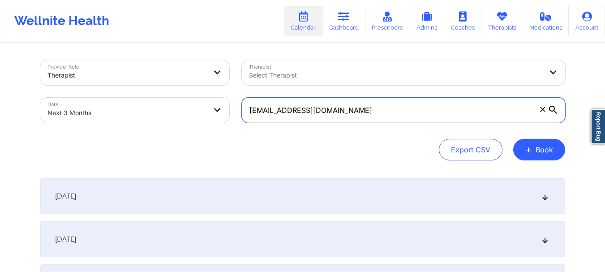
click at [541, 108] on input "[EMAIL_ADDRESS][DOMAIN_NAME]" at bounding box center [403, 110] width 323 height 25
paste input "[EMAIL_ADDRESS][DOMAIN_NAME]"
type input "[EMAIL_ADDRESS][DOMAIN_NAME]"
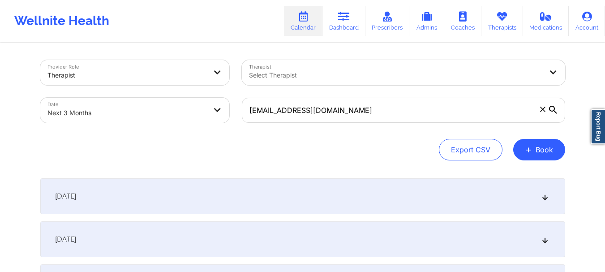
click at [553, 110] on icon at bounding box center [553, 110] width 8 height 8
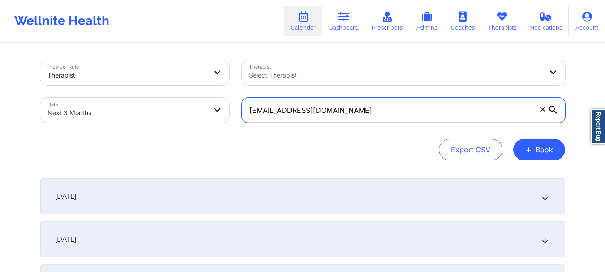
click at [553, 110] on input "[EMAIL_ADDRESS][DOMAIN_NAME]" at bounding box center [403, 110] width 323 height 25
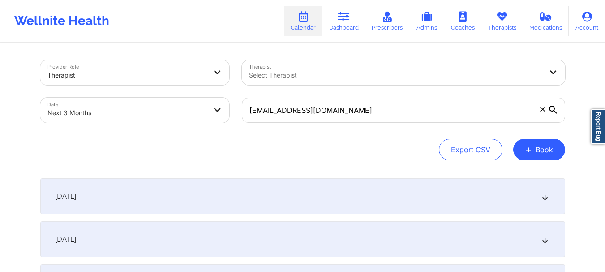
click at [554, 110] on icon at bounding box center [553, 110] width 8 height 8
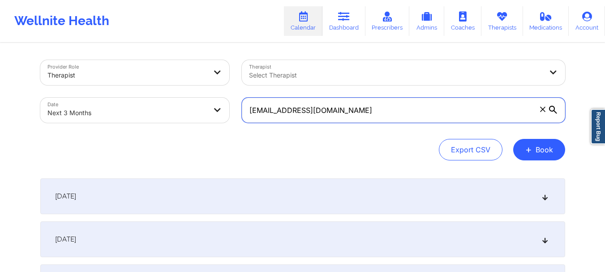
click at [554, 110] on input "[EMAIL_ADDRESS][DOMAIN_NAME]" at bounding box center [403, 110] width 323 height 25
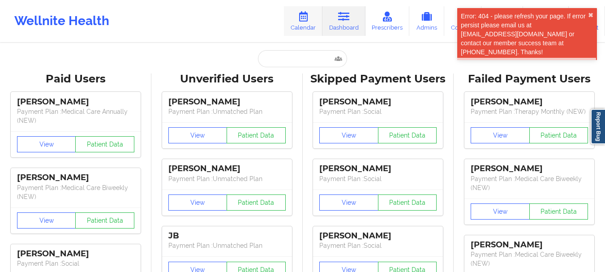
click at [299, 13] on icon at bounding box center [303, 17] width 12 height 10
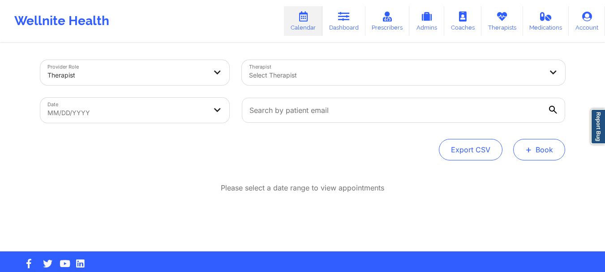
click at [535, 154] on button "+ Book" at bounding box center [539, 149] width 52 height 21
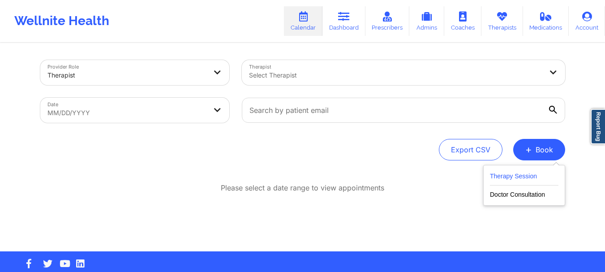
click at [503, 172] on button "Therapy Session" at bounding box center [524, 178] width 68 height 15
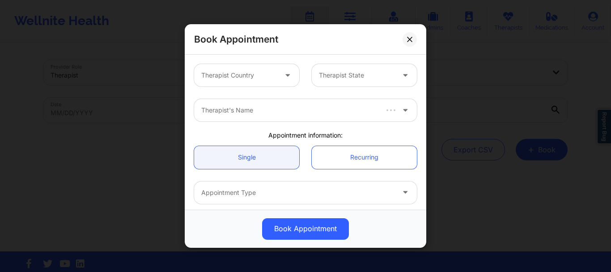
click at [249, 71] on div at bounding box center [239, 75] width 76 height 11
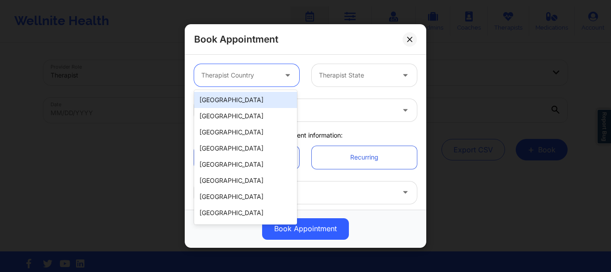
click at [230, 100] on div "[GEOGRAPHIC_DATA]" at bounding box center [245, 100] width 103 height 16
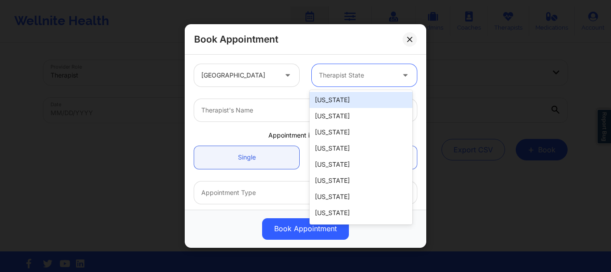
click at [346, 71] on div at bounding box center [357, 75] width 76 height 11
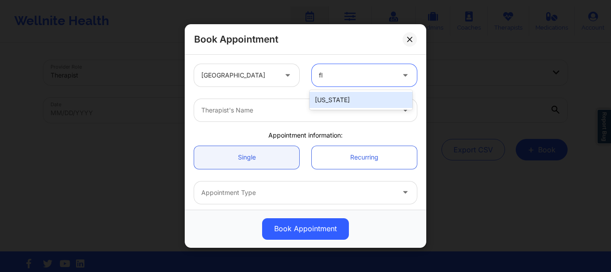
type input "flo"
click at [336, 100] on div "[US_STATE]" at bounding box center [361, 100] width 103 height 16
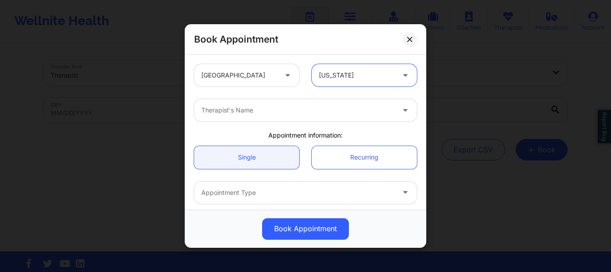
click at [309, 107] on div at bounding box center [297, 110] width 193 height 11
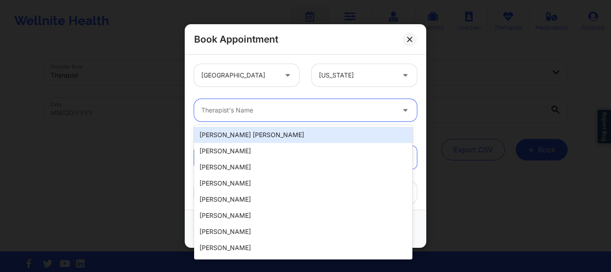
type input "f"
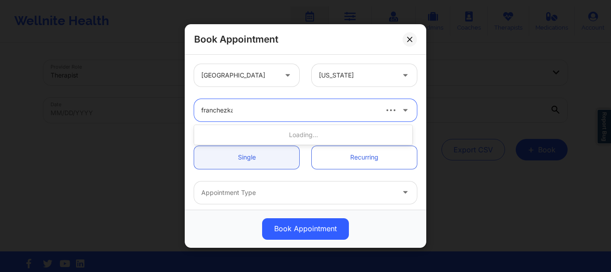
type input "franchezka"
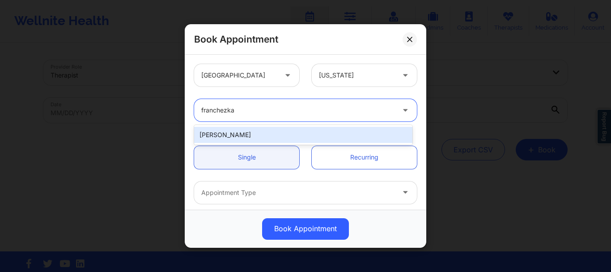
click at [296, 135] on div "Franchezka Boyer" at bounding box center [303, 135] width 218 height 16
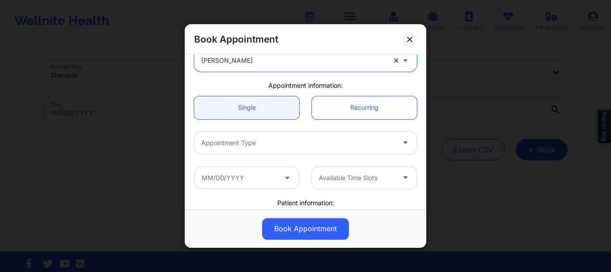
scroll to position [72, 0]
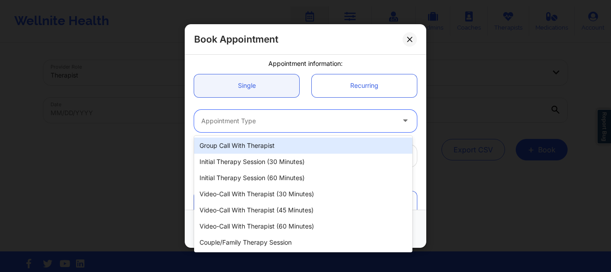
click at [360, 123] on div at bounding box center [297, 120] width 193 height 11
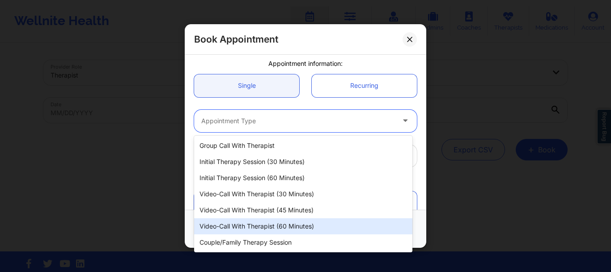
click at [290, 229] on div "Video-Call with Therapist (60 minutes)" at bounding box center [303, 226] width 218 height 16
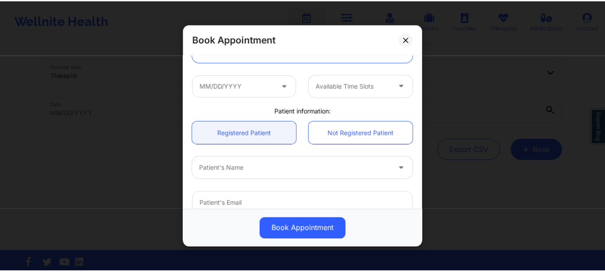
scroll to position [151, 0]
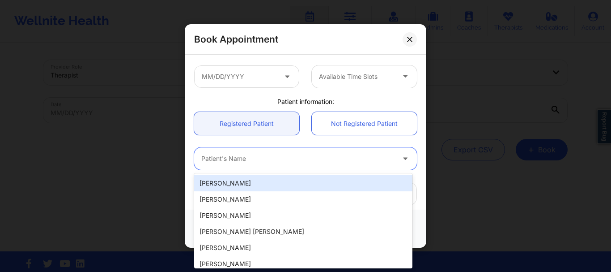
click at [268, 157] on div at bounding box center [297, 159] width 193 height 11
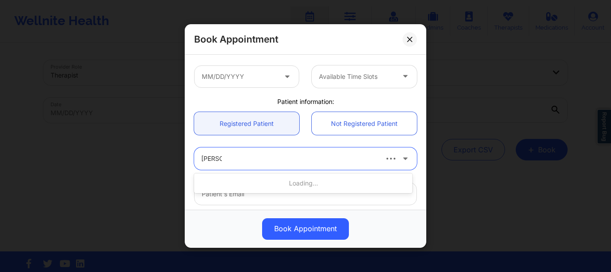
type input "gary ash"
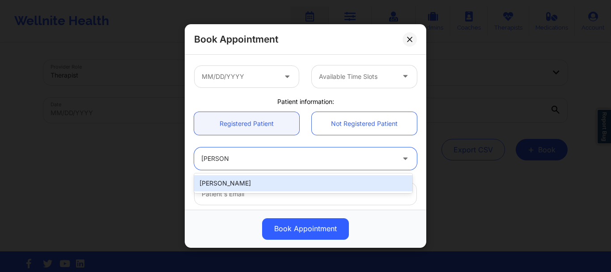
click at [248, 189] on div "Gary Ashland" at bounding box center [303, 183] width 218 height 16
type input "[EMAIL_ADDRESS][DOMAIN_NAME]"
type input "+1407-795-1307"
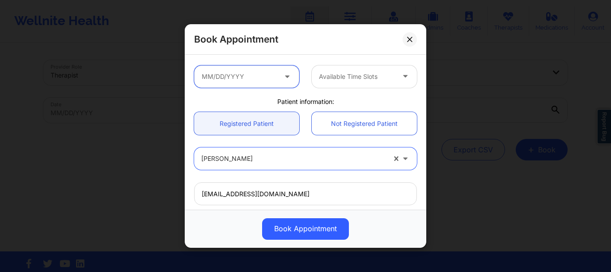
click at [261, 74] on input "text" at bounding box center [246, 76] width 105 height 22
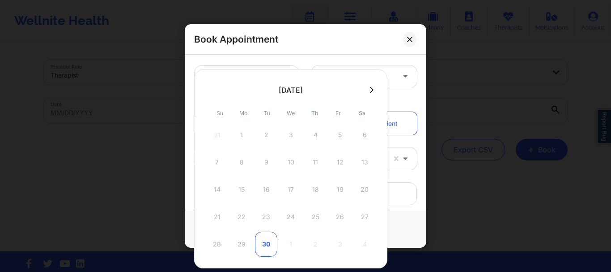
click at [268, 243] on div "30" at bounding box center [266, 243] width 22 height 25
type input "09/30/2025"
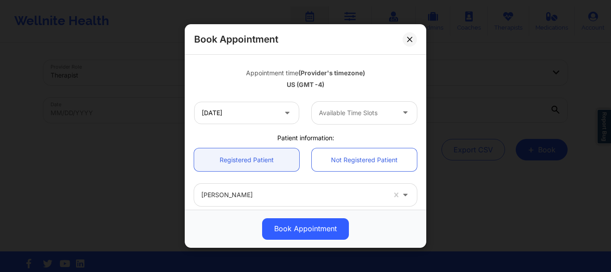
click at [350, 110] on div at bounding box center [357, 112] width 76 height 11
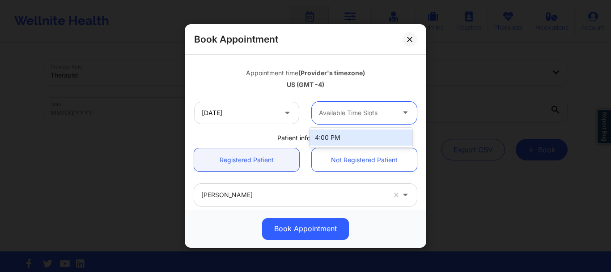
click at [349, 132] on div "4:00 PM" at bounding box center [361, 137] width 103 height 16
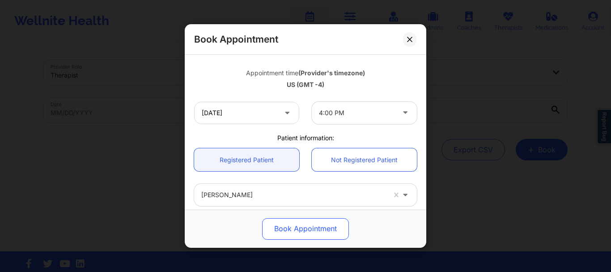
click at [299, 231] on button "Book Appointment" at bounding box center [305, 228] width 87 height 21
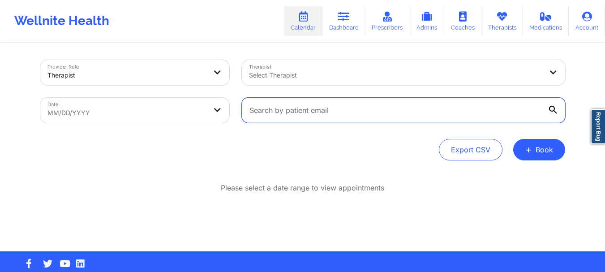
click at [363, 104] on input "text" at bounding box center [403, 110] width 323 height 25
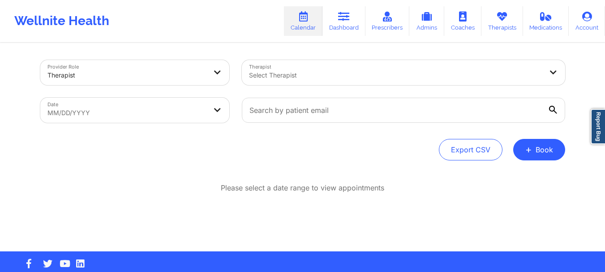
click at [198, 120] on body "Wellnite Health Calendar Dashboard Prescribers Admins Coaches Therapists Medica…" at bounding box center [302, 136] width 605 height 272
select select "2025-7"
select select "2025-8"
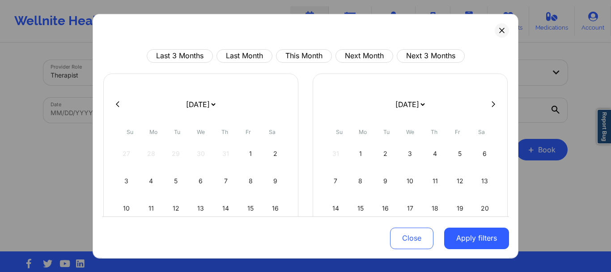
drag, startPoint x: 198, startPoint y: 120, endPoint x: 208, endPoint y: 106, distance: 17.4
click at [208, 106] on select "January 2019 February 2019 March 2019 April 2019 May 2019 June 2019 July 2019 A…" at bounding box center [200, 103] width 33 height 25
click at [359, 54] on button "Next Month" at bounding box center [365, 55] width 58 height 13
select select "2025-9"
select select "2025-10"
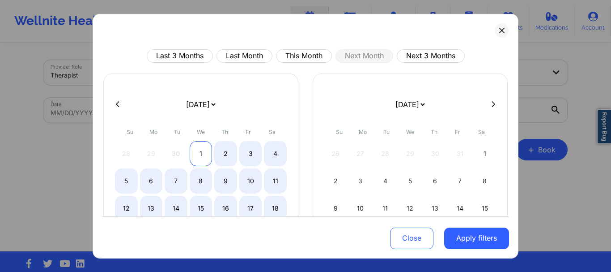
click at [201, 154] on div "1" at bounding box center [201, 153] width 23 height 25
select select "2025-9"
select select "2025-10"
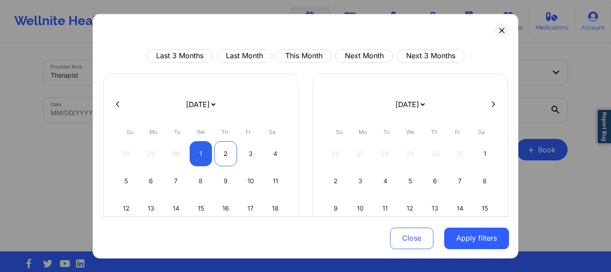
select select "2025-9"
select select "2025-10"
click at [220, 153] on div "2" at bounding box center [225, 153] width 23 height 25
select select "2025-9"
select select "2025-10"
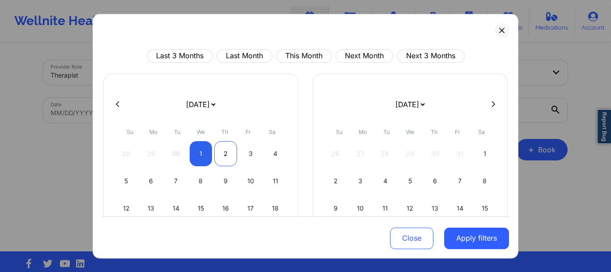
click at [220, 153] on div "2" at bounding box center [225, 153] width 23 height 25
select select "2025-9"
select select "2025-10"
select select "2025-9"
select select "2025-10"
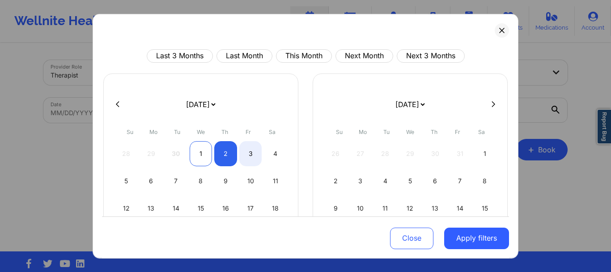
select select "2025-9"
select select "2025-10"
click at [210, 154] on div "1" at bounding box center [201, 153] width 23 height 25
select select "2025-9"
select select "2025-10"
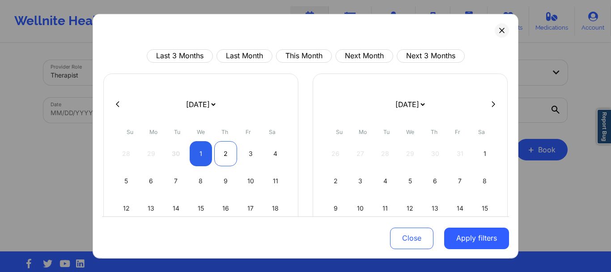
select select "2025-9"
select select "2025-10"
click at [226, 152] on div "2" at bounding box center [225, 153] width 23 height 25
select select "2025-9"
select select "2025-10"
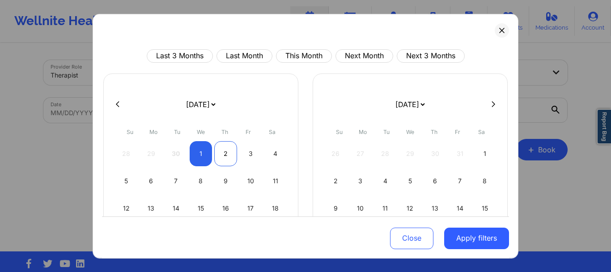
click at [226, 152] on div "2" at bounding box center [225, 153] width 23 height 25
select select "2025-9"
select select "2025-10"
select select "2025-9"
select select "2025-10"
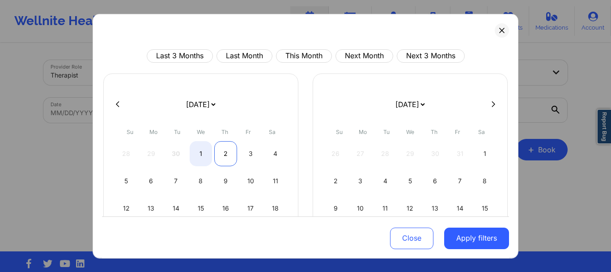
select select "2025-9"
select select "2025-10"
click at [224, 153] on div "2" at bounding box center [225, 153] width 23 height 25
select select "2025-9"
select select "2025-10"
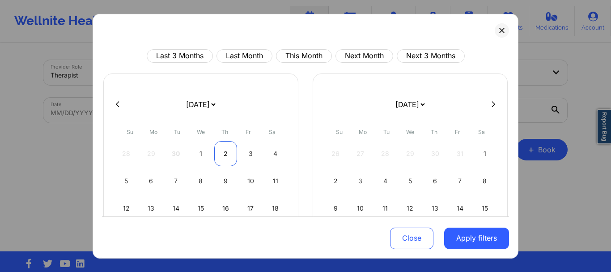
click at [225, 154] on div "2" at bounding box center [225, 153] width 23 height 25
select select "2025-9"
select select "2025-10"
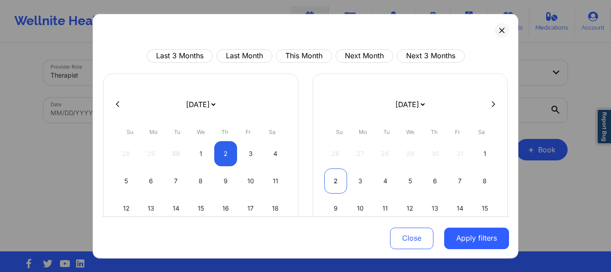
select select "2025-9"
select select "2025-10"
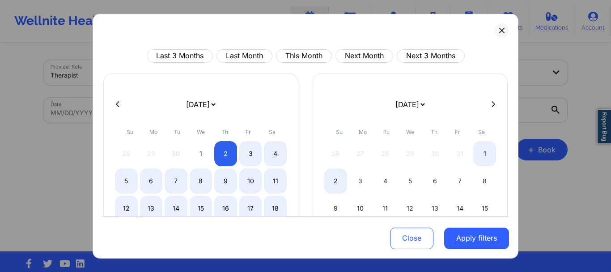
select select "2025-9"
select select "2025-10"
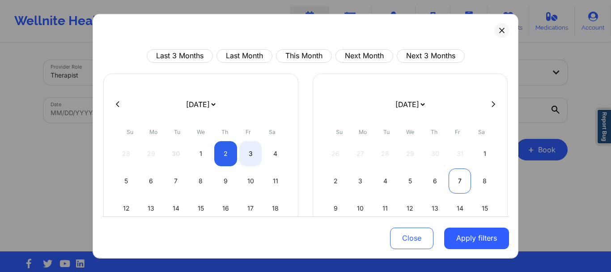
select select "2025-9"
select select "2025-10"
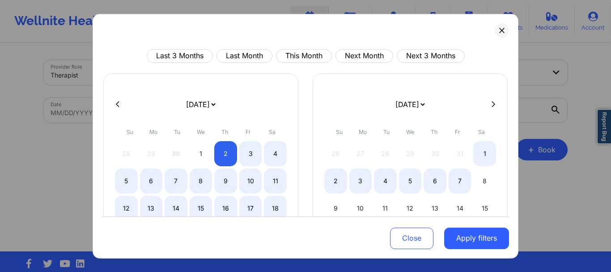
select select "2025-9"
select select "2025-10"
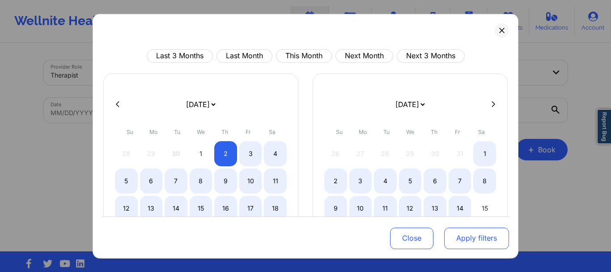
click at [459, 234] on button "Apply filters" at bounding box center [477, 237] width 65 height 21
click at [461, 242] on button "Apply filters" at bounding box center [477, 237] width 65 height 21
select select "2025-9"
select select "2025-10"
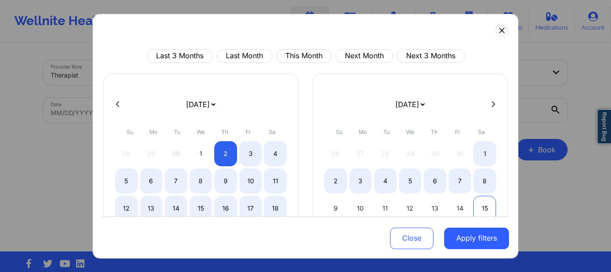
select select "2025-9"
select select "2025-10"
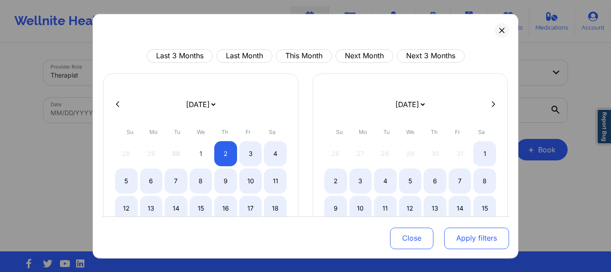
click at [475, 239] on button "Apply filters" at bounding box center [477, 237] width 65 height 21
click at [474, 239] on button "Apply filters" at bounding box center [477, 237] width 65 height 21
select select "2025-9"
select select "2025-10"
click at [498, 34] on button at bounding box center [502, 30] width 14 height 14
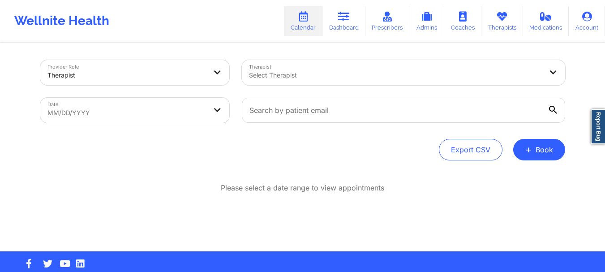
click at [211, 120] on body "Wellnite Health Calendar Dashboard Prescribers Admins Coaches Therapists Medica…" at bounding box center [302, 136] width 605 height 272
select select "2025-7"
select select "2025-8"
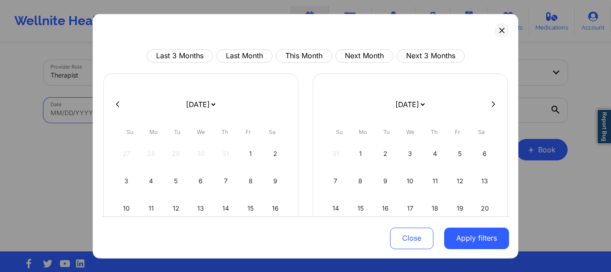
click at [493, 101] on button at bounding box center [493, 104] width 9 height 8
select select "2025-8"
select select "2025-9"
click at [432, 157] on div "2" at bounding box center [435, 153] width 23 height 25
select select "2025-9"
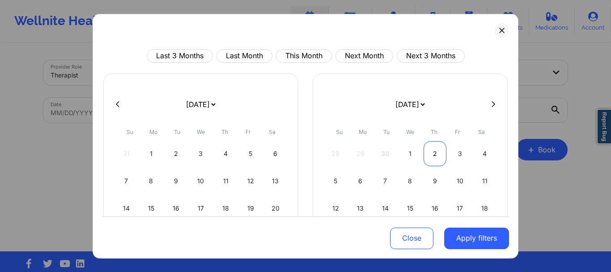
select select "2025-10"
select select "2025-9"
select select "2025-10"
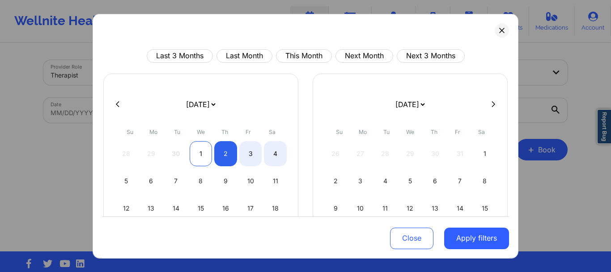
select select "2025-9"
select select "2025-10"
click at [202, 154] on div "1" at bounding box center [201, 153] width 23 height 25
select select "2025-9"
select select "2025-10"
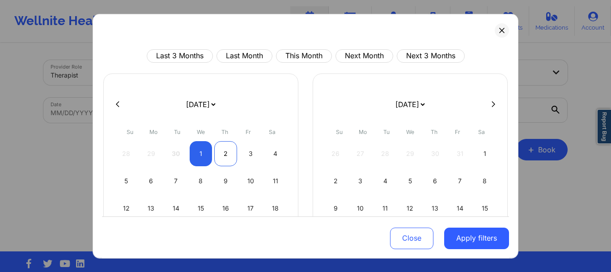
select select "2025-9"
select select "2025-10"
click at [222, 152] on div "2" at bounding box center [225, 153] width 23 height 25
select select "2025-9"
select select "2025-10"
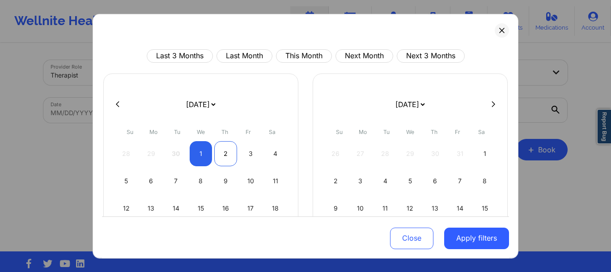
click at [222, 152] on div "2" at bounding box center [225, 153] width 23 height 25
select select "2025-9"
select select "2025-10"
select select "2025-9"
select select "2025-10"
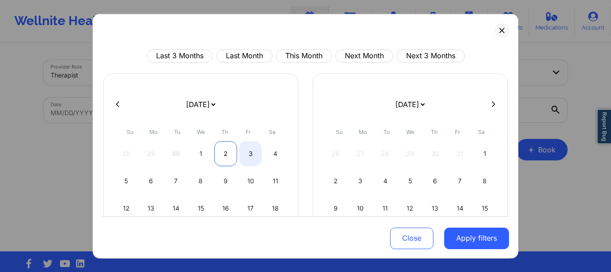
select select "2025-9"
select select "2025-10"
select select "2025-9"
select select "2025-10"
click at [226, 156] on div "2" at bounding box center [225, 153] width 23 height 25
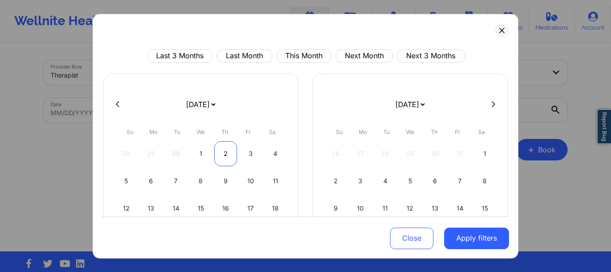
select select "2025-9"
select select "2025-10"
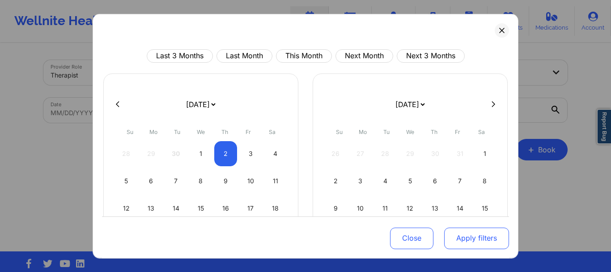
click at [478, 237] on button "Apply filters" at bounding box center [477, 237] width 65 height 21
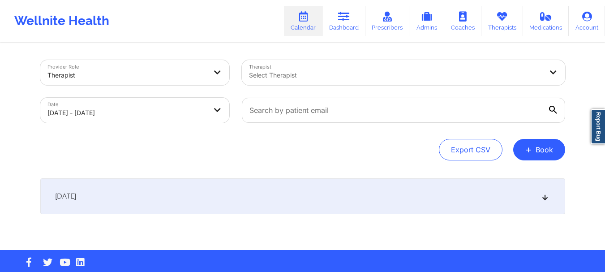
click at [547, 202] on div "[DATE]" at bounding box center [302, 196] width 525 height 36
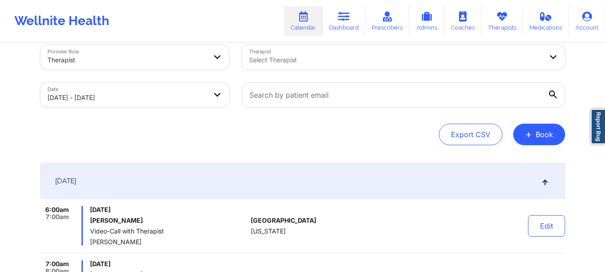
scroll to position [0, 0]
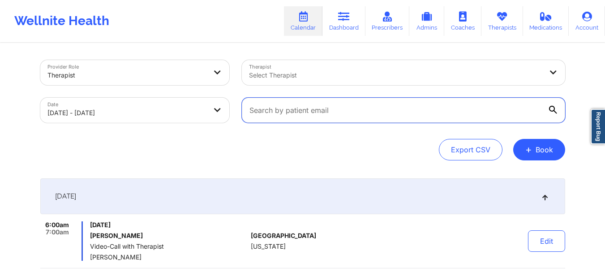
click at [314, 115] on input "text" at bounding box center [403, 110] width 323 height 25
paste input "kateporter.23@gmail.com"
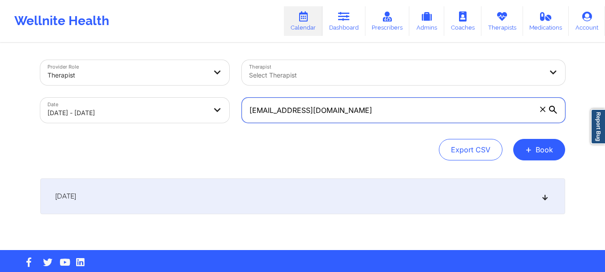
type input "kateporter.23@gmail.com"
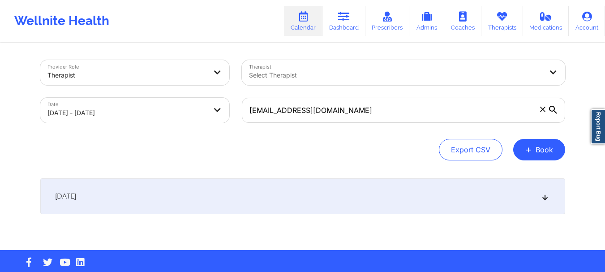
click at [376, 174] on div "Provider Role Therapist Therapist Select Therapist Date 10/02/2025 - 10/02/2025…" at bounding box center [302, 147] width 537 height 206
click at [371, 187] on div "[DATE]" at bounding box center [302, 196] width 525 height 36
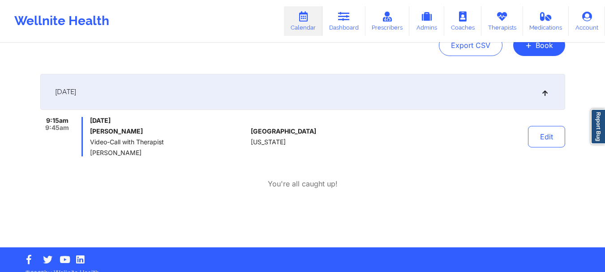
scroll to position [113, 0]
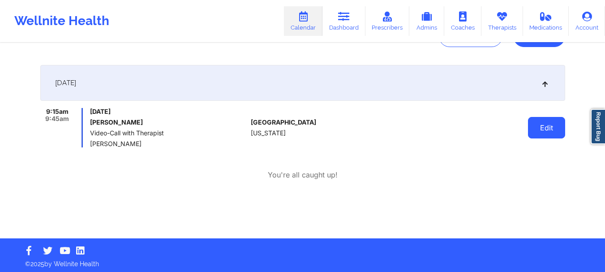
click at [552, 129] on button "Edit" at bounding box center [546, 127] width 37 height 21
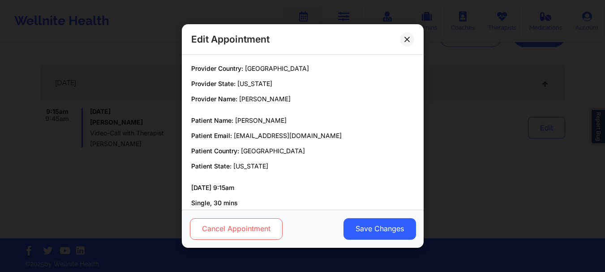
click at [250, 231] on button "Cancel Appointment" at bounding box center [235, 228] width 93 height 21
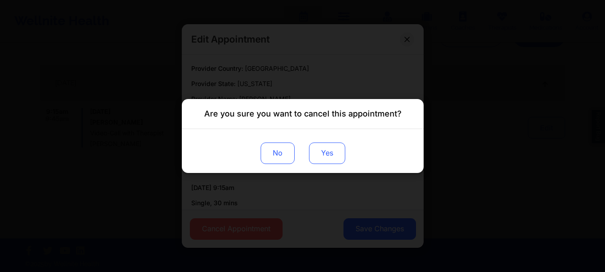
click at [328, 155] on button "Yes" at bounding box center [326, 152] width 36 height 21
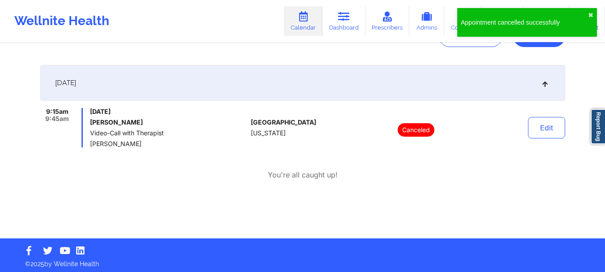
scroll to position [0, 0]
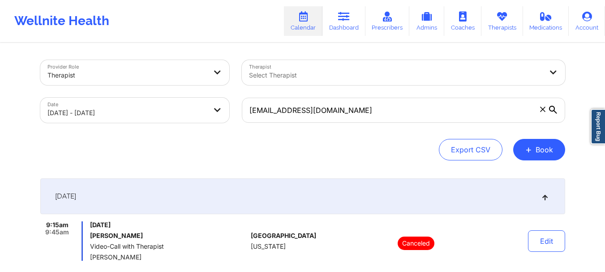
click at [544, 107] on icon at bounding box center [542, 109] width 5 height 5
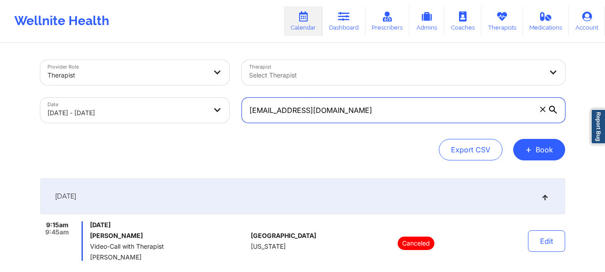
click at [544, 107] on input "kateporter.23@gmail.com" at bounding box center [403, 110] width 323 height 25
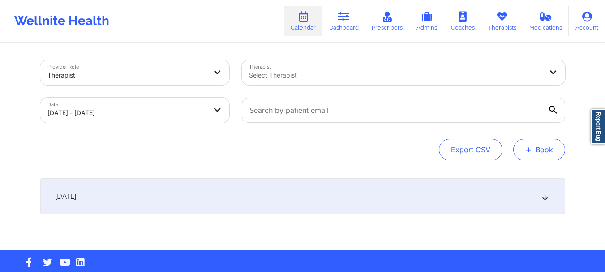
click at [538, 156] on button "+ Book" at bounding box center [539, 149] width 52 height 21
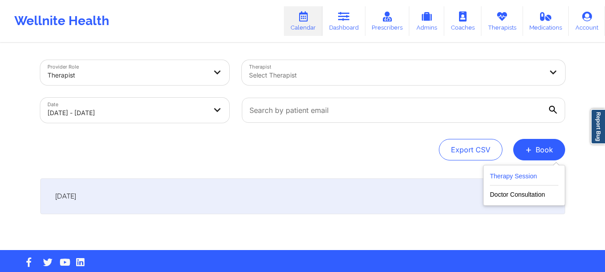
click at [526, 173] on button "Therapy Session" at bounding box center [524, 178] width 68 height 15
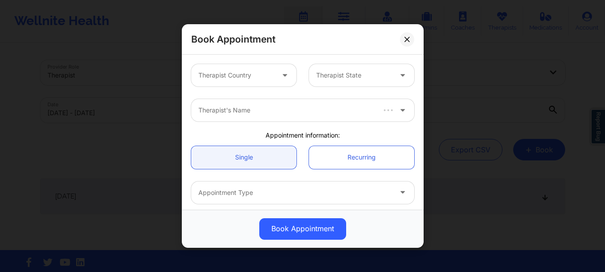
click at [231, 78] on div at bounding box center [236, 75] width 76 height 11
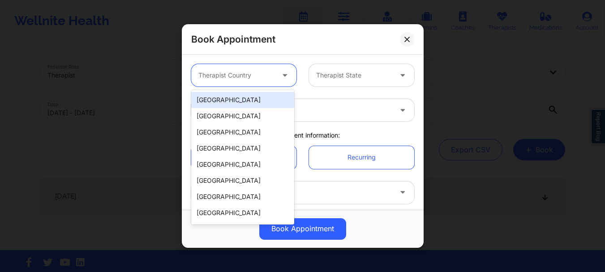
click at [230, 100] on div "[GEOGRAPHIC_DATA]" at bounding box center [242, 100] width 103 height 16
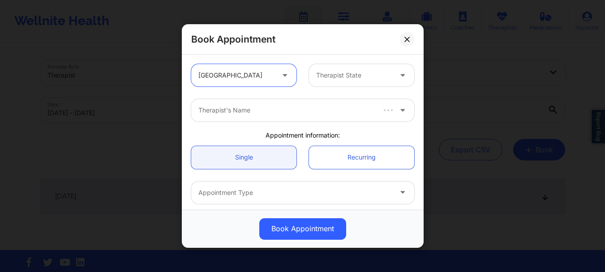
click at [348, 71] on div at bounding box center [354, 75] width 76 height 11
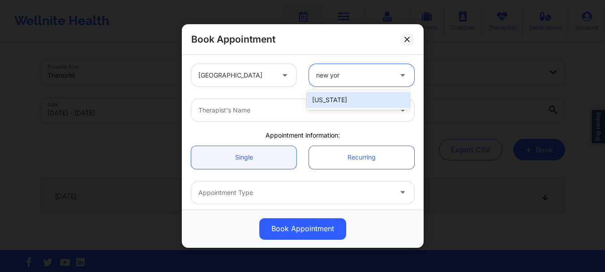
type input "new york"
click at [335, 99] on div "[US_STATE]" at bounding box center [358, 100] width 103 height 16
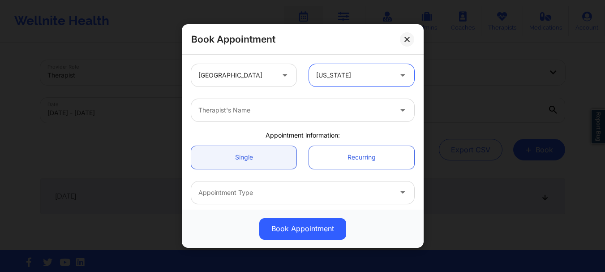
click at [298, 107] on div at bounding box center [294, 110] width 193 height 11
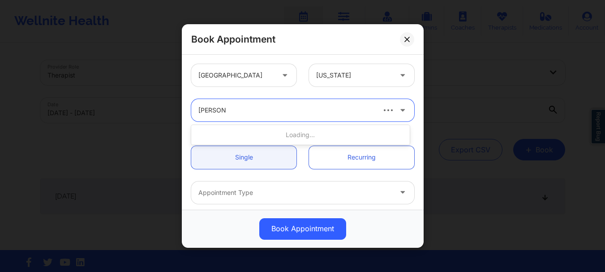
type input "nicole nun"
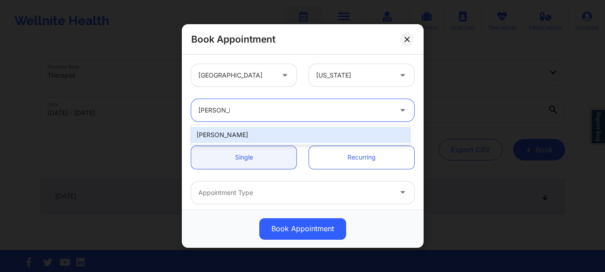
click at [271, 134] on div "Nicole Nunziata" at bounding box center [300, 135] width 218 height 16
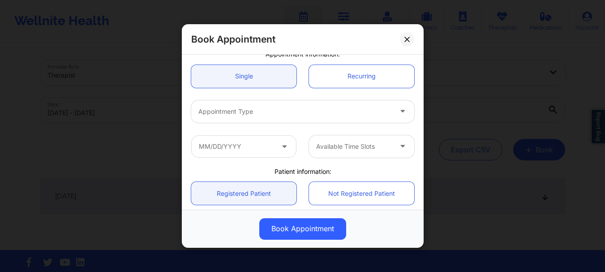
scroll to position [81, 0]
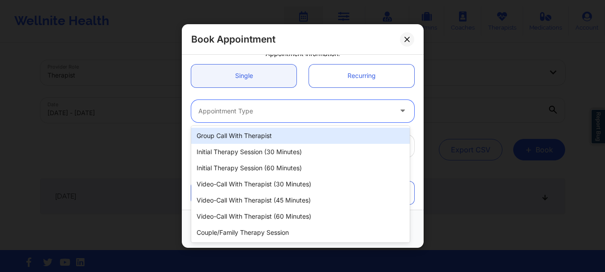
click at [242, 119] on div "Appointment Type" at bounding box center [291, 111] width 201 height 22
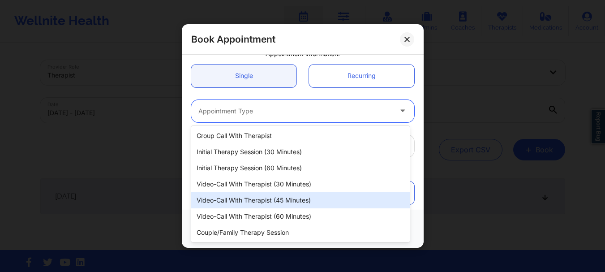
click at [268, 196] on div "Video-Call with Therapist (45 minutes)" at bounding box center [300, 200] width 218 height 16
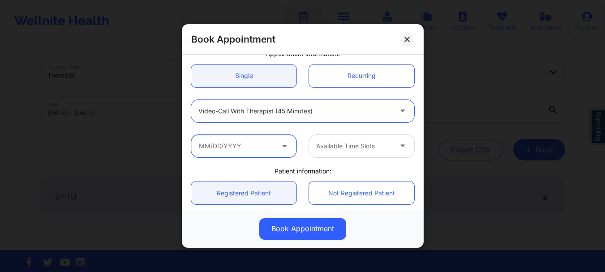
click at [231, 141] on input "text" at bounding box center [243, 146] width 105 height 22
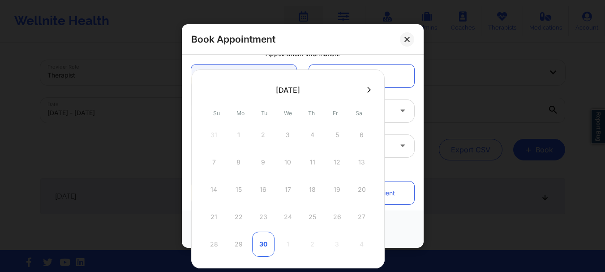
click at [265, 240] on div "30" at bounding box center [263, 243] width 22 height 25
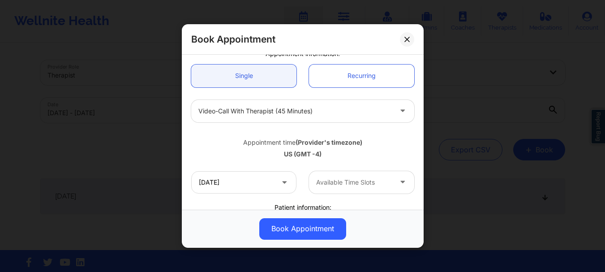
type input "09/30/2025"
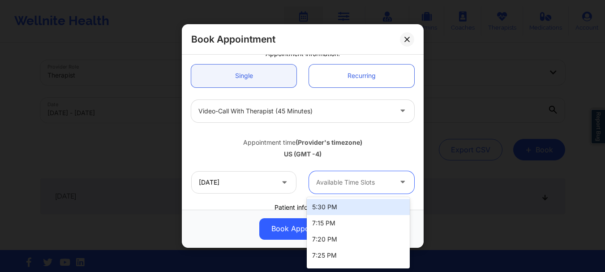
click at [349, 180] on div at bounding box center [354, 182] width 76 height 11
click at [349, 210] on div "5:30 PM" at bounding box center [358, 207] width 103 height 16
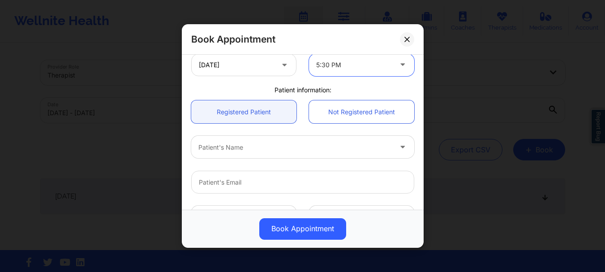
scroll to position [207, 0]
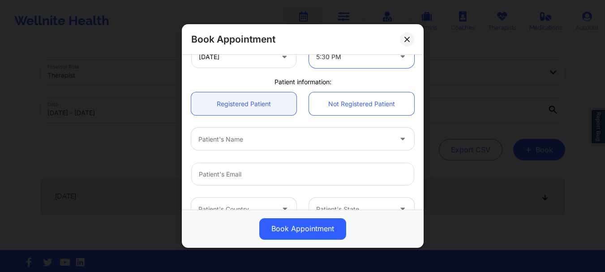
click at [231, 141] on div at bounding box center [294, 139] width 193 height 11
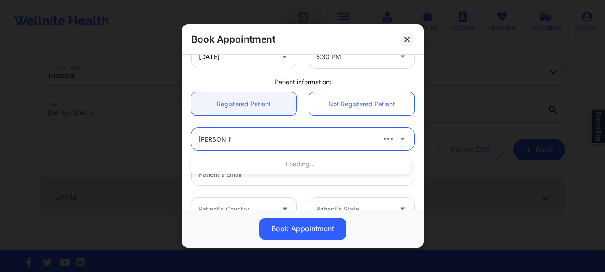
type input "katherine lee"
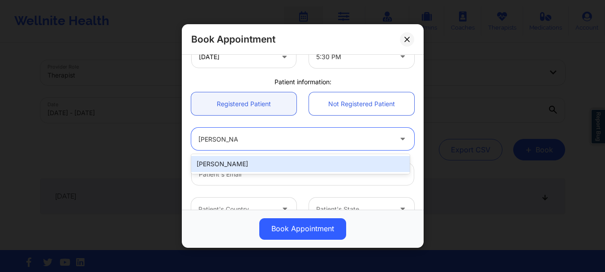
click at [228, 157] on div "Katherine Lee" at bounding box center [300, 164] width 218 height 16
type input "katherine.janet.lee@gmail.com"
type input "+1518-330-9196"
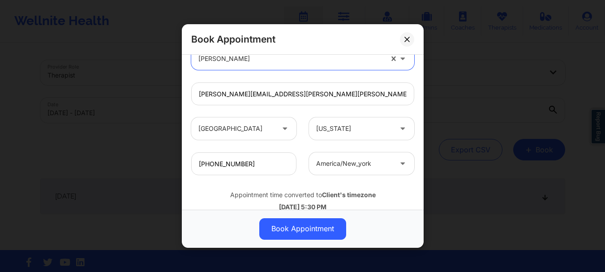
scroll to position [310, 0]
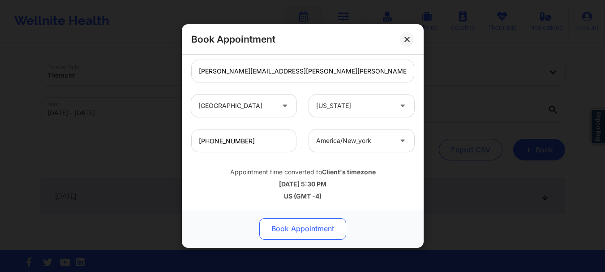
click at [286, 230] on button "Book Appointment" at bounding box center [302, 228] width 87 height 21
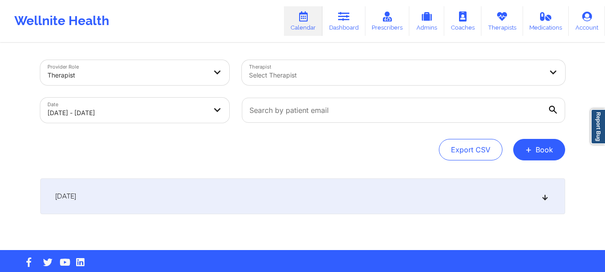
scroll to position [15, 0]
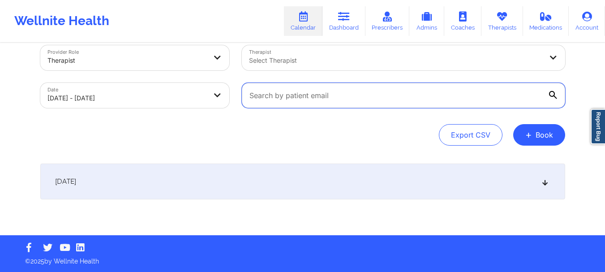
click at [322, 94] on input "text" at bounding box center [403, 95] width 323 height 25
paste input "doherty.nicholas.s@gmail.com"
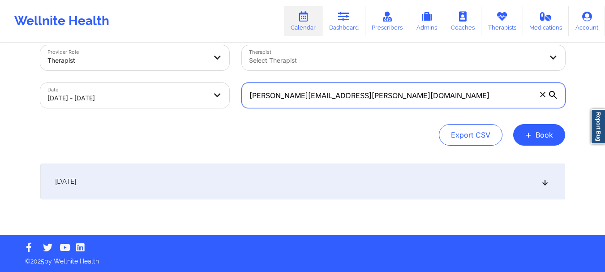
type input "doherty.nicholas.s@gmail.com"
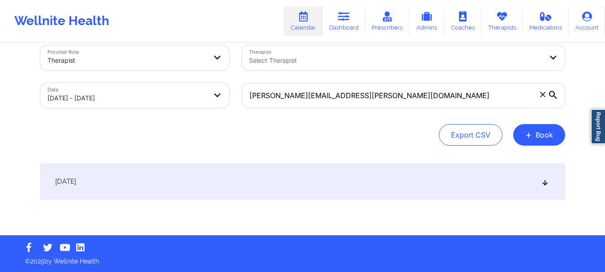
click at [455, 177] on div "[DATE]" at bounding box center [302, 181] width 525 height 36
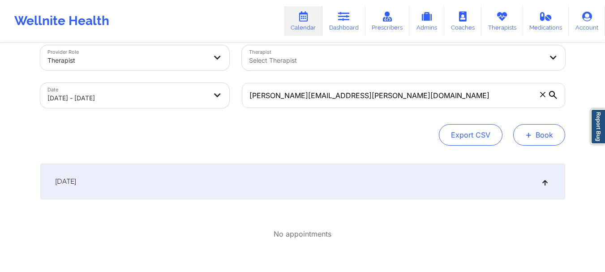
click at [532, 136] on button "+ Book" at bounding box center [539, 134] width 52 height 21
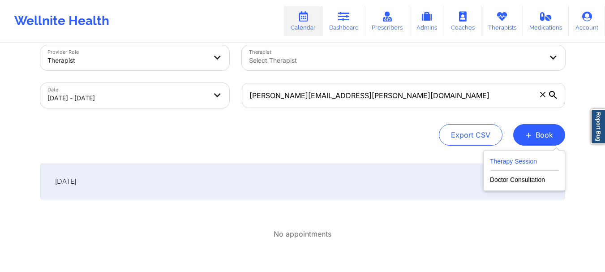
click at [522, 162] on button "Therapy Session" at bounding box center [524, 163] width 68 height 15
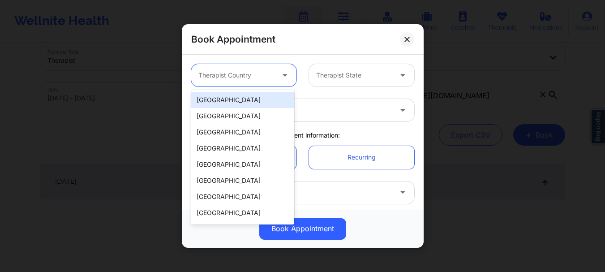
click at [252, 78] on div at bounding box center [236, 75] width 76 height 11
click at [243, 99] on div "[GEOGRAPHIC_DATA]" at bounding box center [242, 100] width 103 height 16
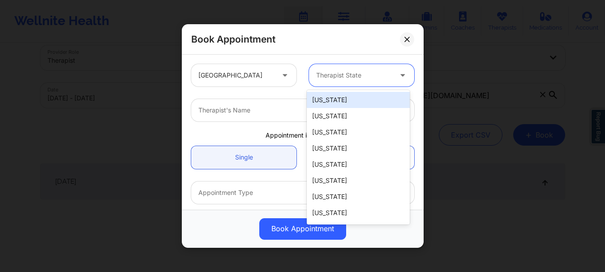
click at [368, 73] on div at bounding box center [354, 75] width 76 height 11
type input "new"
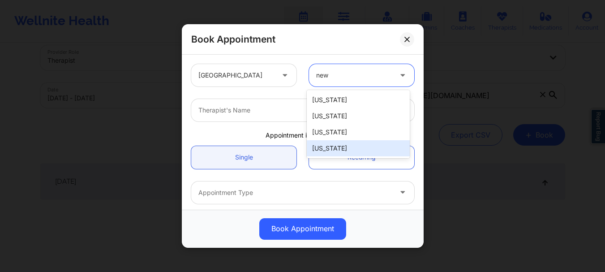
click at [340, 143] on div "[US_STATE]" at bounding box center [358, 148] width 103 height 16
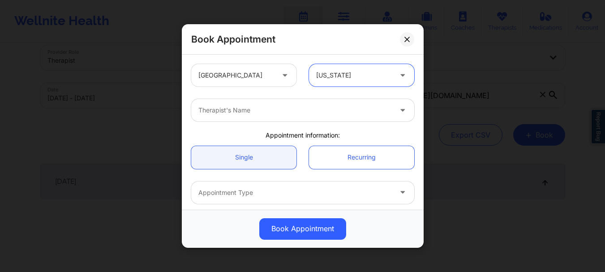
click at [225, 111] on div at bounding box center [294, 110] width 193 height 11
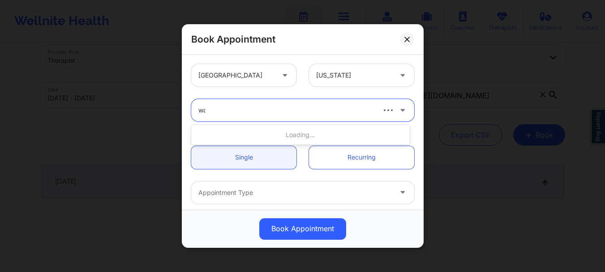
type input "w"
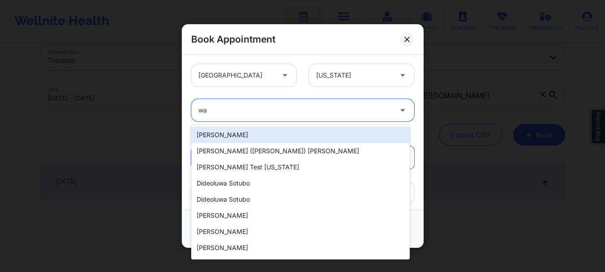
type input "w"
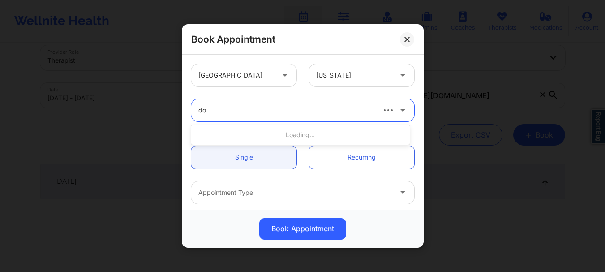
type input "d"
type input "t"
type input "k"
type input "nicole nunziata"
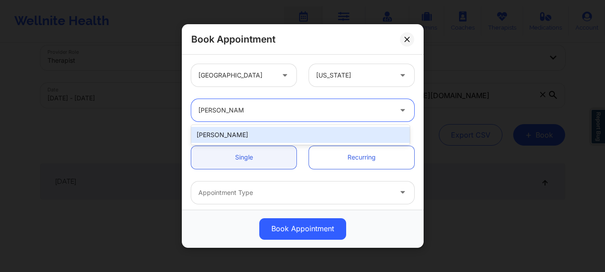
click at [233, 133] on div "Nicole Nunziata" at bounding box center [300, 135] width 218 height 16
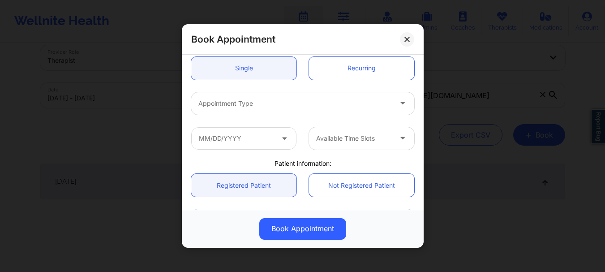
scroll to position [90, 0]
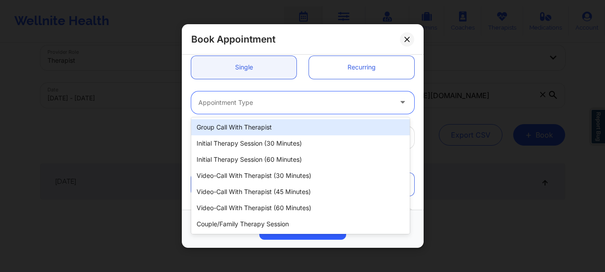
click at [238, 92] on div "Appointment Type" at bounding box center [291, 102] width 201 height 22
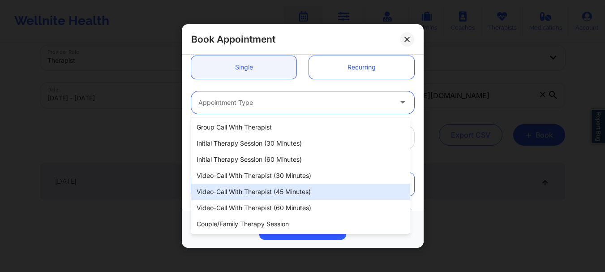
click at [252, 192] on div "Video-Call with Therapist (45 minutes)" at bounding box center [300, 192] width 218 height 16
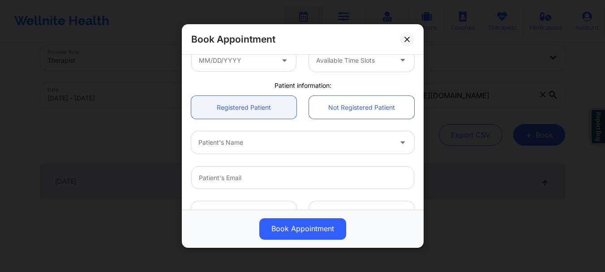
scroll to position [169, 0]
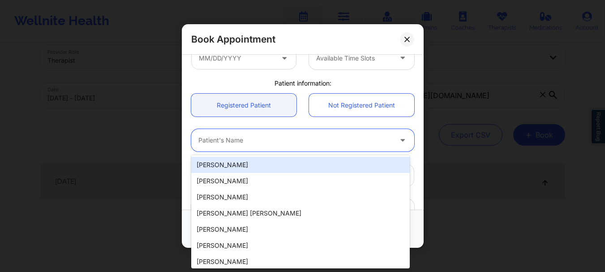
click at [228, 143] on div at bounding box center [294, 140] width 193 height 11
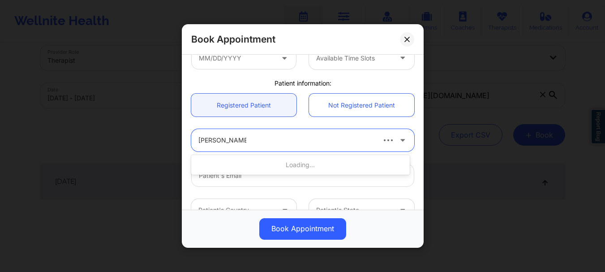
type input "Nicholas doherty"
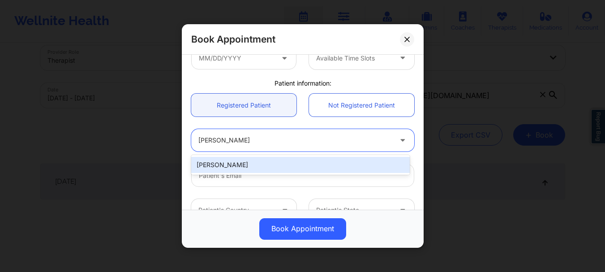
click at [217, 168] on div "Nicholas Doherty" at bounding box center [300, 165] width 218 height 16
type input "doherty.nicholas.s@gmail.com"
type input "+1860-539-3204"
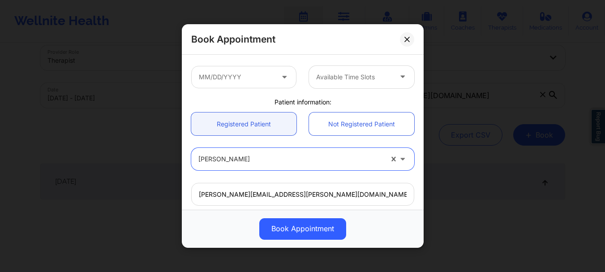
scroll to position [135, 0]
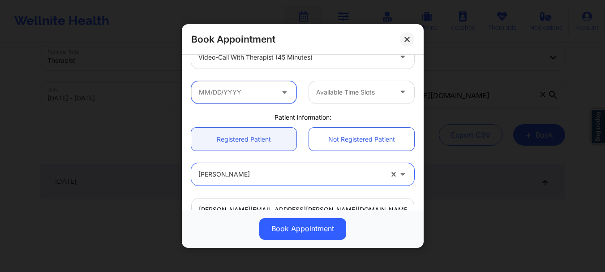
click at [249, 94] on input "text" at bounding box center [243, 92] width 105 height 22
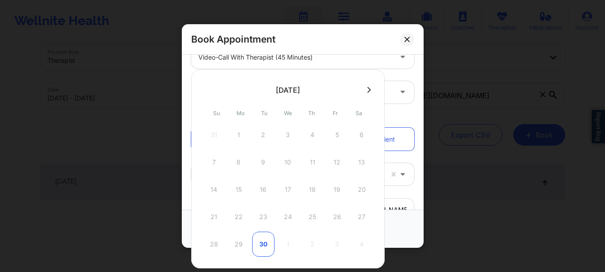
click at [267, 244] on div "30" at bounding box center [263, 243] width 22 height 25
type input "09/30/2025"
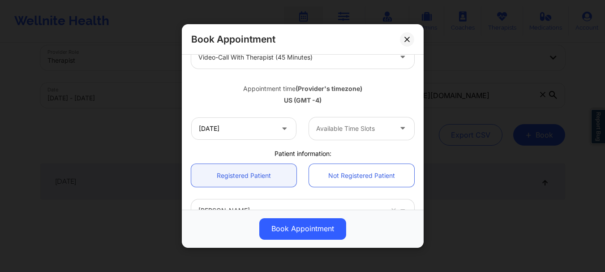
click at [362, 131] on div at bounding box center [354, 128] width 76 height 11
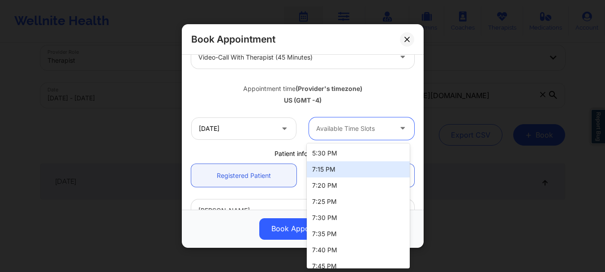
click at [359, 165] on div "7:15 PM" at bounding box center [358, 169] width 103 height 16
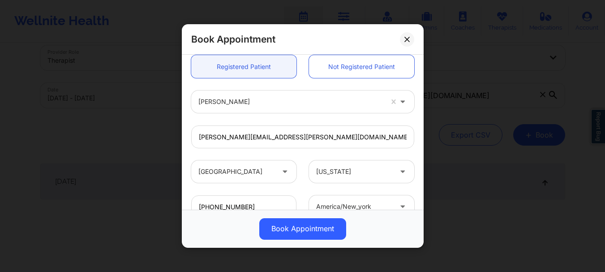
scroll to position [310, 0]
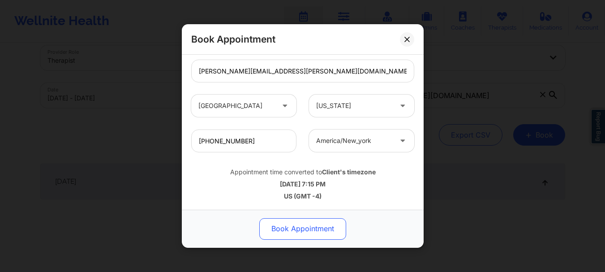
click at [288, 227] on button "Book Appointment" at bounding box center [302, 228] width 87 height 21
